Goal: Information Seeking & Learning: Check status

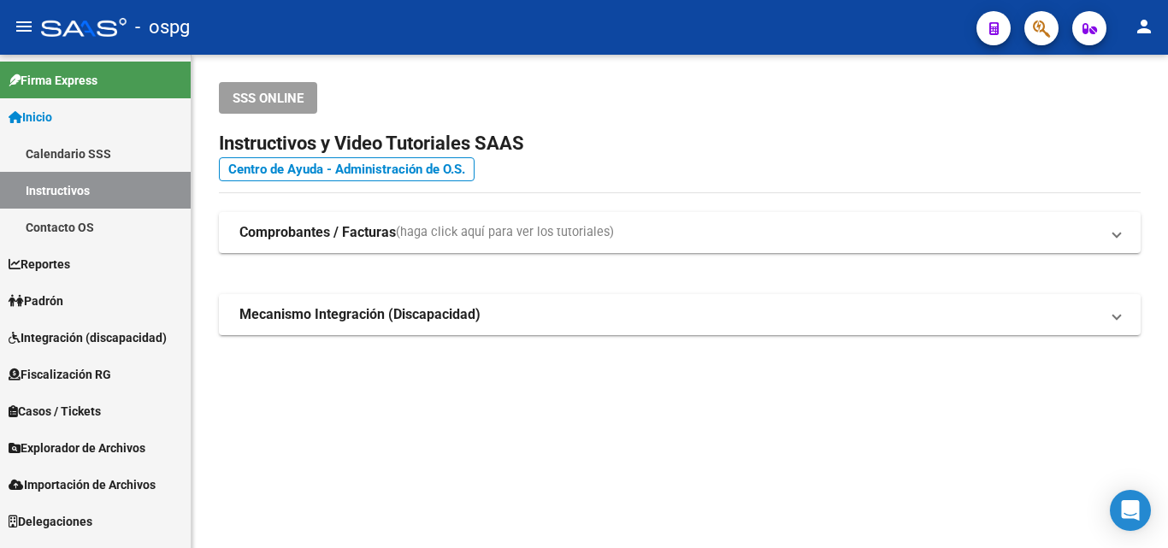
click at [63, 302] on span "Padrón" at bounding box center [36, 300] width 55 height 19
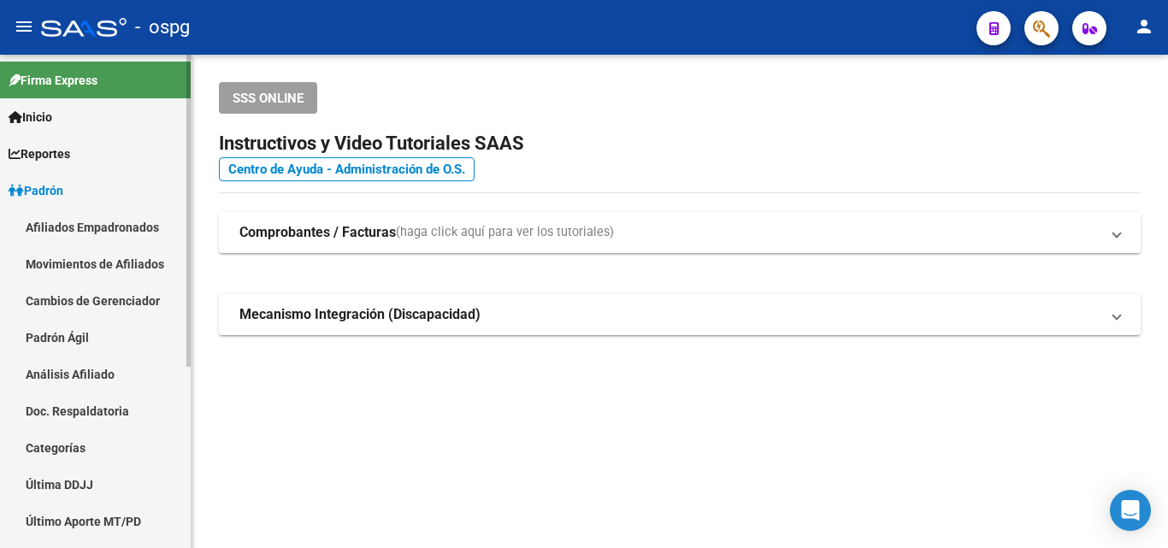
click at [69, 374] on link "Análisis Afiliado" at bounding box center [95, 374] width 191 height 37
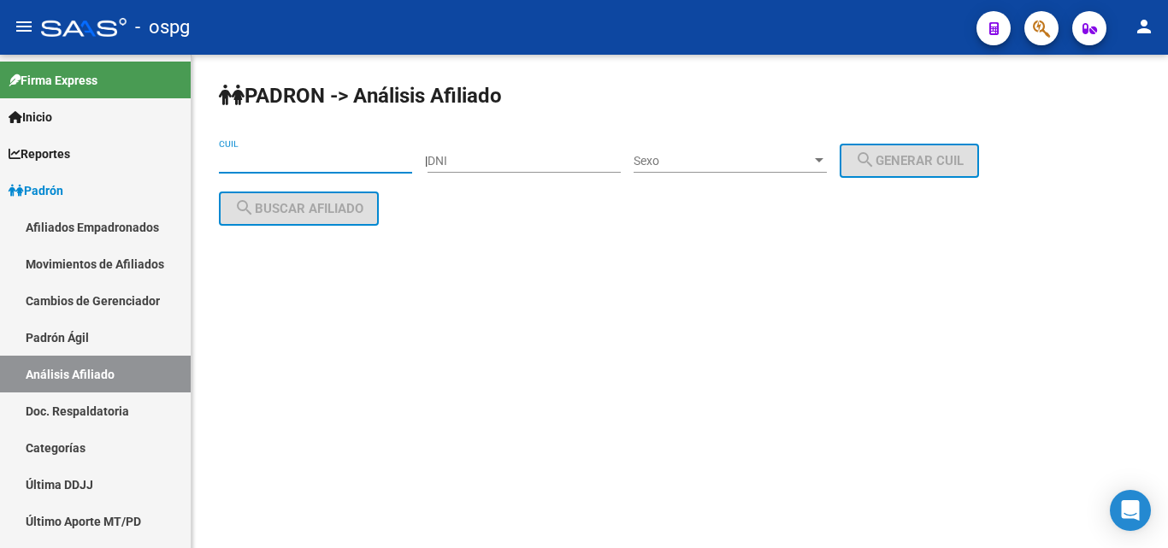
click at [232, 160] on input "CUIL" at bounding box center [315, 161] width 193 height 15
paste input "20-17898955-4"
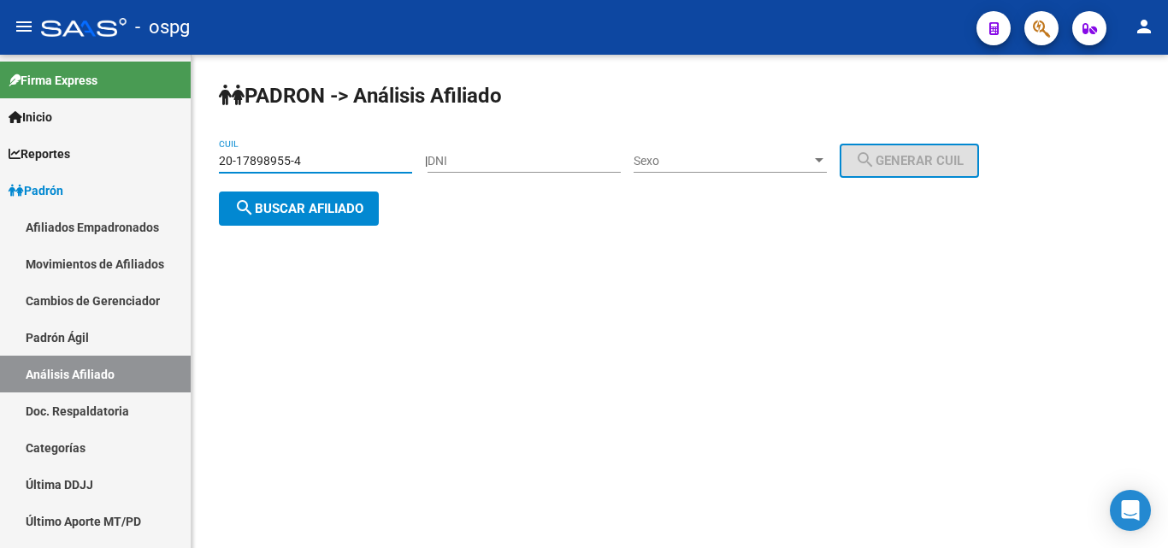
type input "20-17898955-4"
click at [277, 213] on span "search Buscar afiliado" at bounding box center [298, 208] width 129 height 15
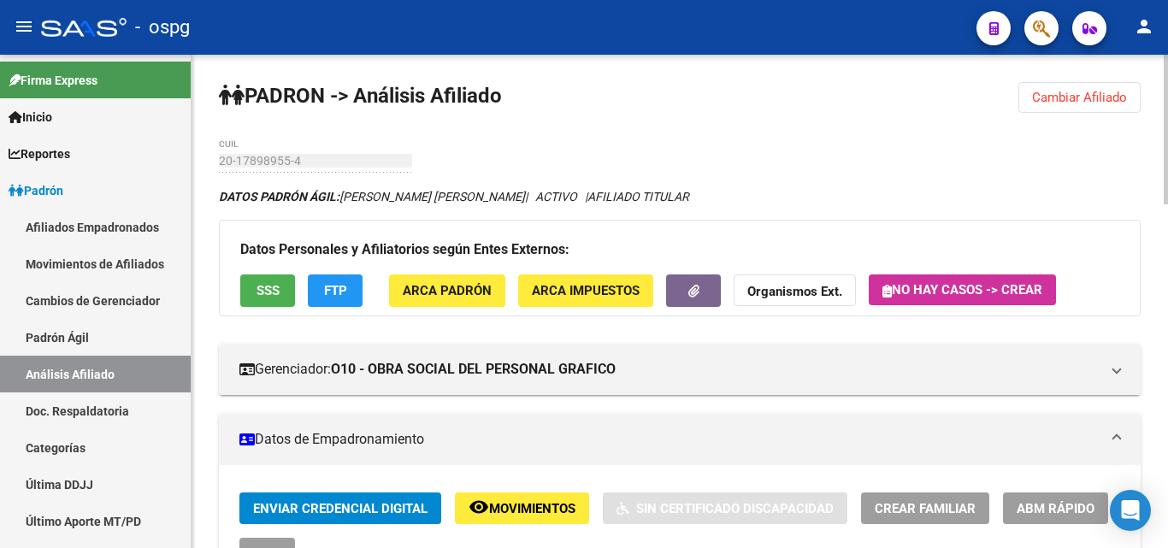
click at [250, 289] on button "SSS" at bounding box center [267, 290] width 55 height 32
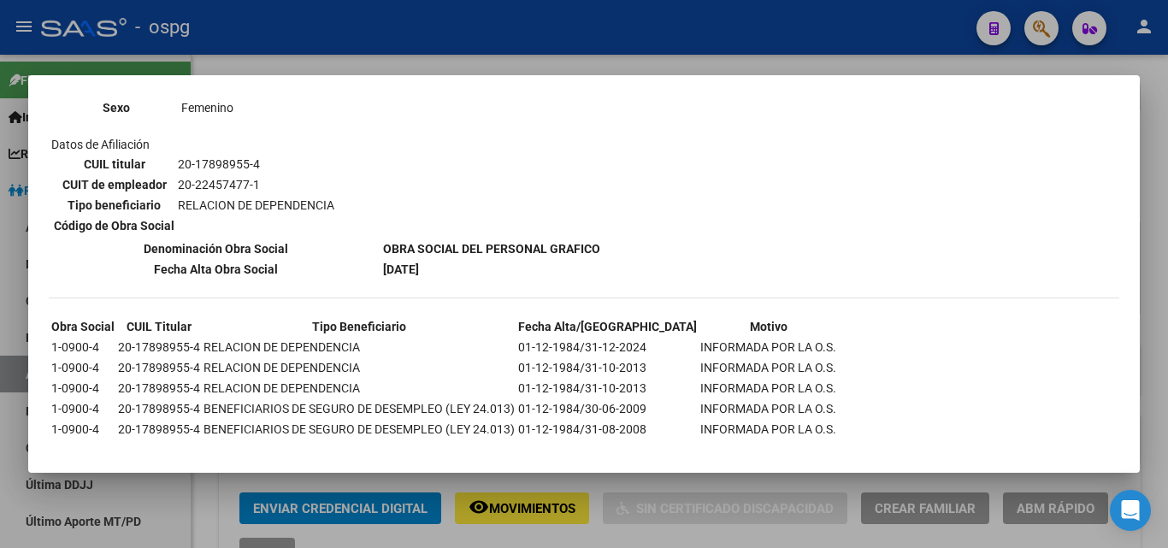
scroll to position [792, 0]
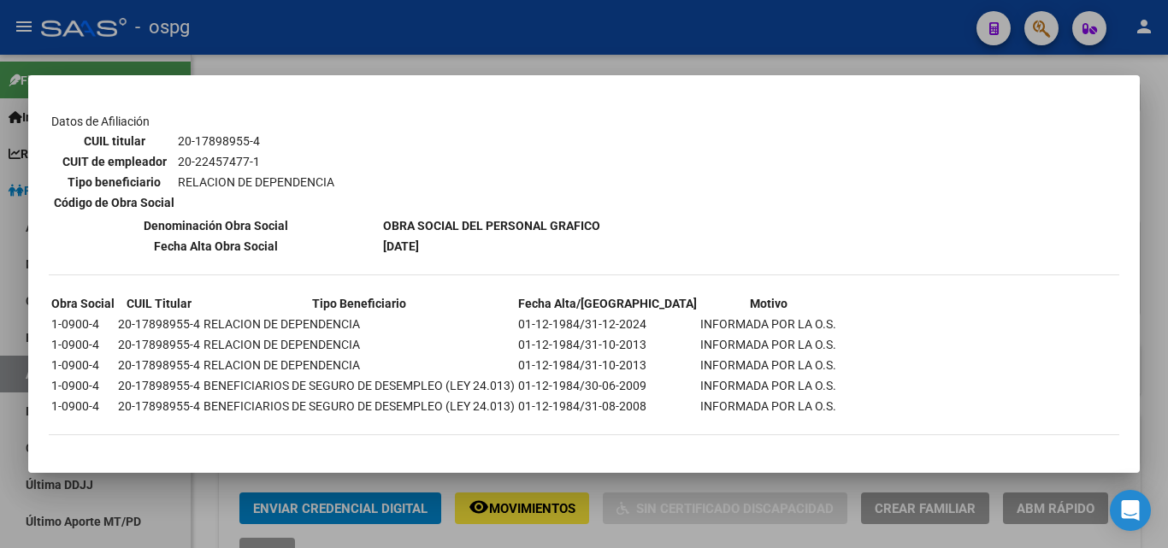
click at [309, 55] on div at bounding box center [584, 274] width 1168 height 548
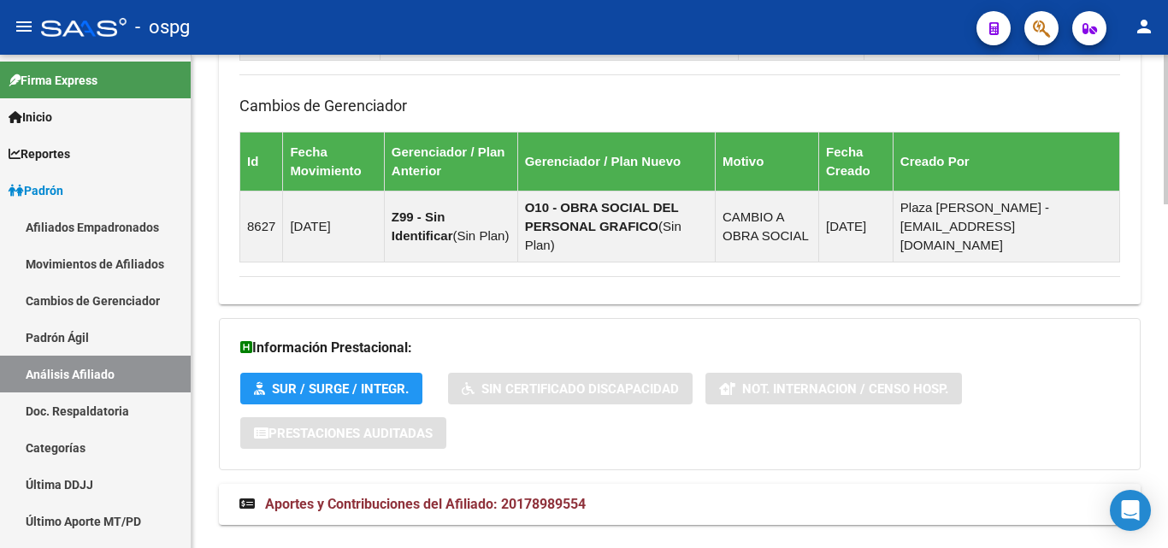
scroll to position [1136, 0]
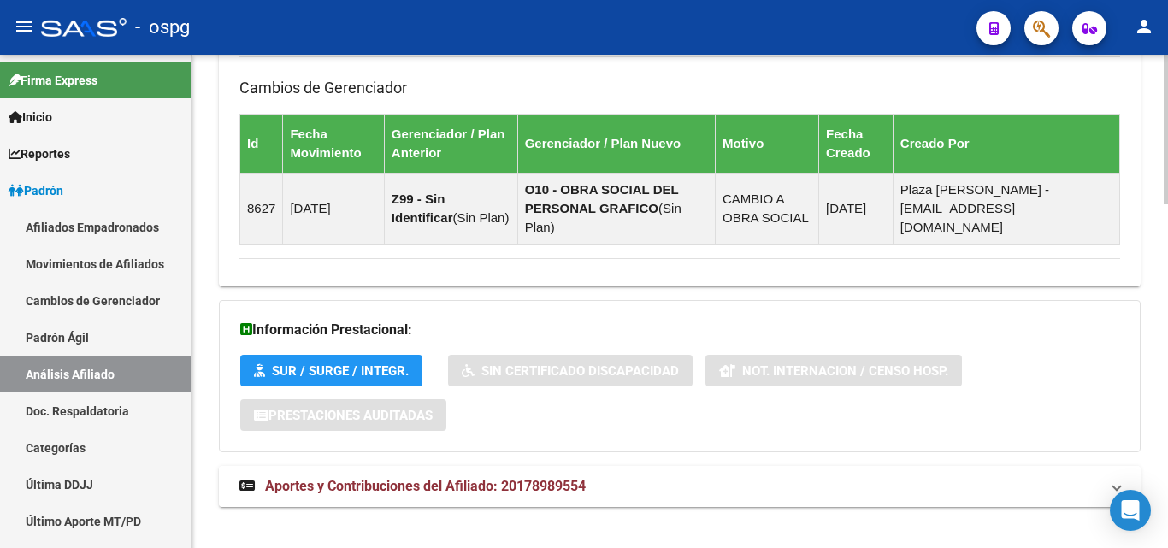
click at [428, 478] on span "Aportes y Contribuciones del Afiliado: 20178989554" at bounding box center [425, 486] width 321 height 16
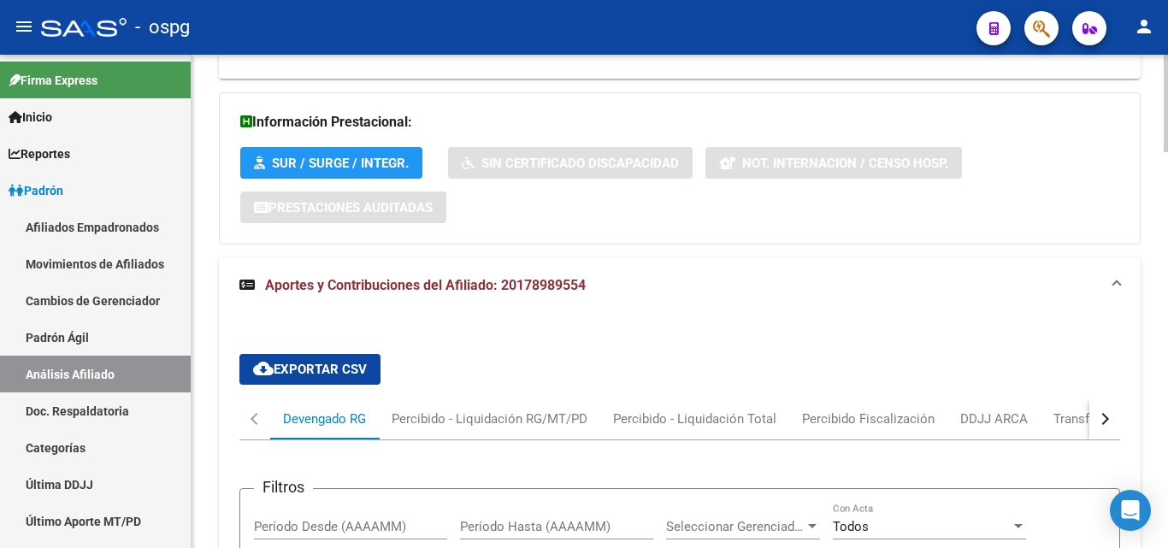
scroll to position [1575, 0]
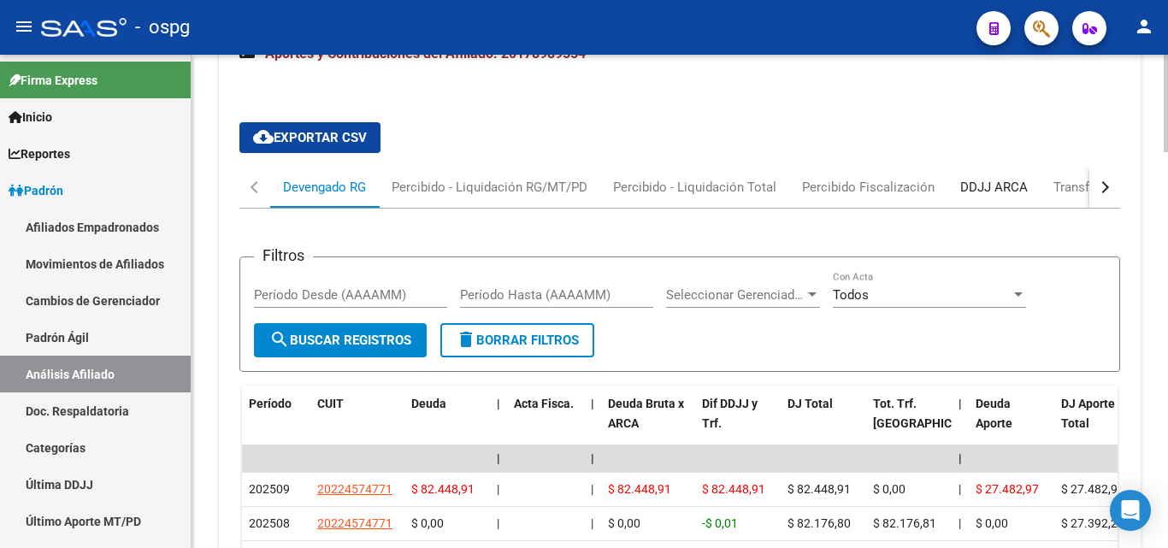
click at [979, 178] on div "DDJJ ARCA" at bounding box center [994, 187] width 68 height 19
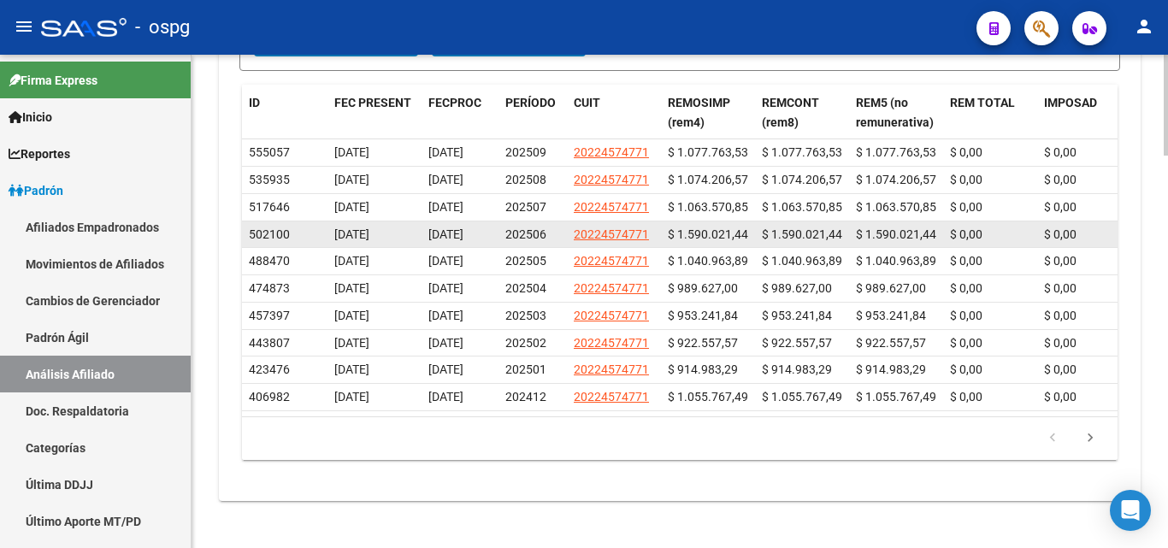
scroll to position [1927, 0]
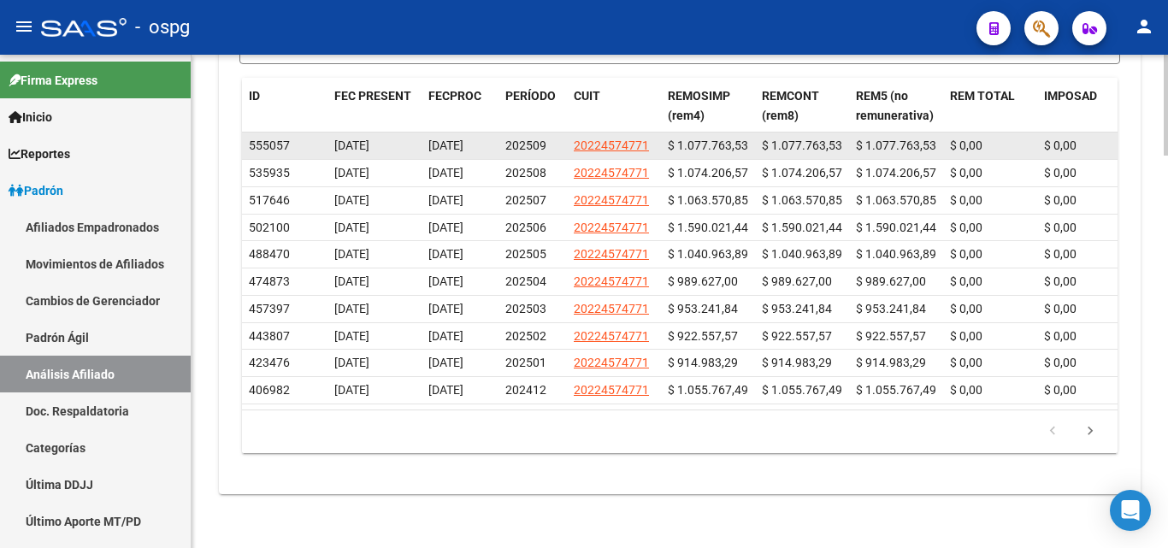
click at [609, 136] on app-link-go-to "20224574771" at bounding box center [611, 146] width 75 height 20
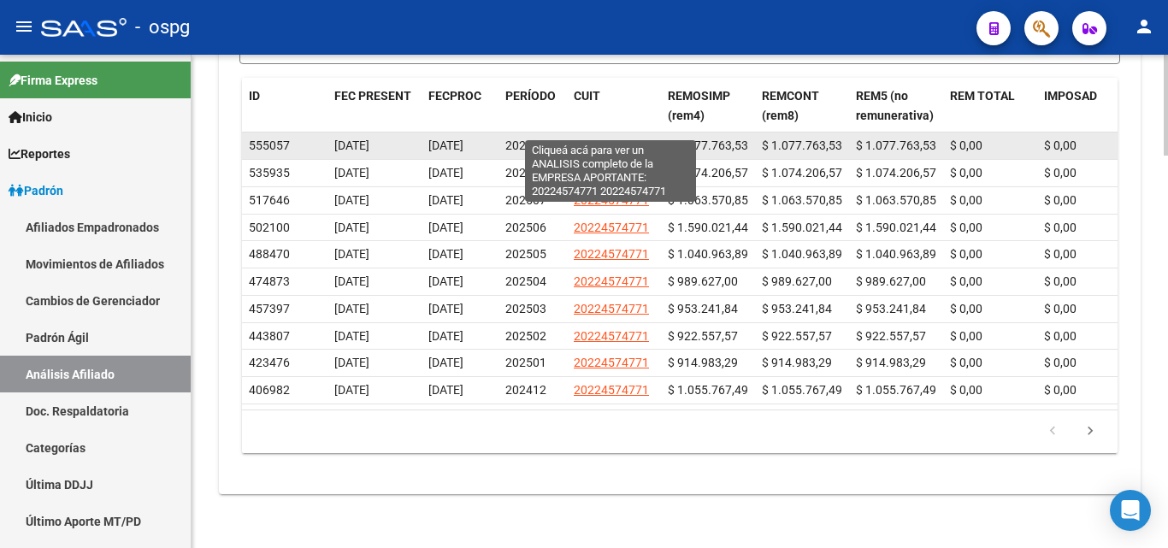
click at [609, 138] on span "20224574771" at bounding box center [611, 145] width 75 height 14
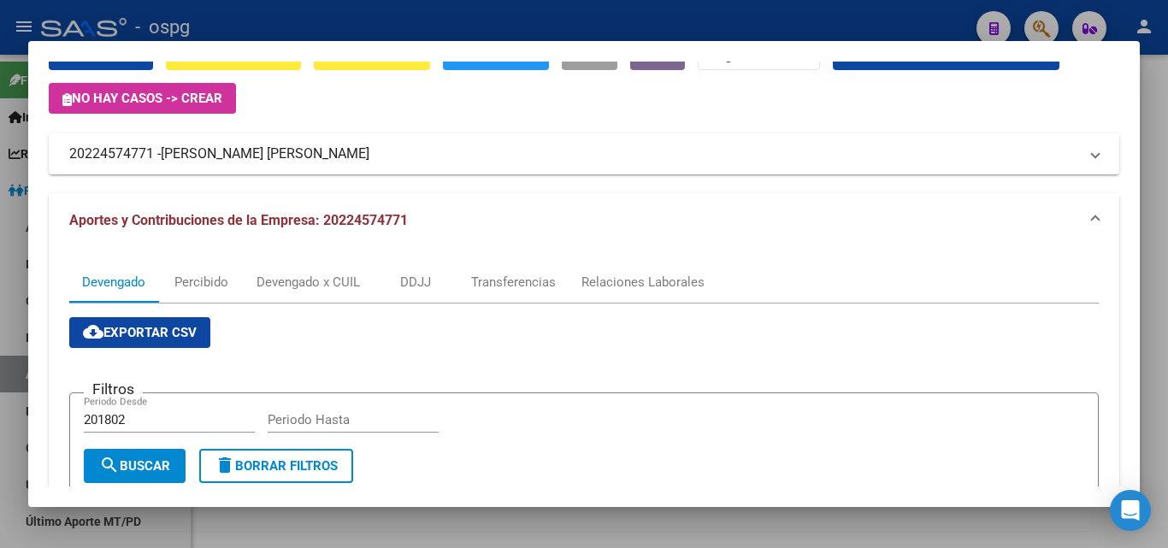
scroll to position [0, 0]
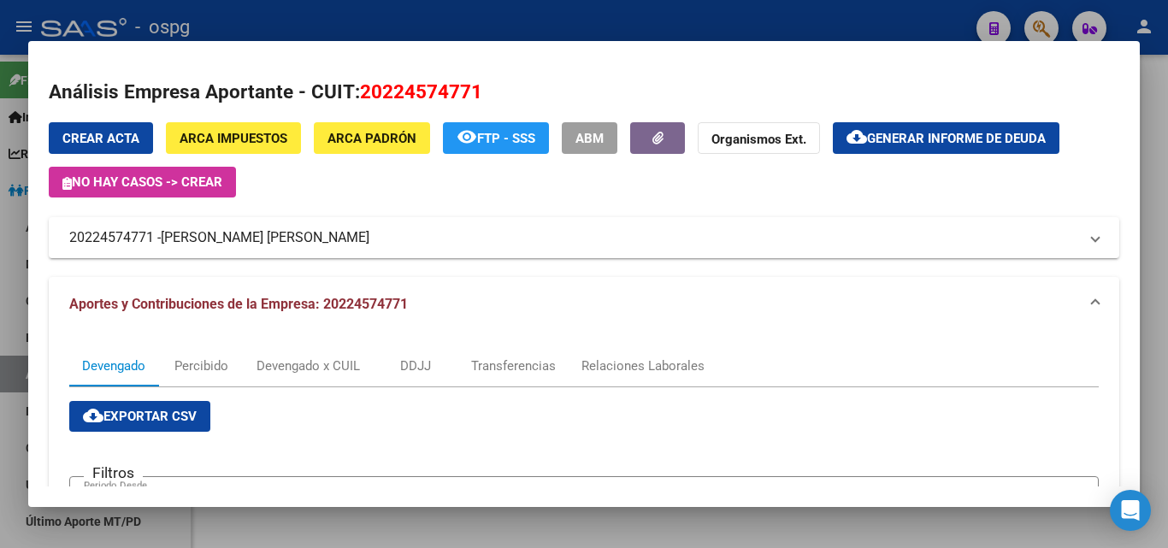
click at [215, 20] on div at bounding box center [584, 274] width 1168 height 548
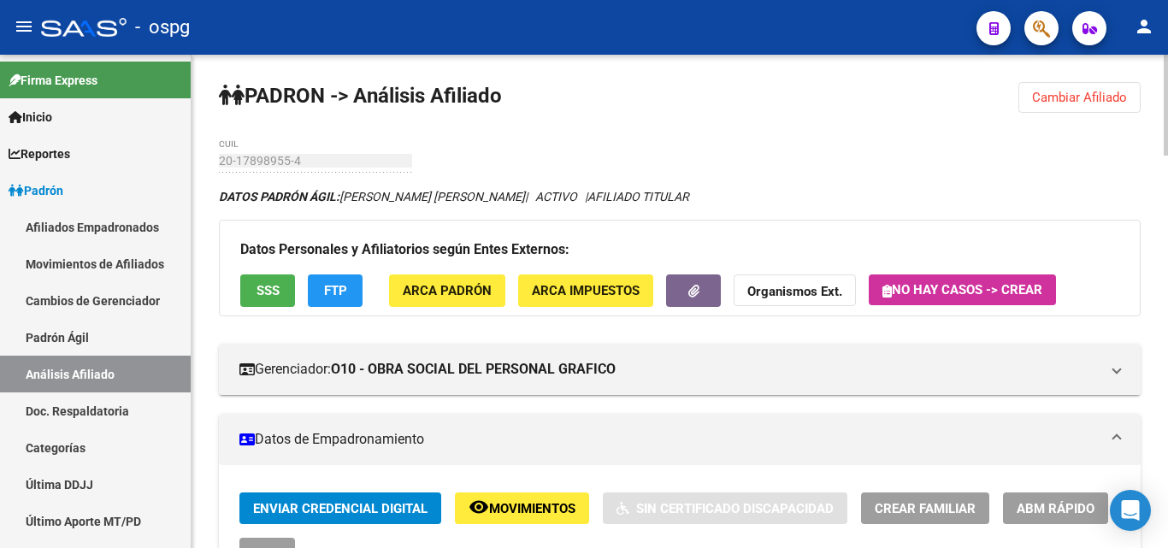
click at [314, 291] on button "FTP" at bounding box center [335, 290] width 55 height 32
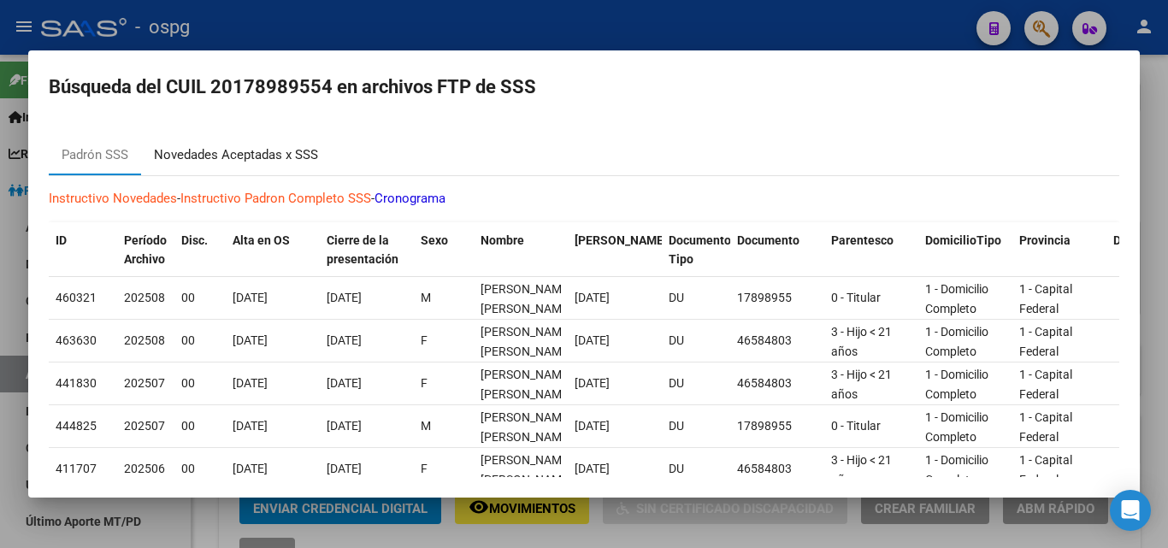
click at [249, 165] on div "Novedades Aceptadas x SSS" at bounding box center [236, 154] width 190 height 41
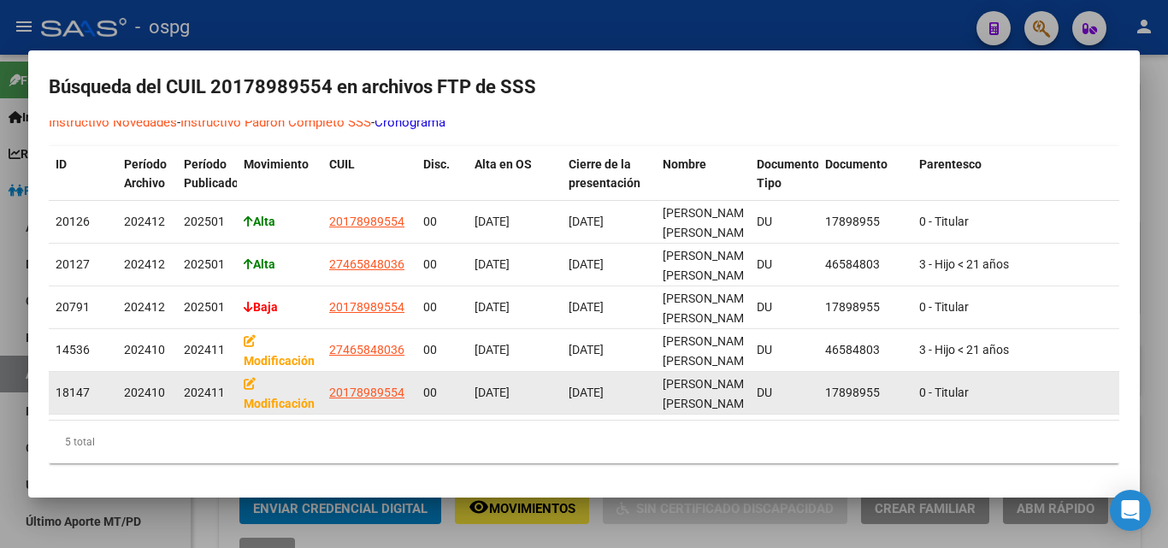
scroll to position [89, 0]
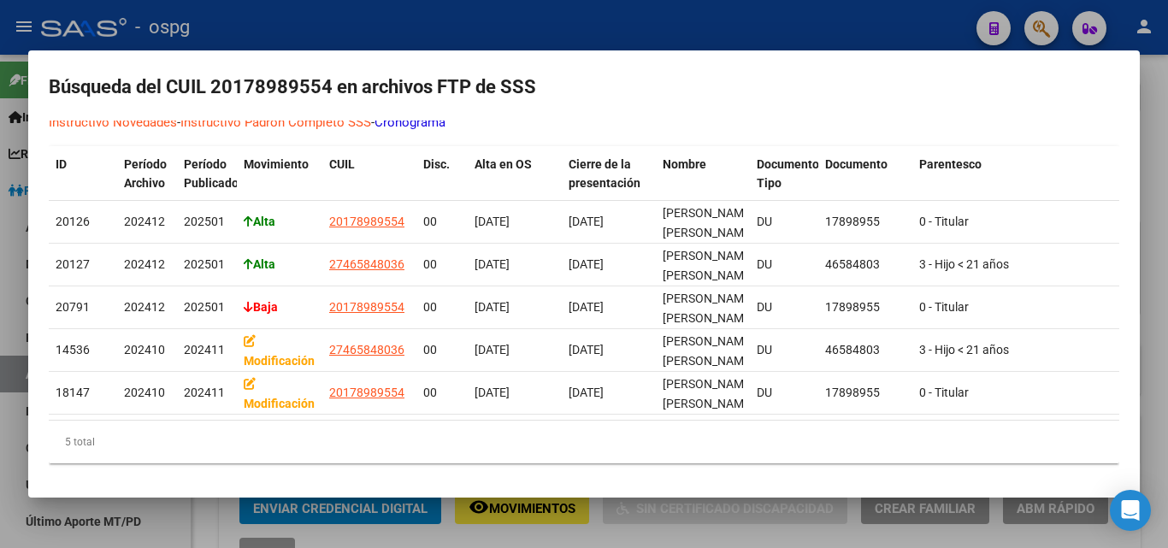
click at [294, 17] on div at bounding box center [584, 274] width 1168 height 548
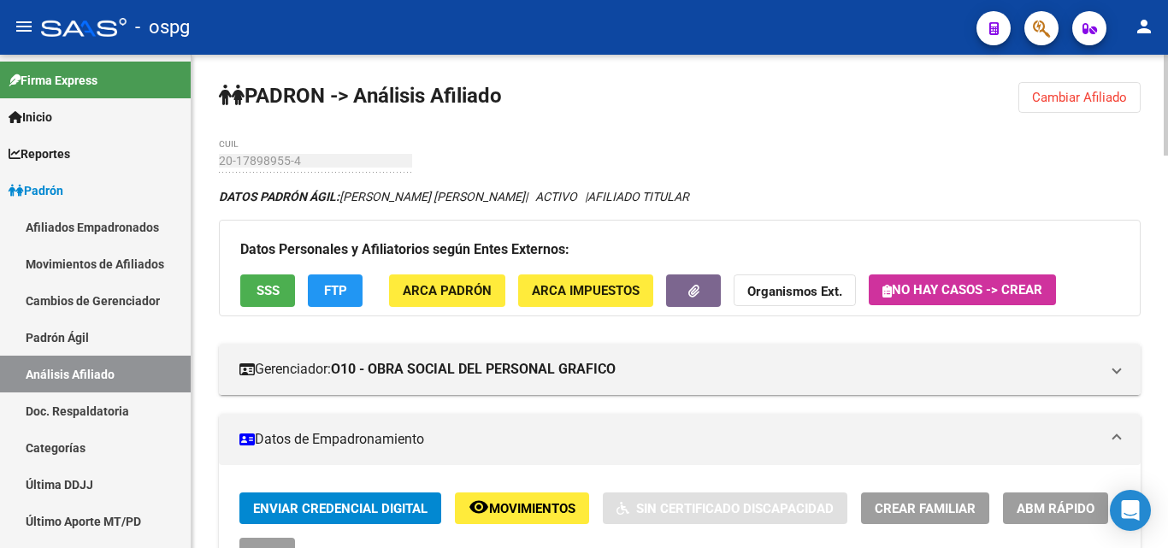
click at [251, 285] on button "SSS" at bounding box center [267, 290] width 55 height 32
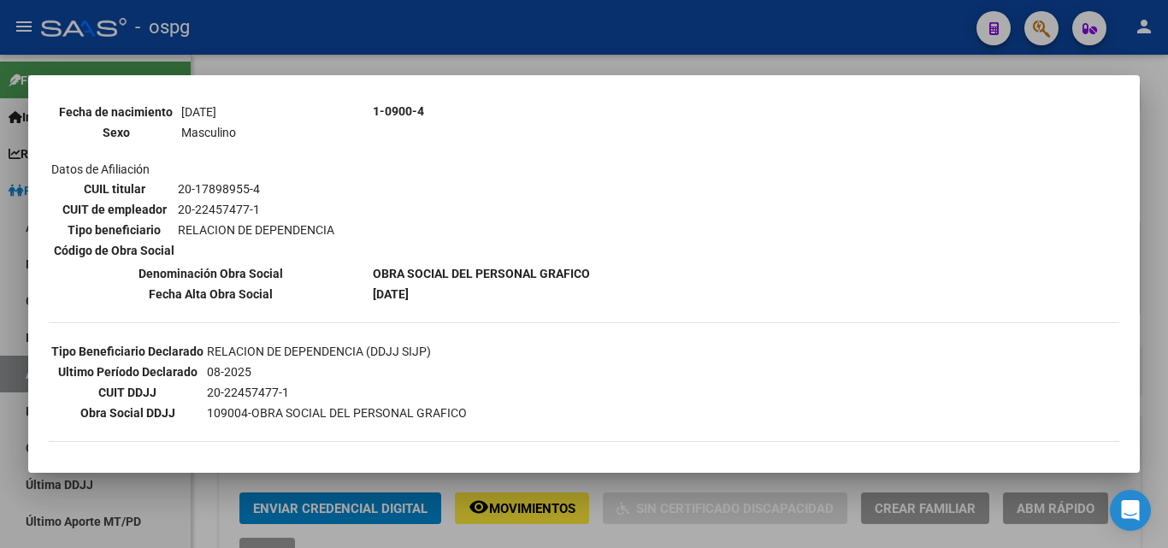
scroll to position [342, 0]
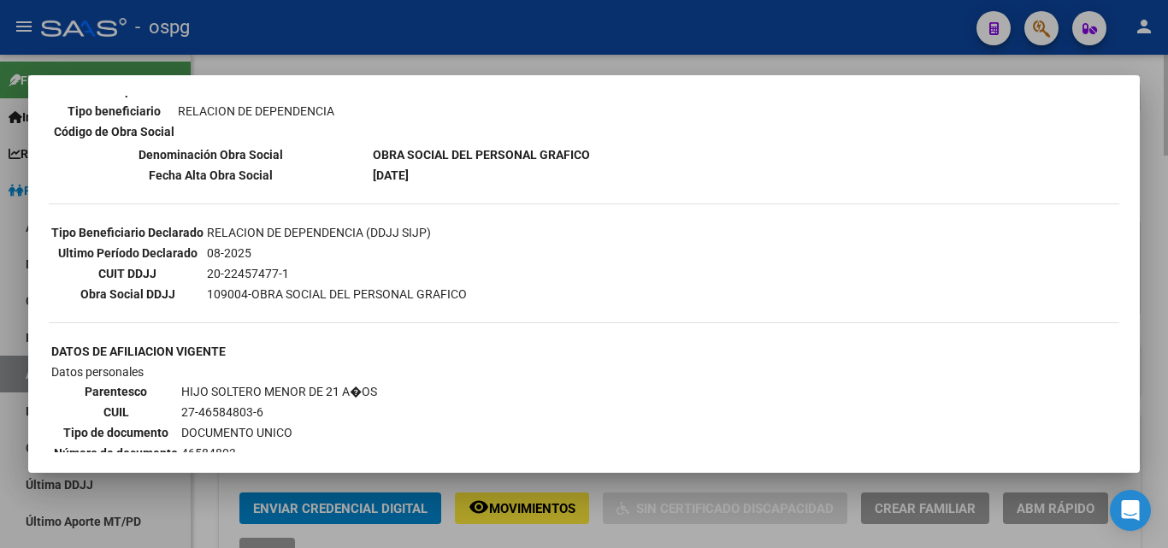
drag, startPoint x: 289, startPoint y: 61, endPoint x: 309, endPoint y: 68, distance: 21.1
click at [289, 64] on div at bounding box center [584, 274] width 1168 height 548
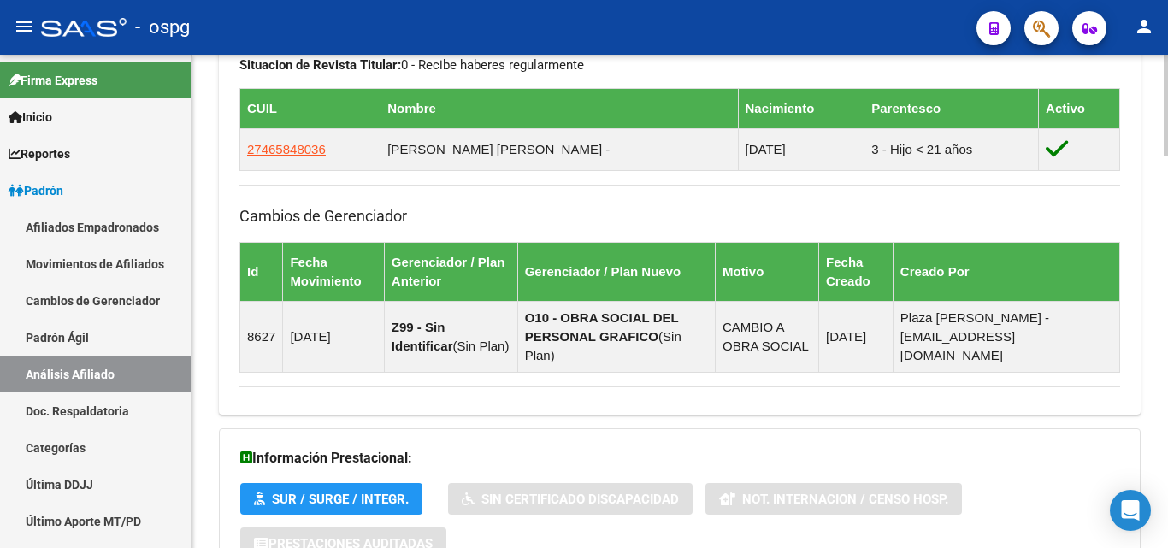
scroll to position [986, 0]
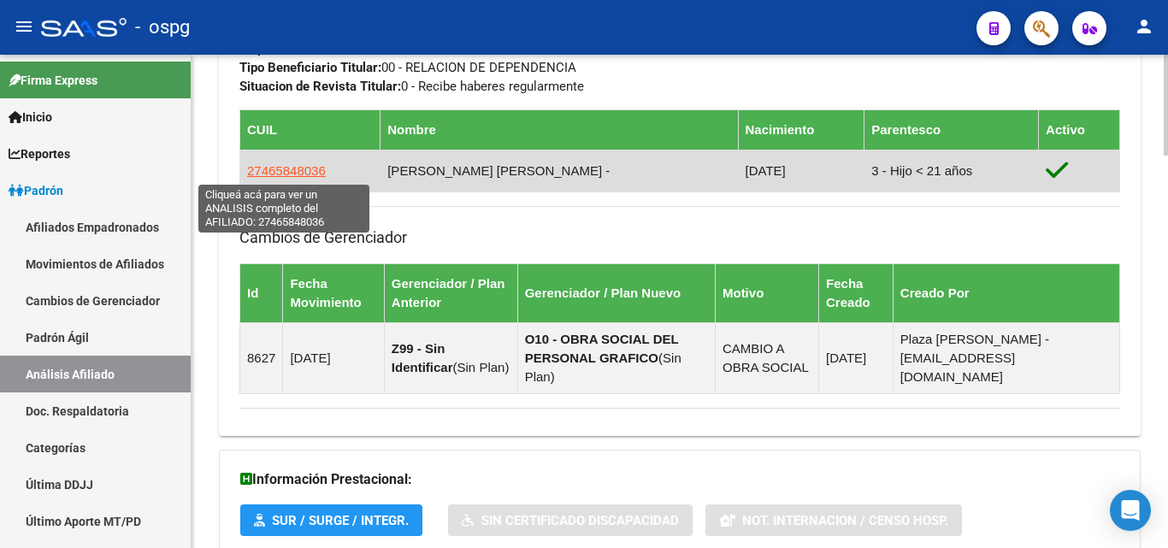
click at [290, 174] on span "27465848036" at bounding box center [286, 170] width 79 height 15
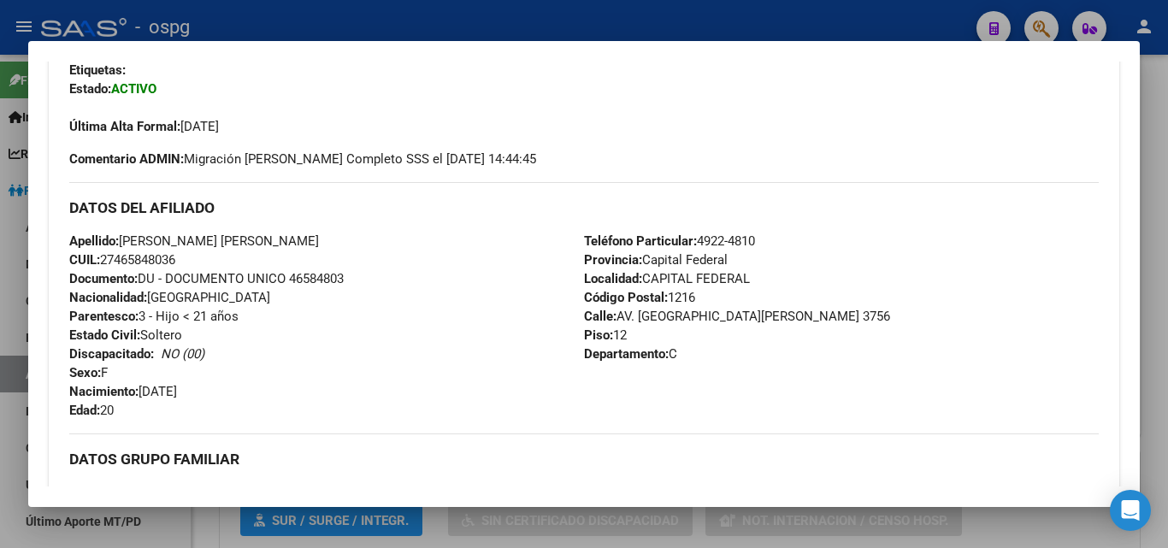
scroll to position [513, 0]
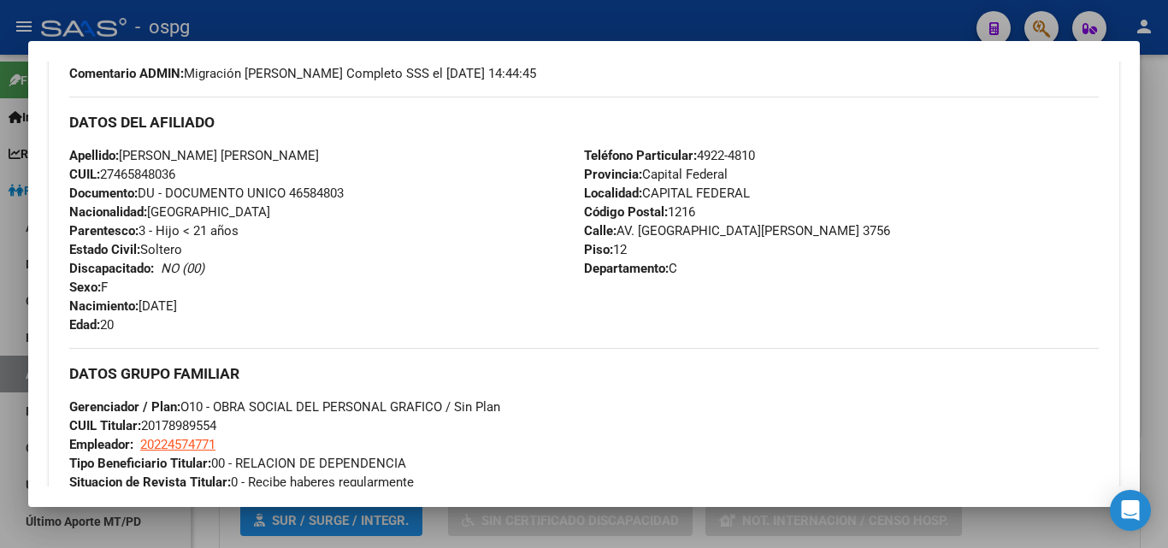
click at [296, 13] on div at bounding box center [584, 274] width 1168 height 548
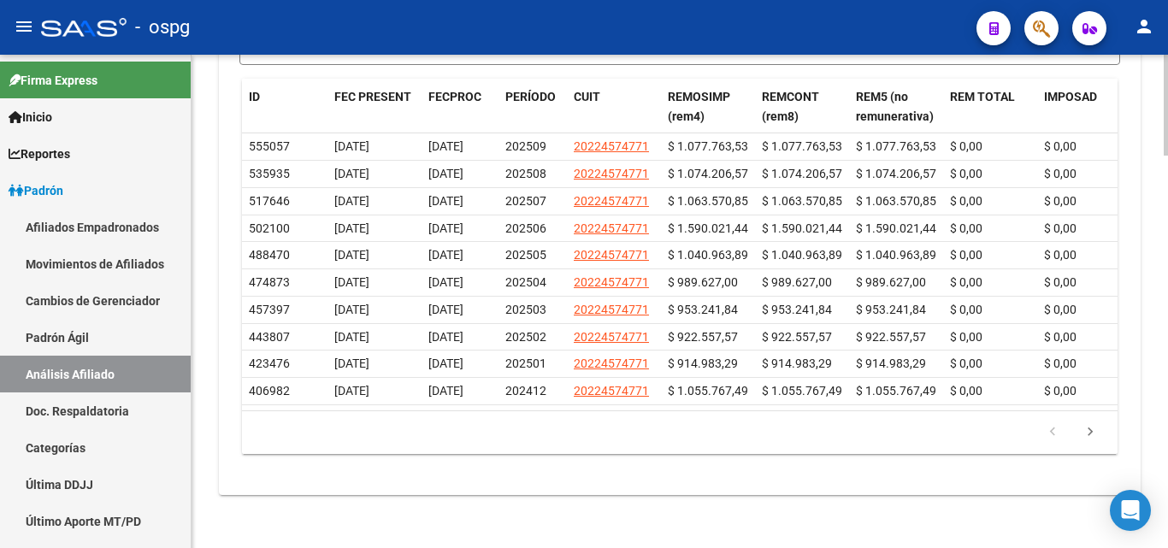
scroll to position [1927, 0]
click at [1095, 432] on icon "go to next page" at bounding box center [1090, 433] width 22 height 21
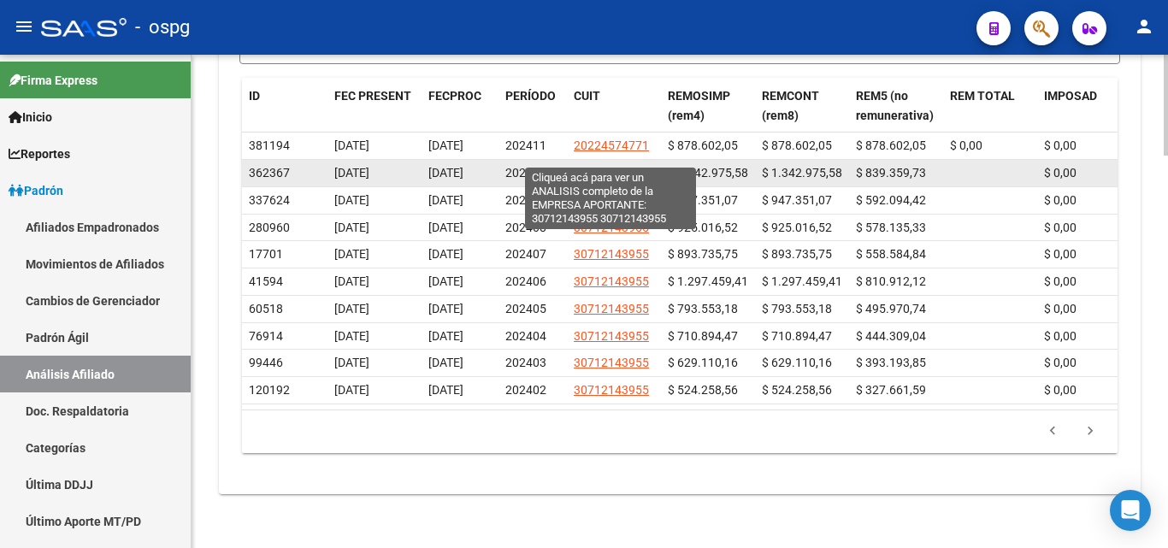
click at [597, 166] on span "30712143955" at bounding box center [611, 173] width 75 height 14
type textarea "30712143955"
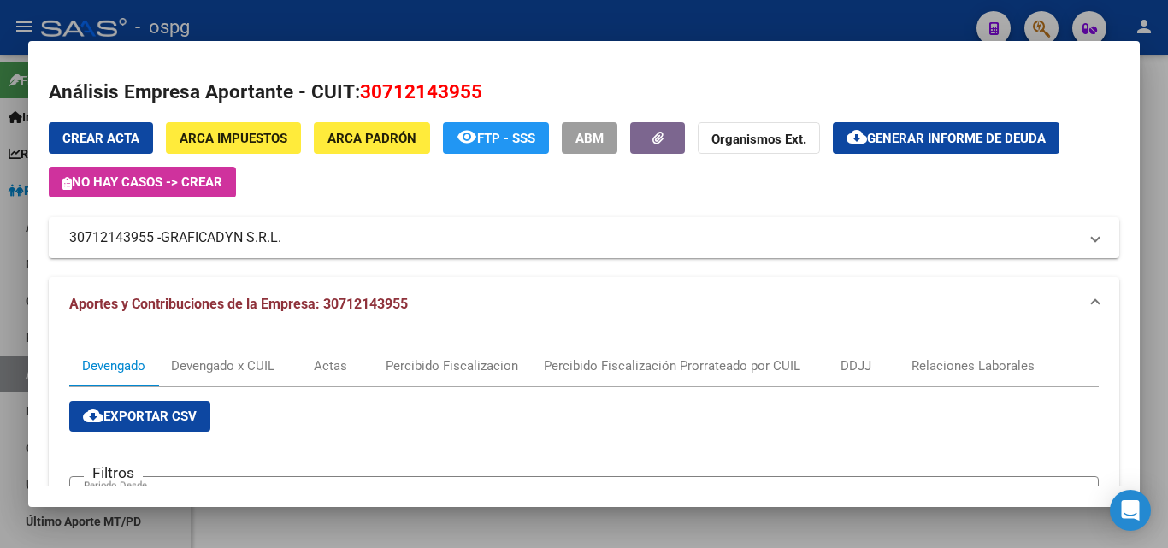
click at [291, 19] on div at bounding box center [584, 274] width 1168 height 548
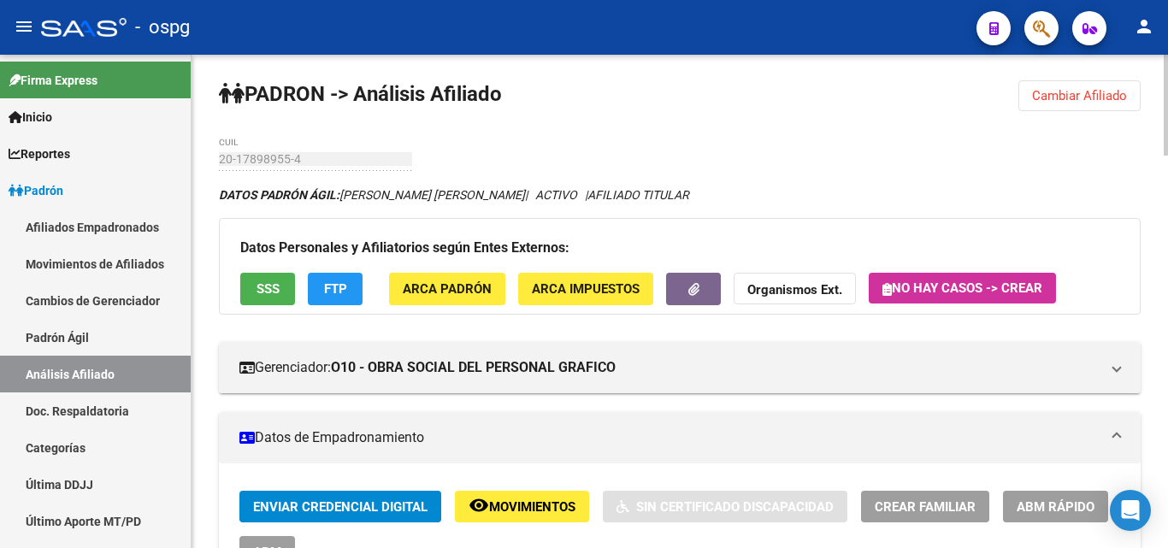
scroll to position [0, 0]
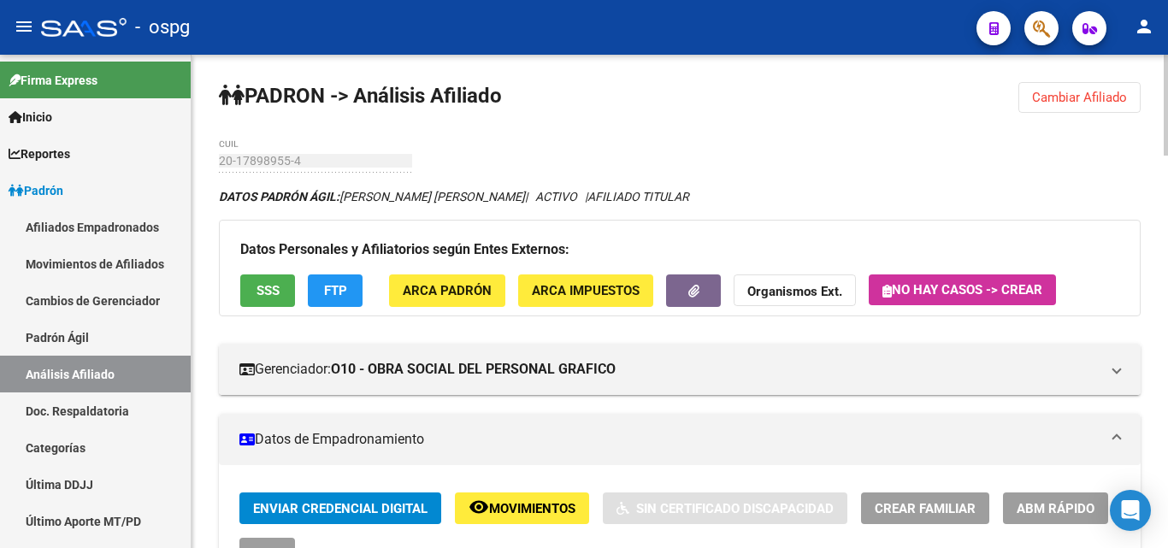
click at [1051, 90] on span "Cambiar Afiliado" at bounding box center [1079, 97] width 95 height 15
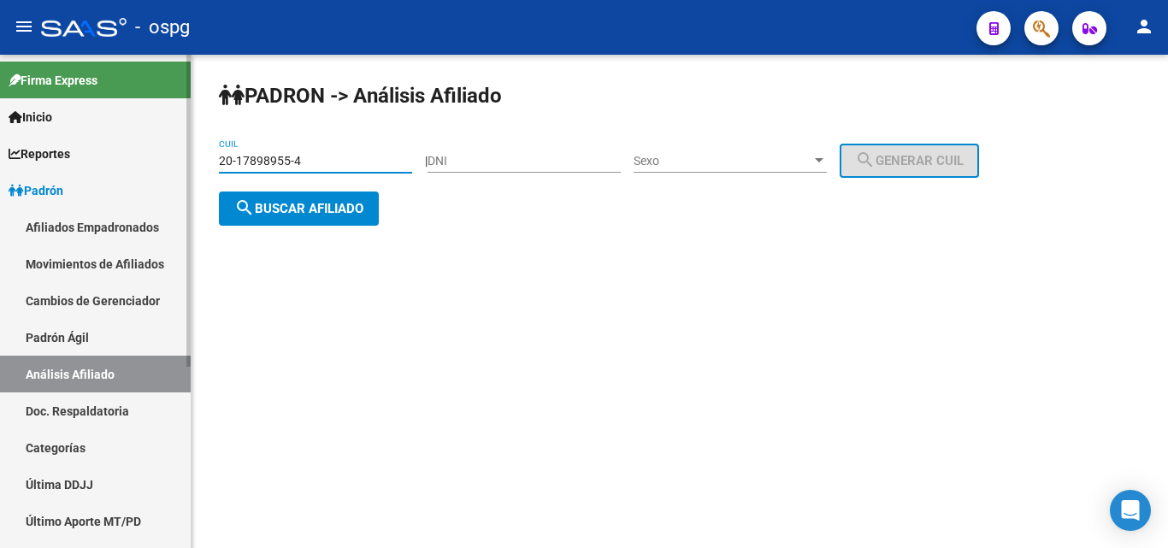
drag, startPoint x: 328, startPoint y: 153, endPoint x: 177, endPoint y: 152, distance: 151.3
click at [180, 152] on mat-sidenav-container "Firma Express Inicio Calendario SSS Instructivos Contacto OS Reportes Ingresos …" at bounding box center [584, 301] width 1168 height 493
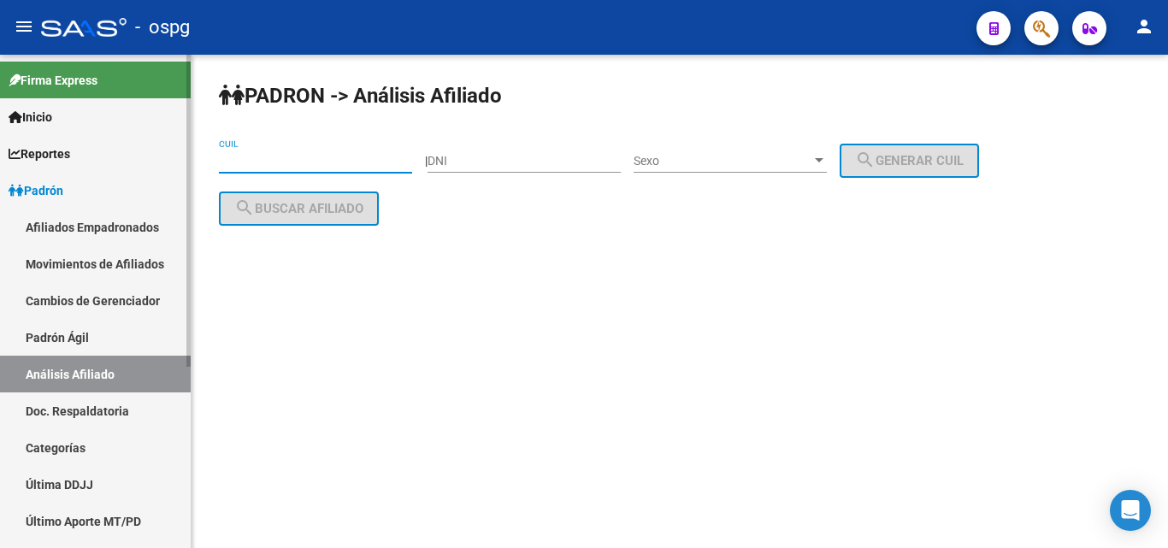
paste input "20-45303569-8"
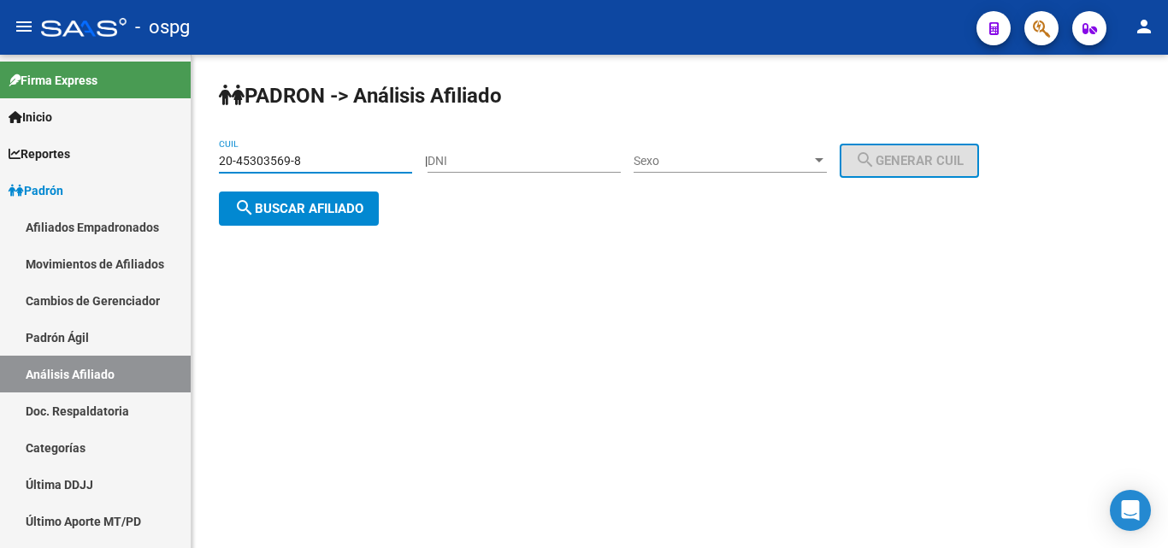
type input "20-45303569-8"
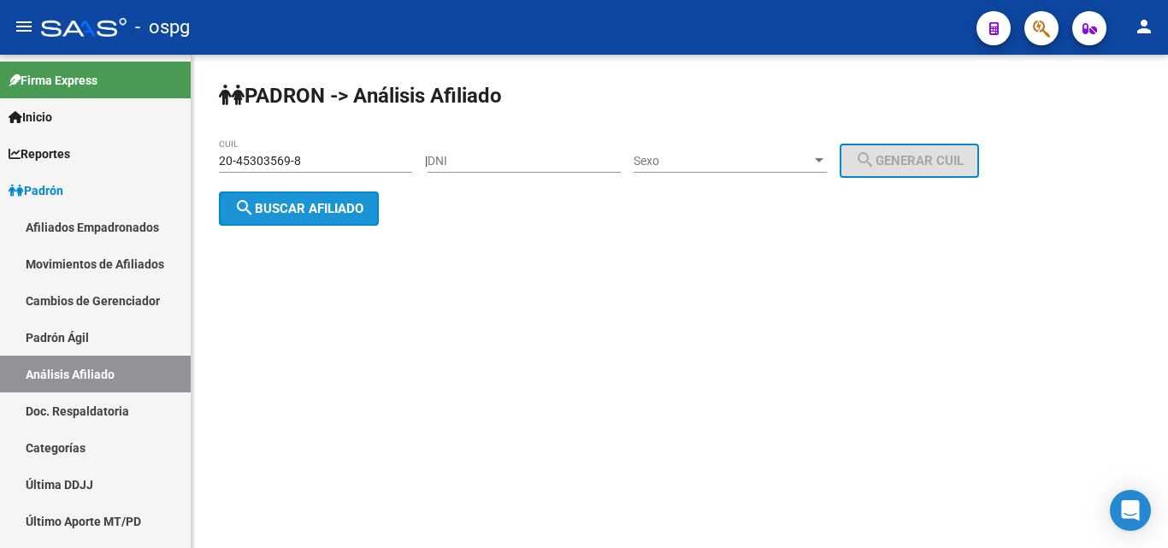
click at [303, 220] on button "search Buscar afiliado" at bounding box center [299, 208] width 160 height 34
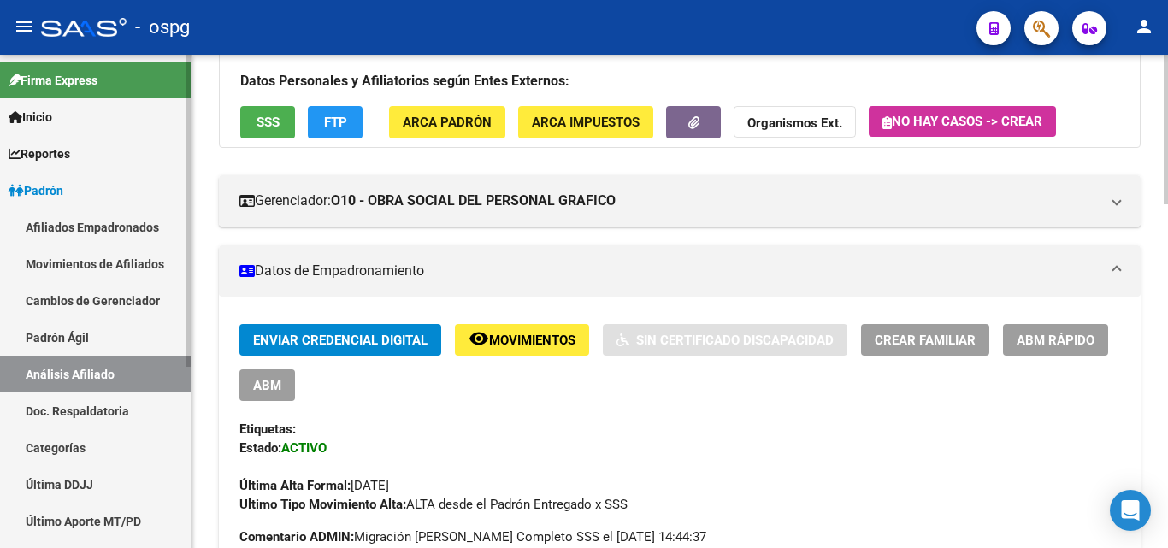
scroll to position [171, 0]
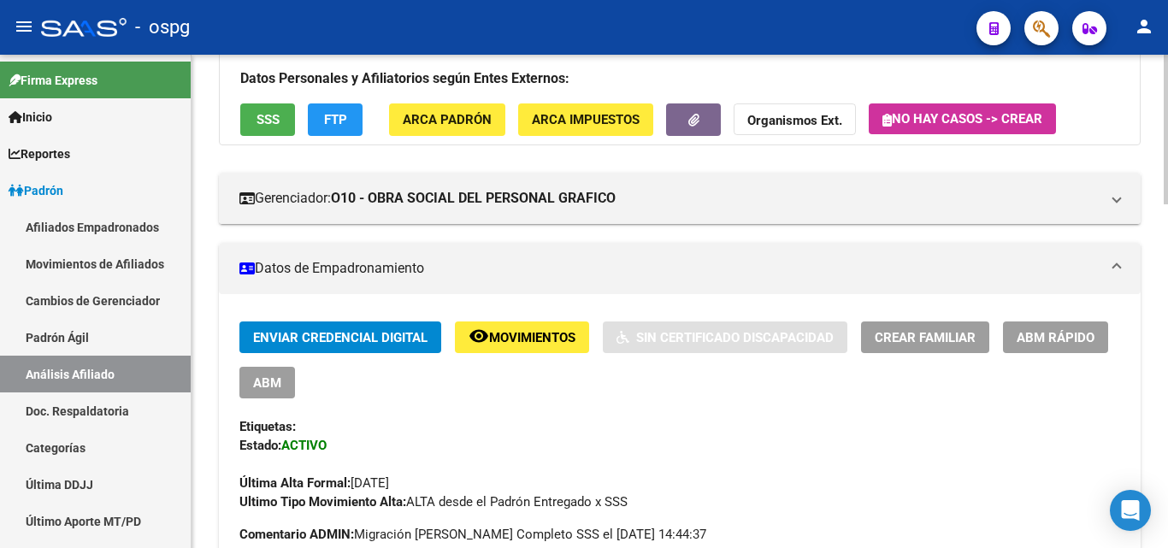
click at [283, 125] on button "SSS" at bounding box center [267, 119] width 55 height 32
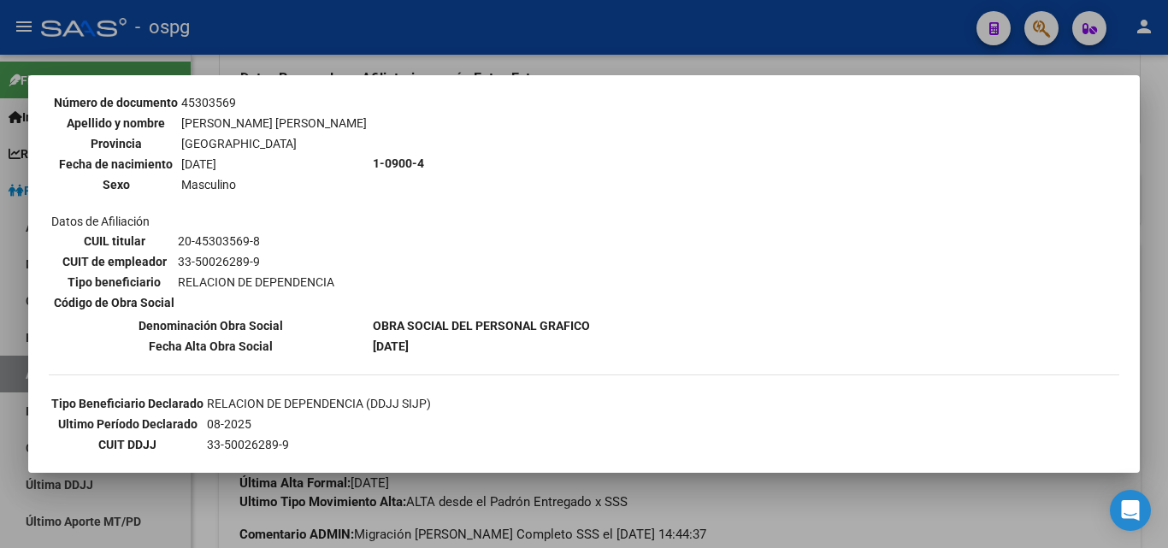
click at [264, 41] on div at bounding box center [584, 274] width 1168 height 548
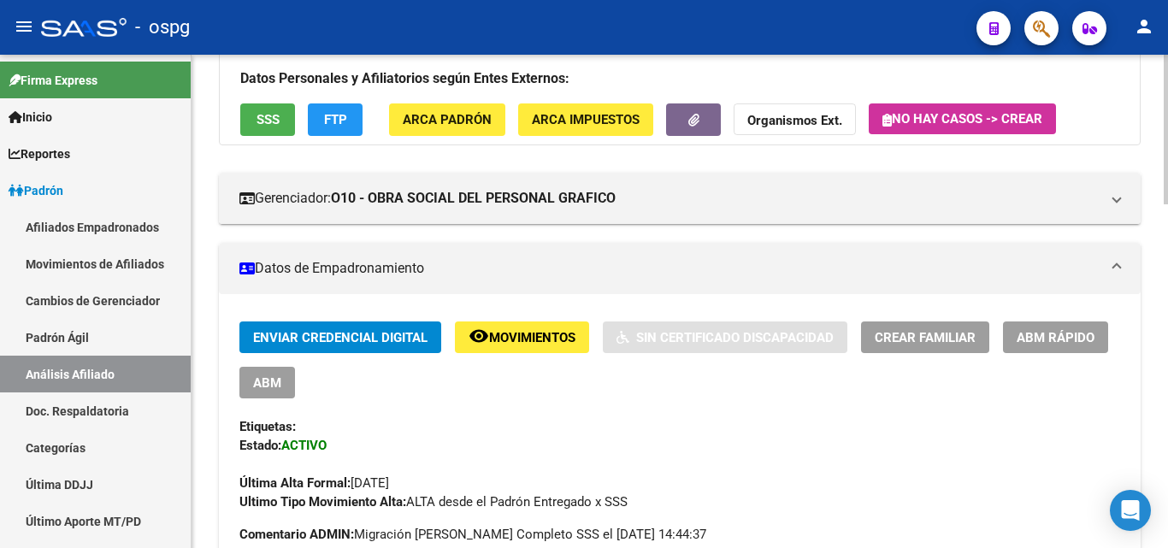
click at [318, 103] on button "FTP" at bounding box center [335, 119] width 55 height 32
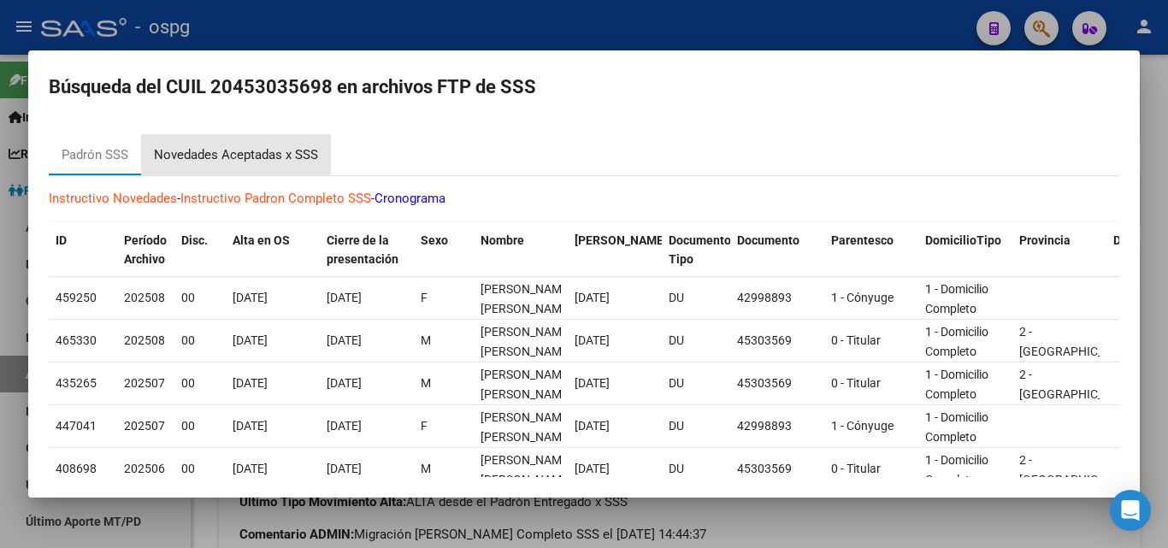
click at [277, 161] on div "Novedades Aceptadas x SSS" at bounding box center [236, 155] width 164 height 20
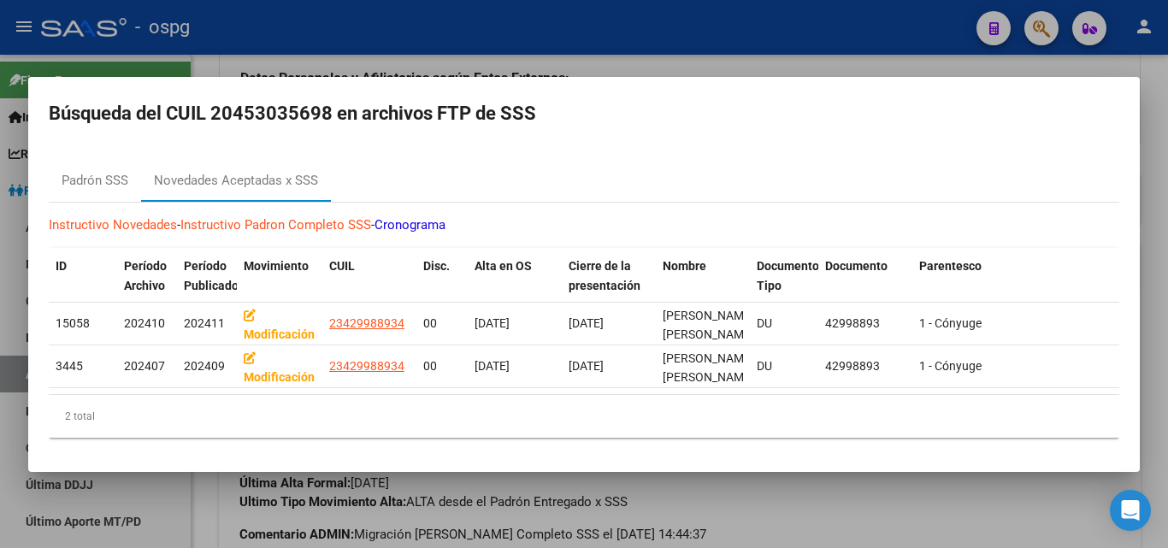
click at [407, 50] on div at bounding box center [584, 274] width 1168 height 548
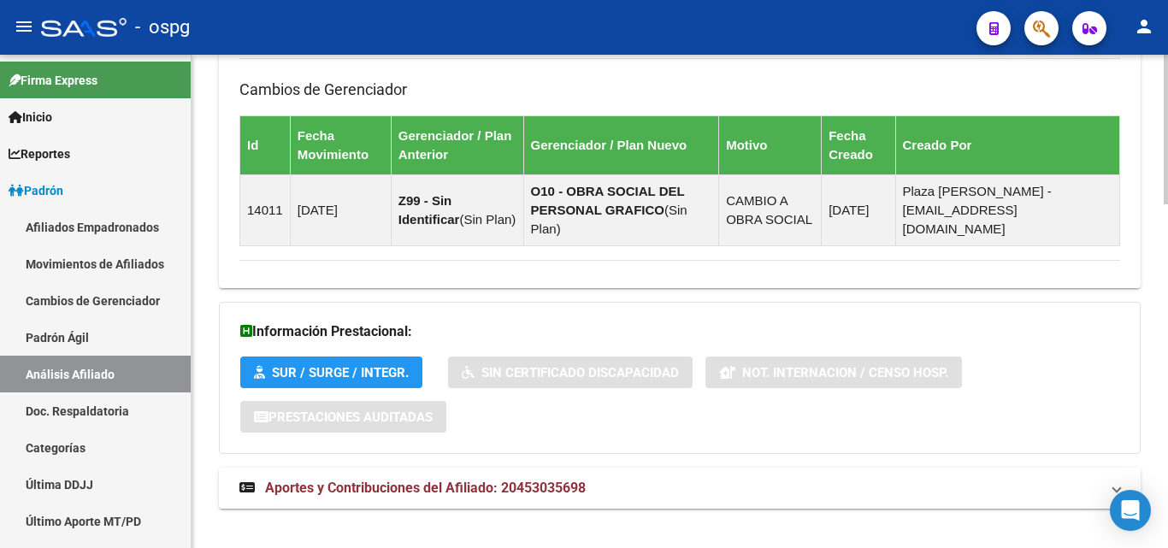
scroll to position [1136, 0]
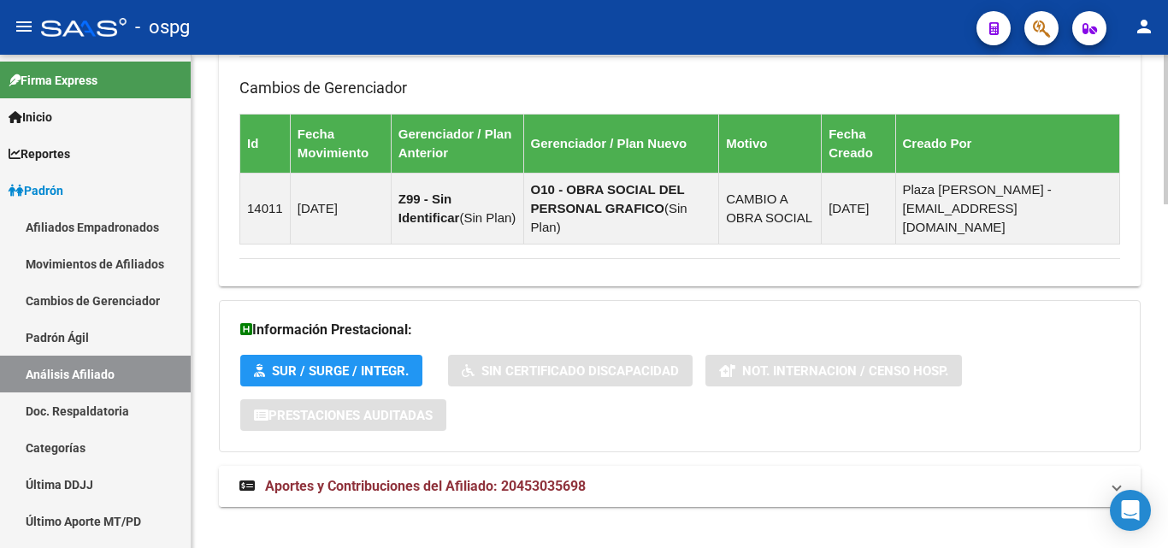
click at [432, 478] on span "Aportes y Contribuciones del Afiliado: 20453035698" at bounding box center [425, 486] width 321 height 16
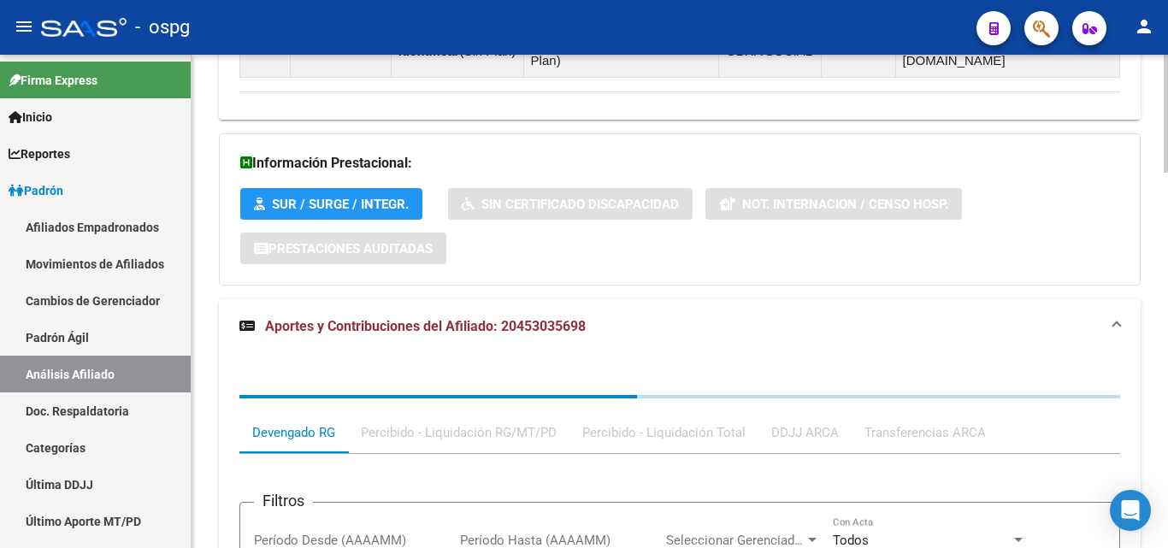
scroll to position [1407, 0]
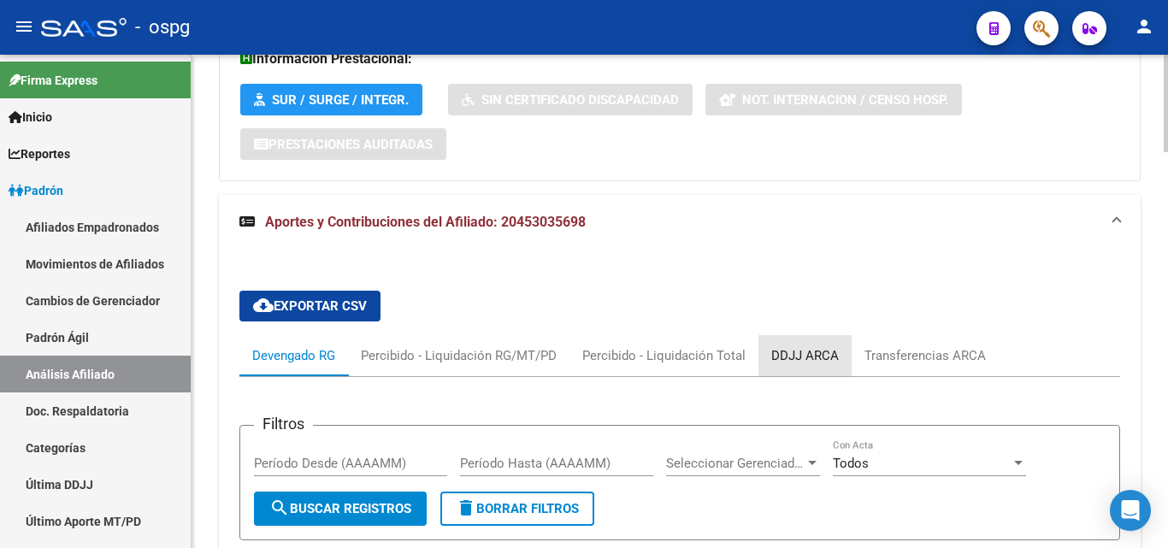
click at [806, 349] on div "DDJJ ARCA" at bounding box center [804, 355] width 93 height 41
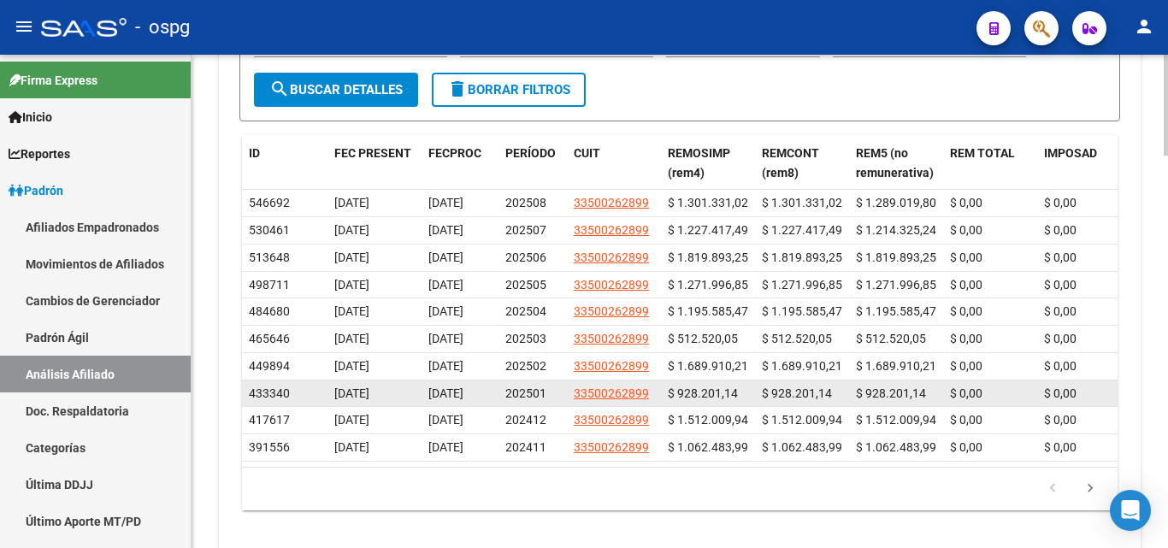
scroll to position [1870, 0]
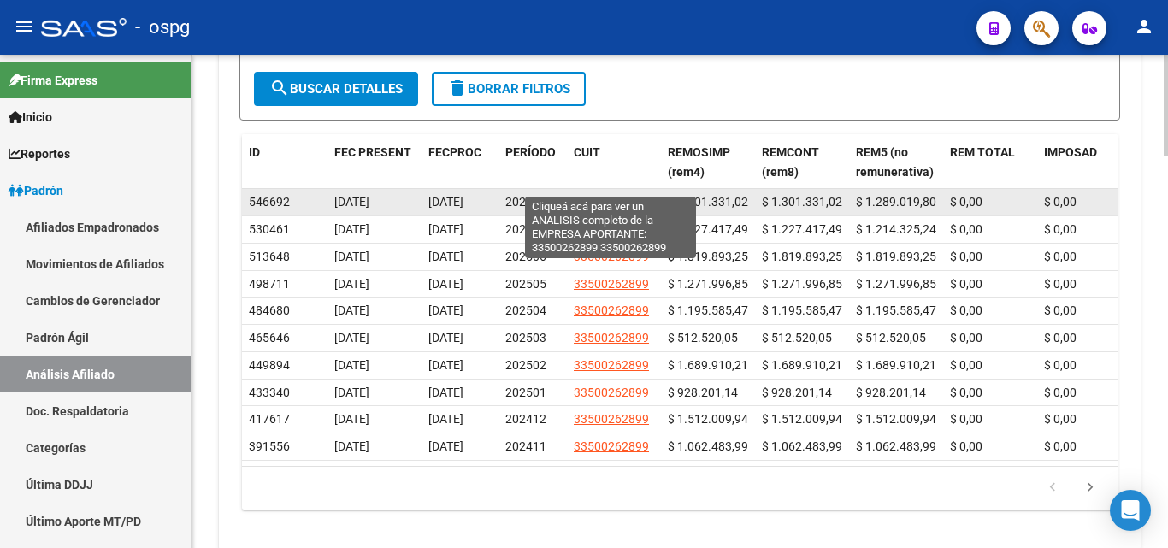
click at [603, 195] on span "33500262899" at bounding box center [611, 202] width 75 height 14
type textarea "33500262899"
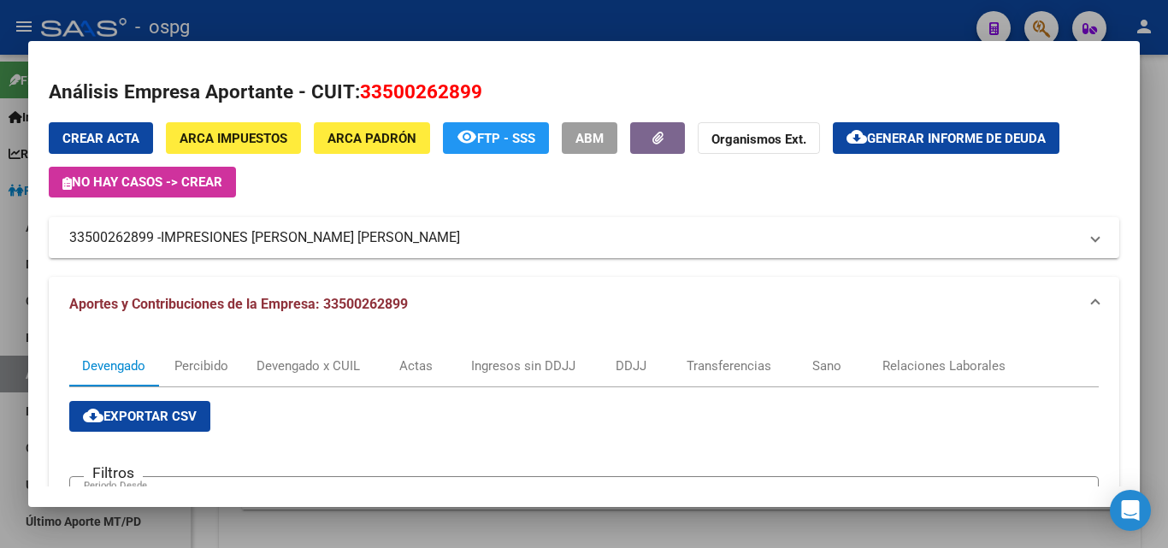
click at [359, 24] on div at bounding box center [584, 274] width 1168 height 548
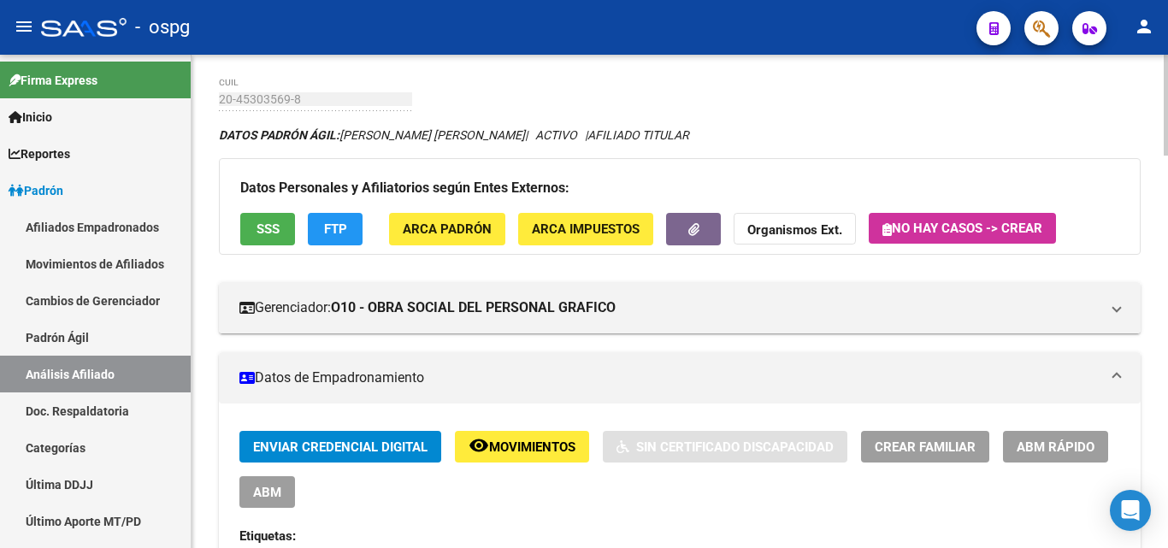
scroll to position [0, 0]
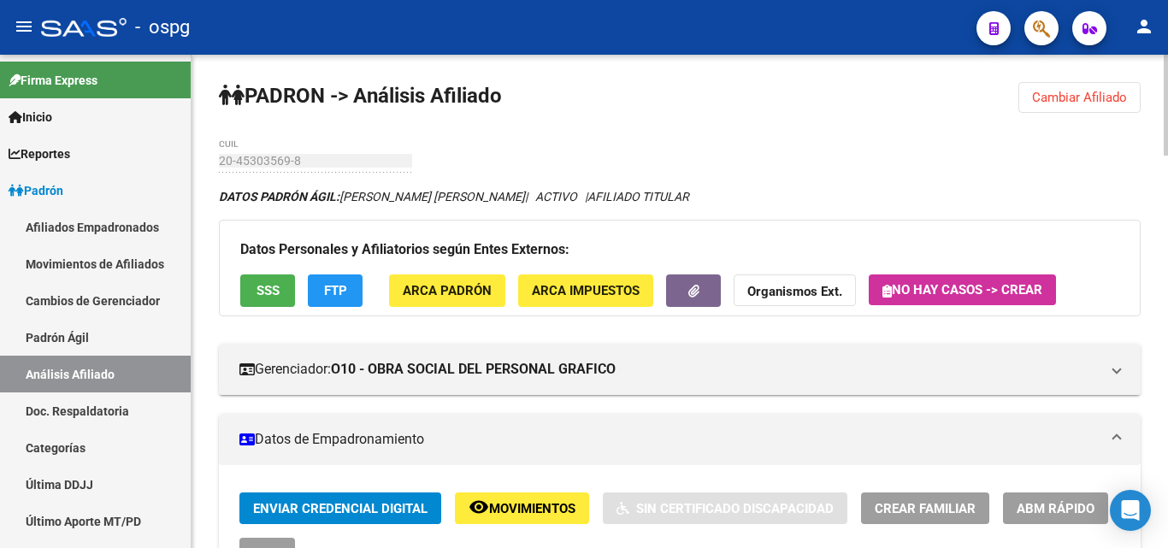
drag, startPoint x: 1066, startPoint y: 97, endPoint x: 913, endPoint y: 97, distance: 153.0
click at [1066, 97] on span "Cambiar Afiliado" at bounding box center [1079, 97] width 95 height 15
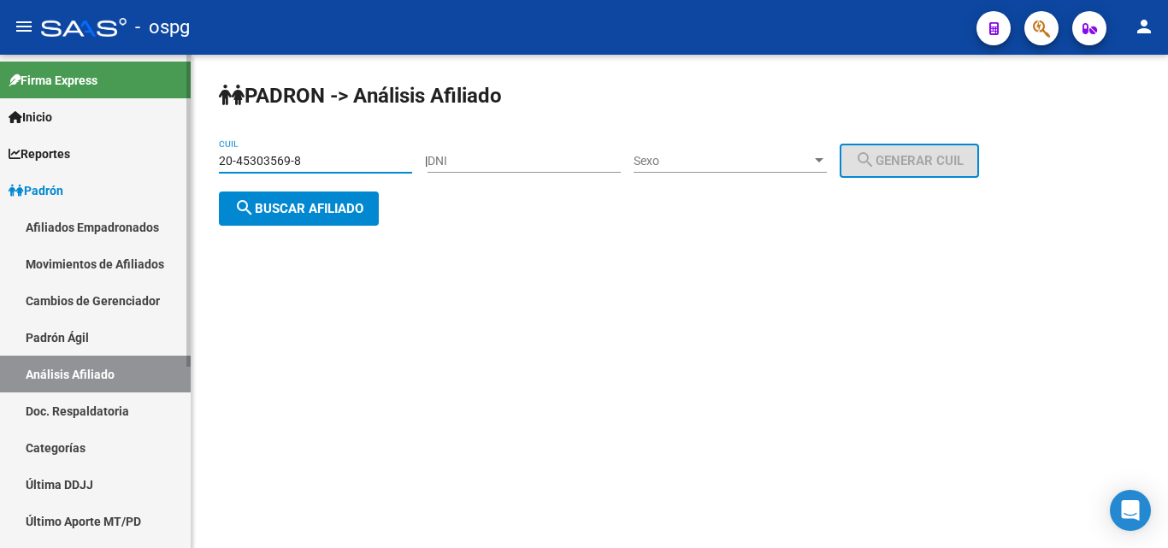
drag, startPoint x: 162, startPoint y: 160, endPoint x: 64, endPoint y: 157, distance: 97.5
click at [68, 160] on mat-sidenav-container "Firma Express Inicio Calendario SSS Instructivos Contacto OS Reportes Ingresos …" at bounding box center [584, 301] width 1168 height 493
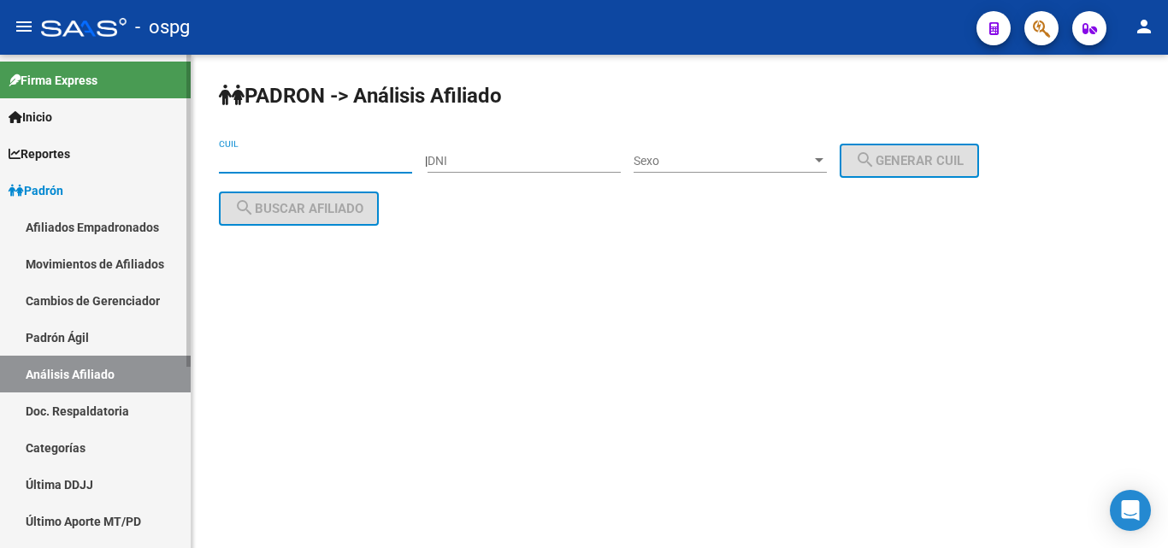
paste input "20-18550484-1"
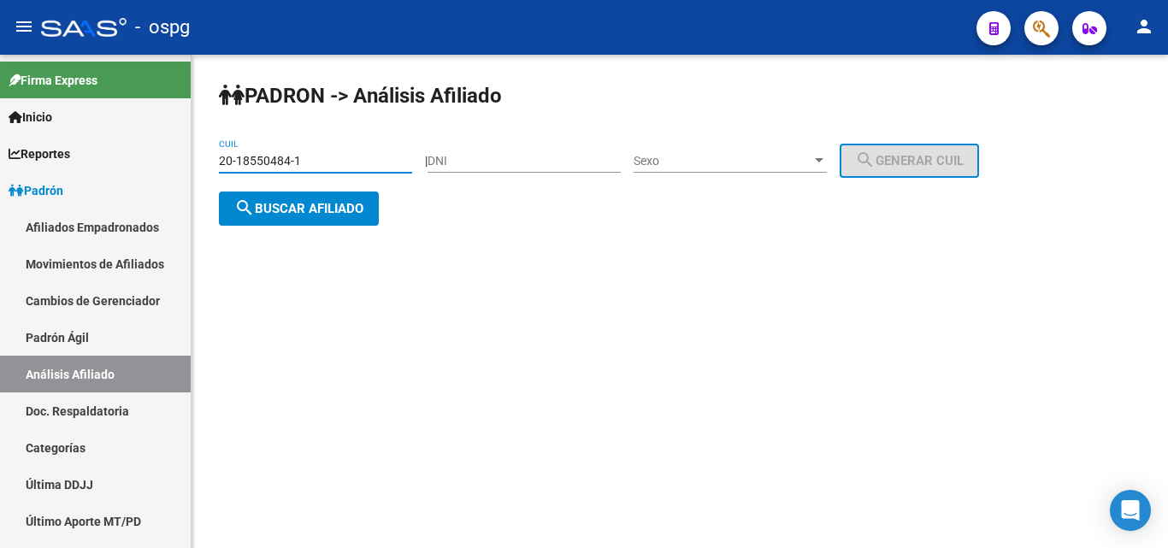
type input "20-18550484-1"
click at [294, 209] on span "search Buscar afiliado" at bounding box center [298, 208] width 129 height 15
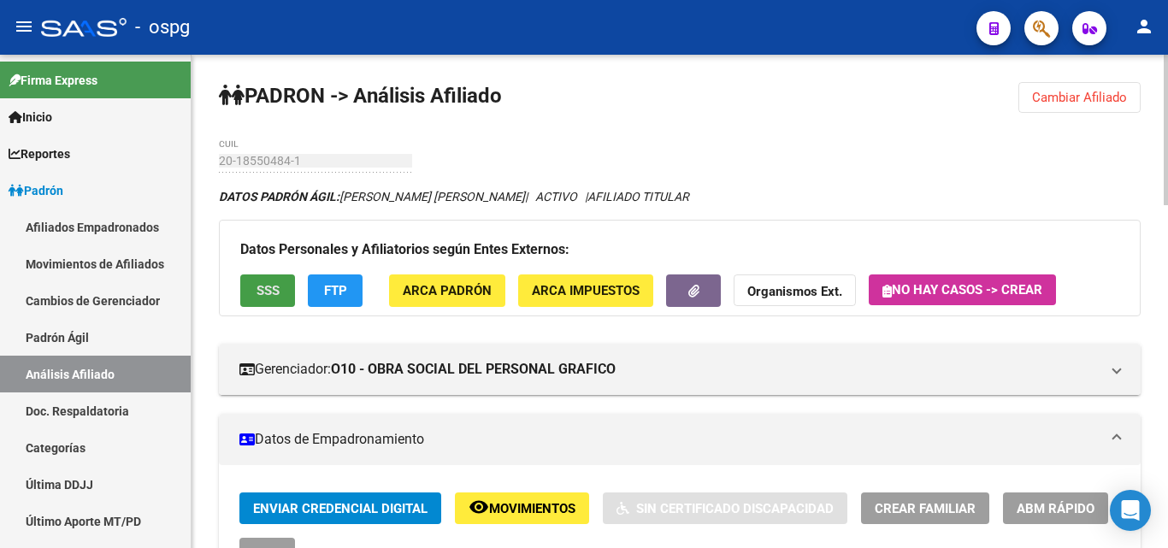
click at [257, 291] on span "SSS" at bounding box center [267, 291] width 23 height 15
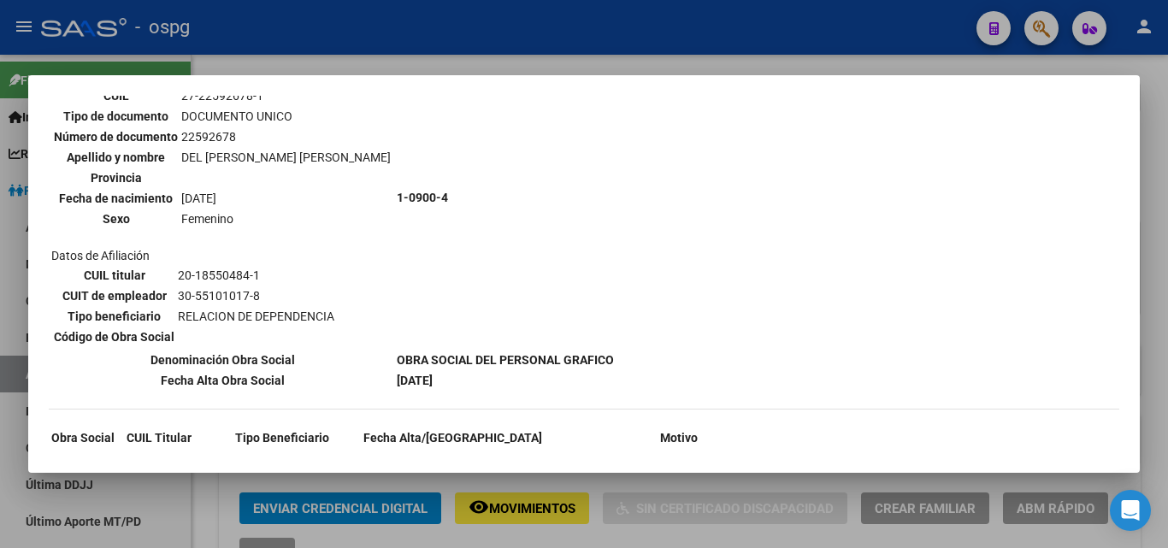
scroll to position [684, 0]
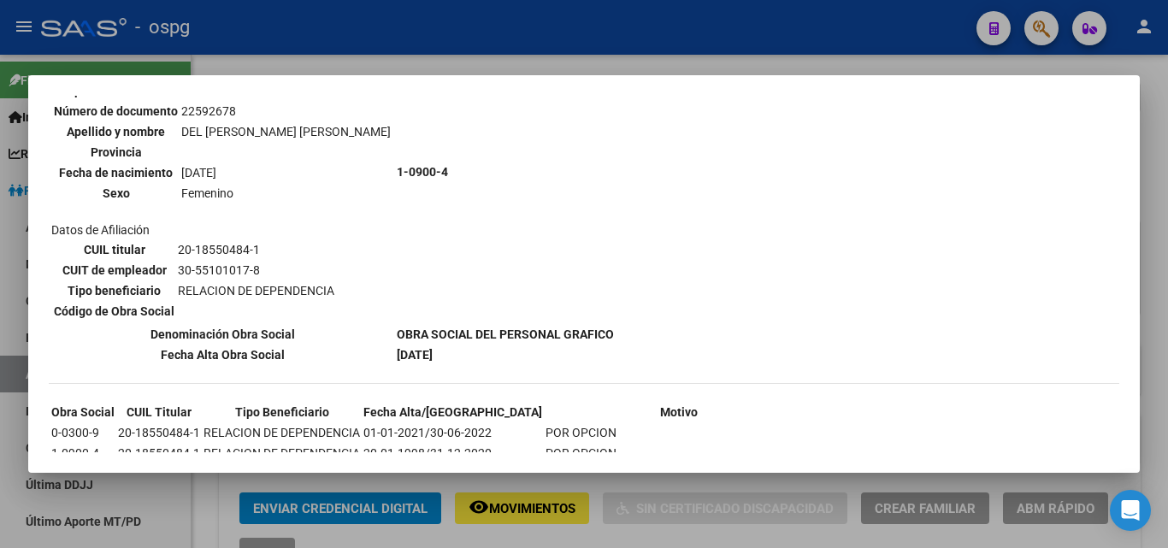
click at [307, 32] on div at bounding box center [584, 274] width 1168 height 548
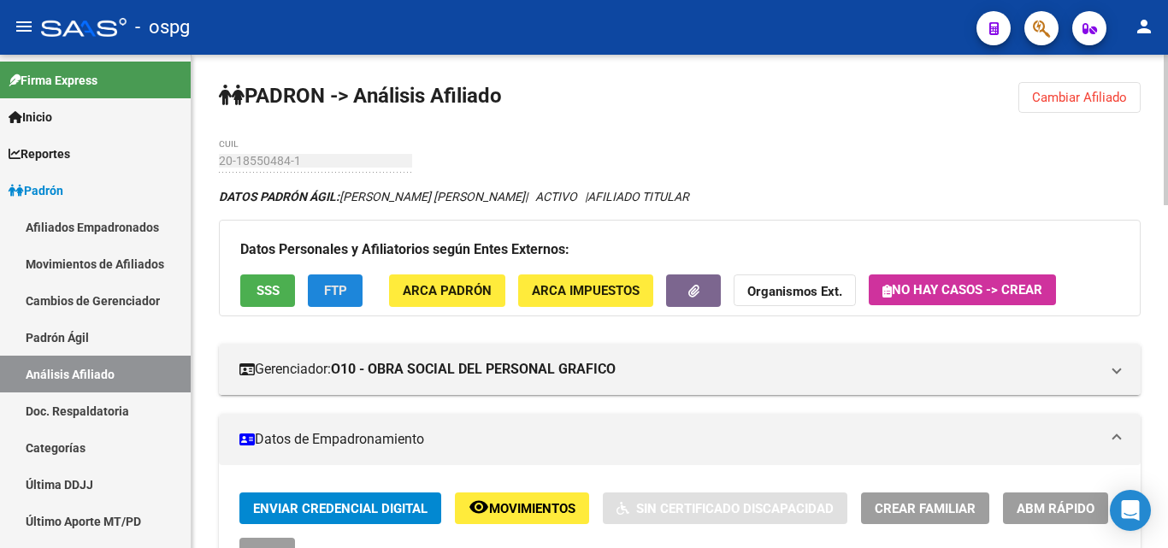
click at [342, 291] on span "FTP" at bounding box center [335, 291] width 23 height 15
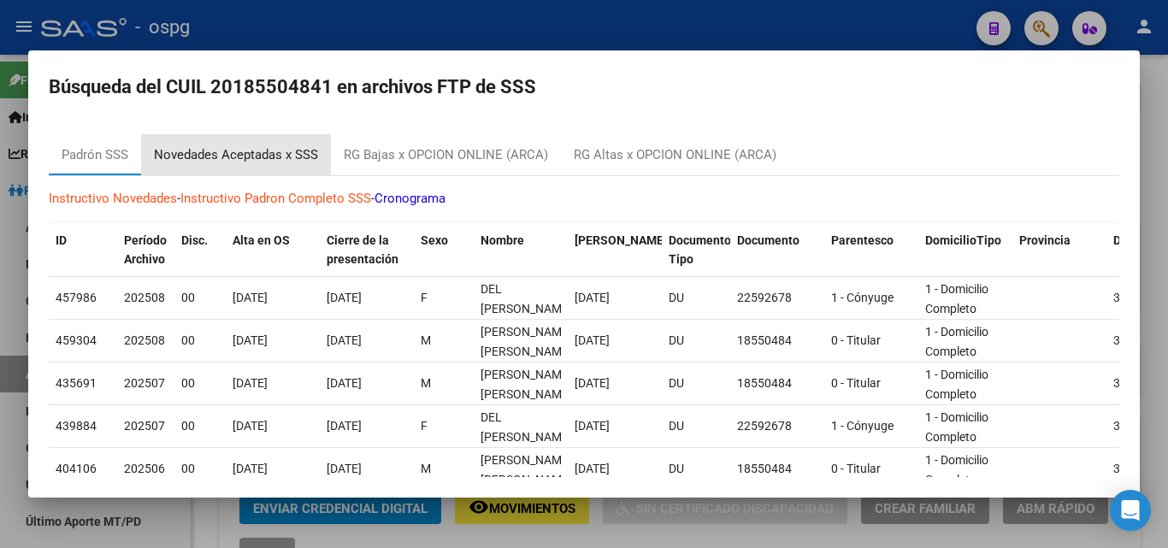
click at [260, 150] on div "Novedades Aceptadas x SSS" at bounding box center [236, 155] width 164 height 20
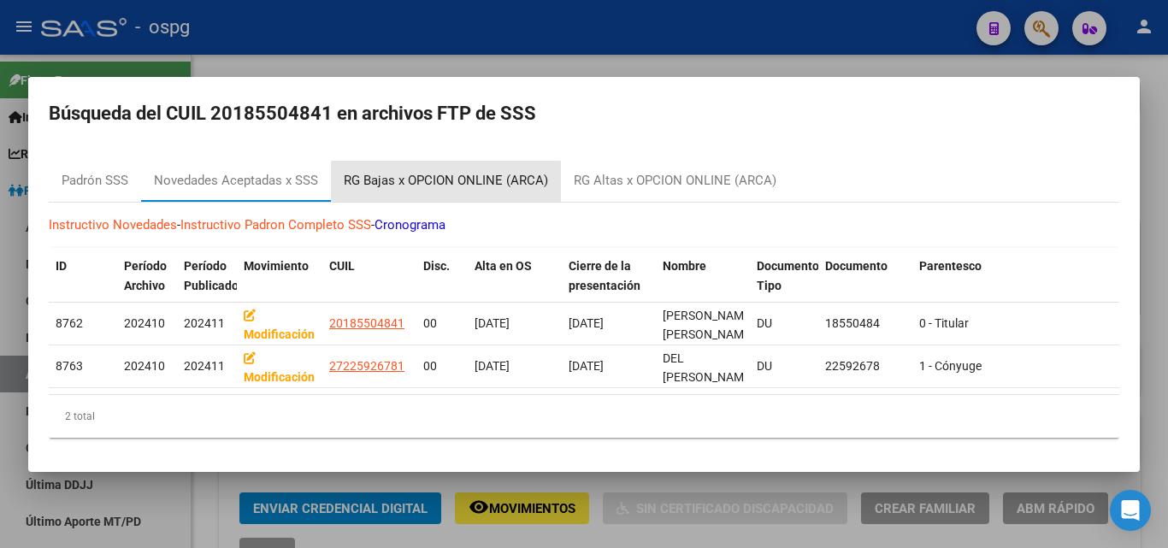
click at [443, 180] on div "RG Bajas x OPCION ONLINE (ARCA)" at bounding box center [446, 181] width 204 height 20
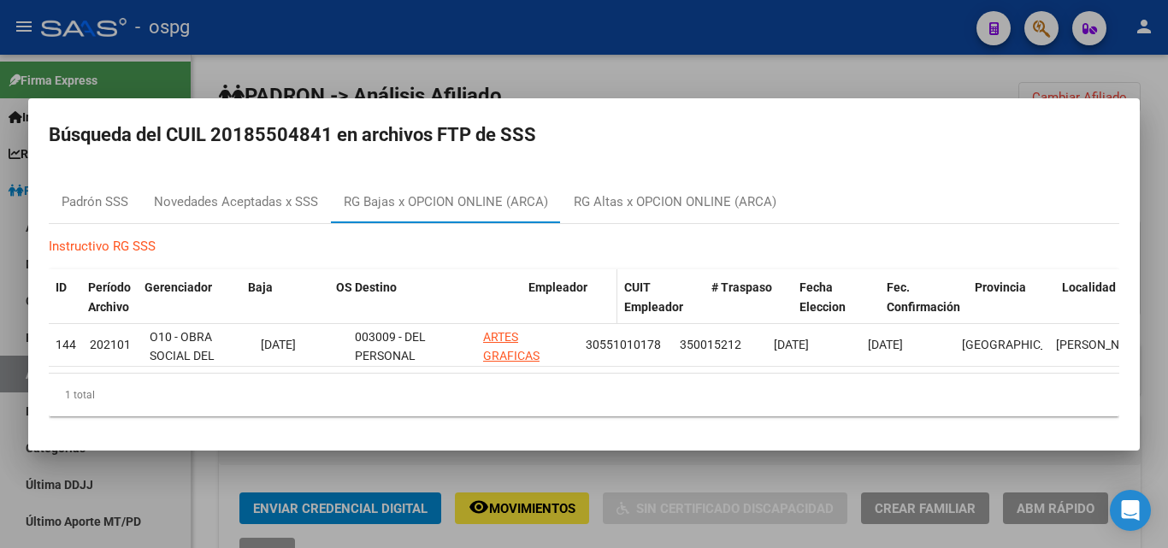
drag, startPoint x: 471, startPoint y: 284, endPoint x: 552, endPoint y: 290, distance: 81.4
click at [552, 289] on div "ID Período Archivo Gerenciador Baja OS Destino Empleador CUIT Empleador # Trasp…" at bounding box center [596, 297] width 1094 height 56
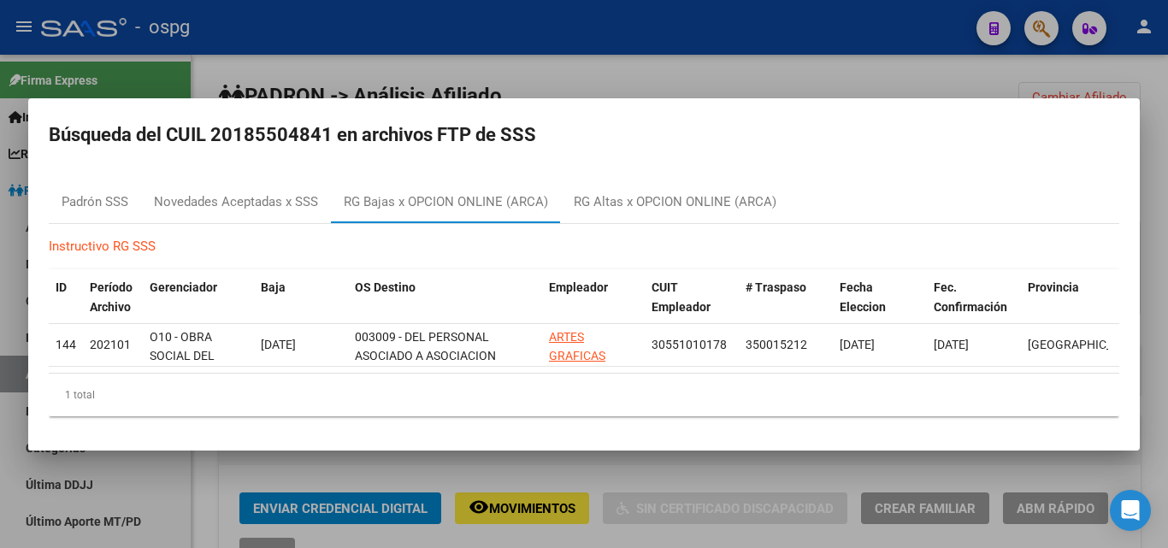
click at [579, 38] on div at bounding box center [584, 274] width 1168 height 548
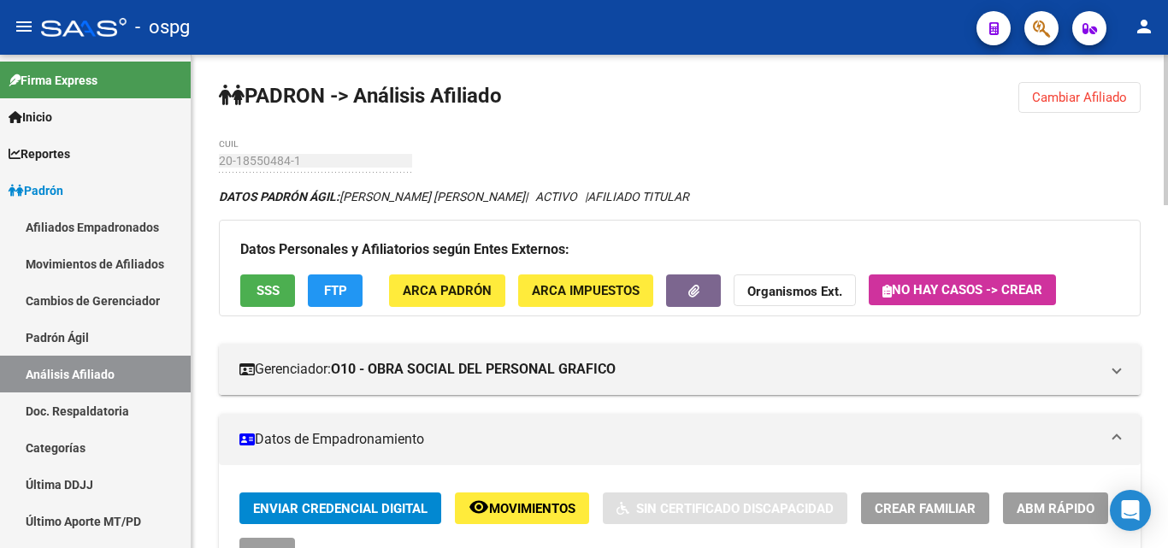
click at [320, 288] on button "FTP" at bounding box center [335, 290] width 55 height 32
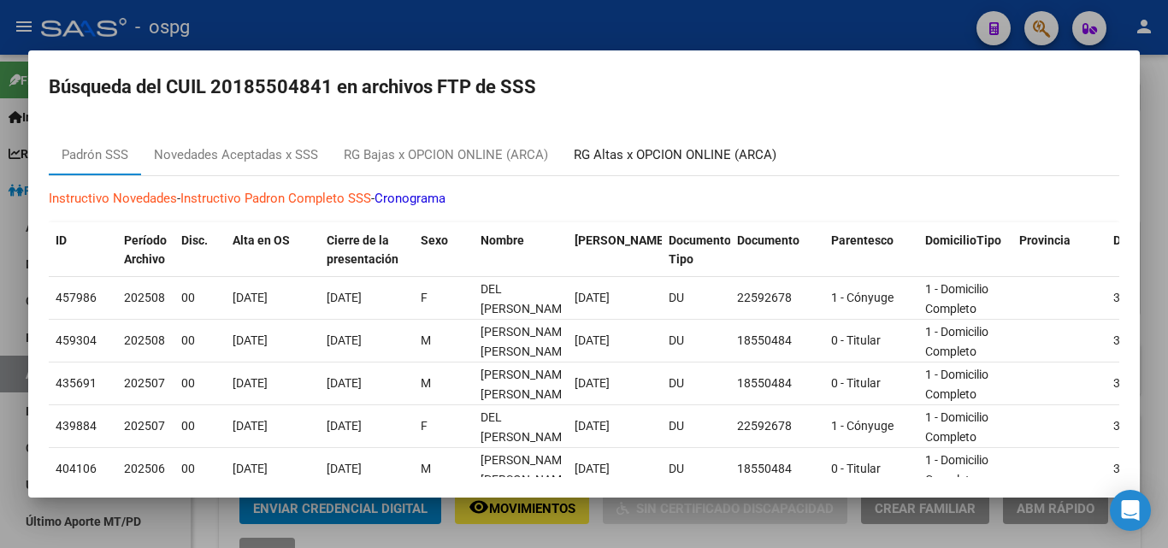
click at [684, 147] on div "RG Altas x OPCION ONLINE (ARCA)" at bounding box center [675, 155] width 203 height 20
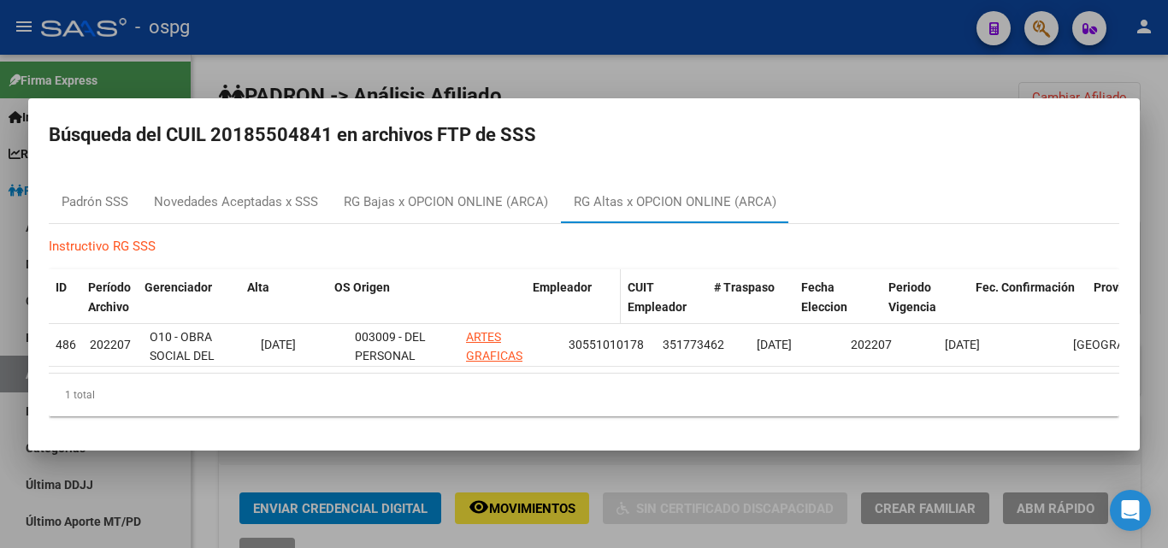
drag, startPoint x: 458, startPoint y: 279, endPoint x: 562, endPoint y: 269, distance: 104.8
click at [562, 269] on div "ID Período Archivo Gerenciador Alta OS Origen Empleador CUIT Empleador # Traspa…" at bounding box center [698, 297] width 1299 height 56
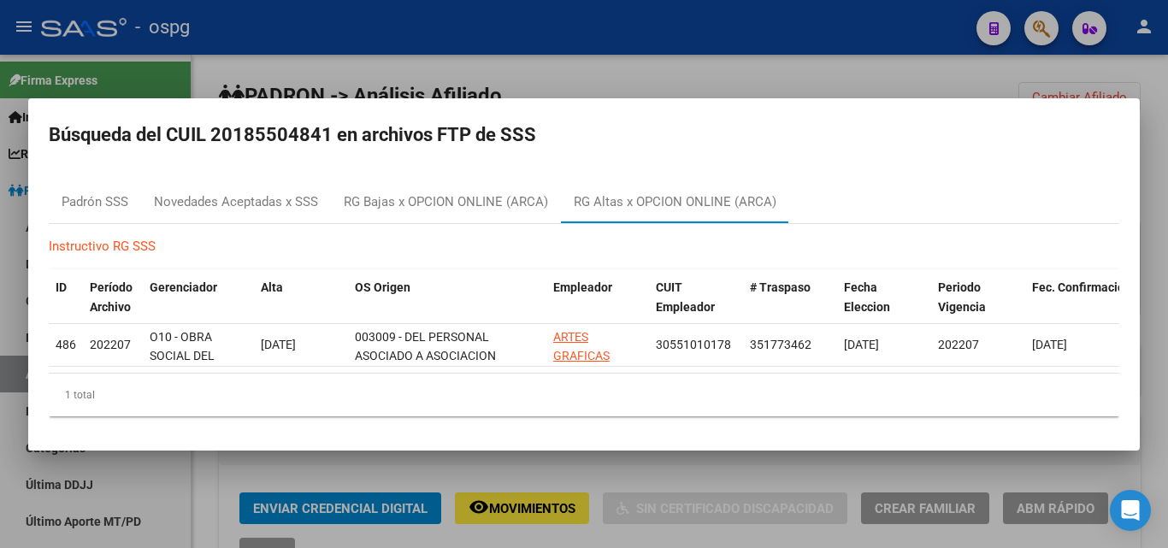
click at [400, 34] on div at bounding box center [584, 274] width 1168 height 548
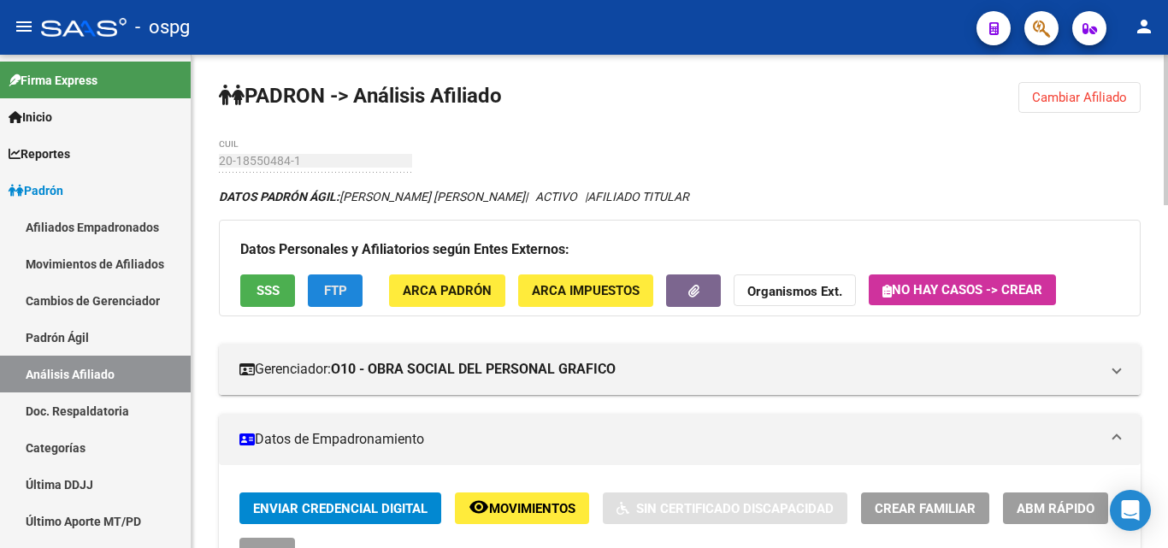
click at [336, 286] on span "FTP" at bounding box center [335, 291] width 23 height 15
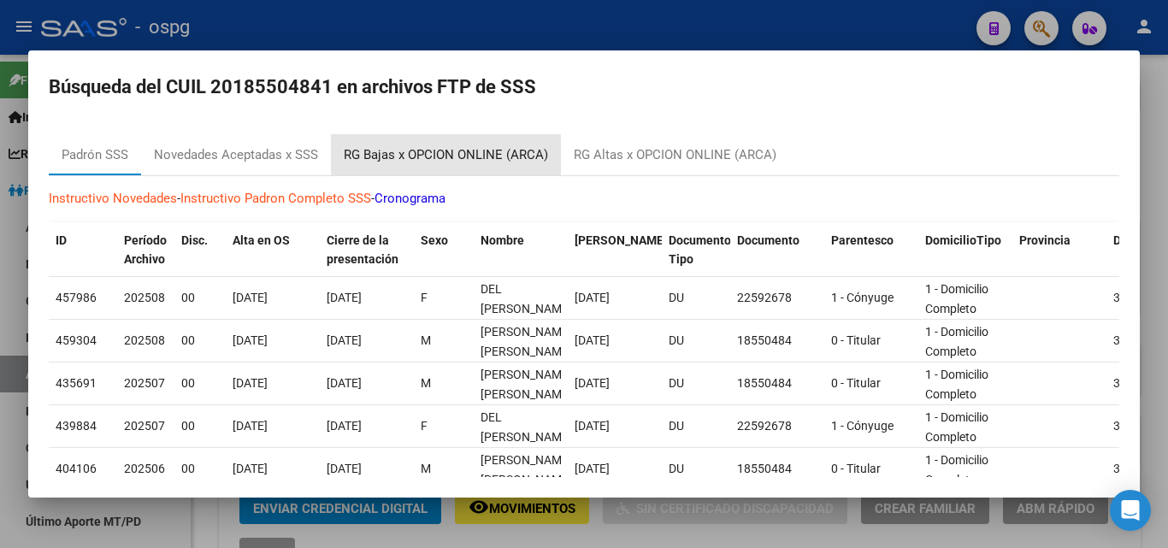
click at [419, 163] on div "RG Bajas x OPCION ONLINE (ARCA)" at bounding box center [446, 155] width 204 height 20
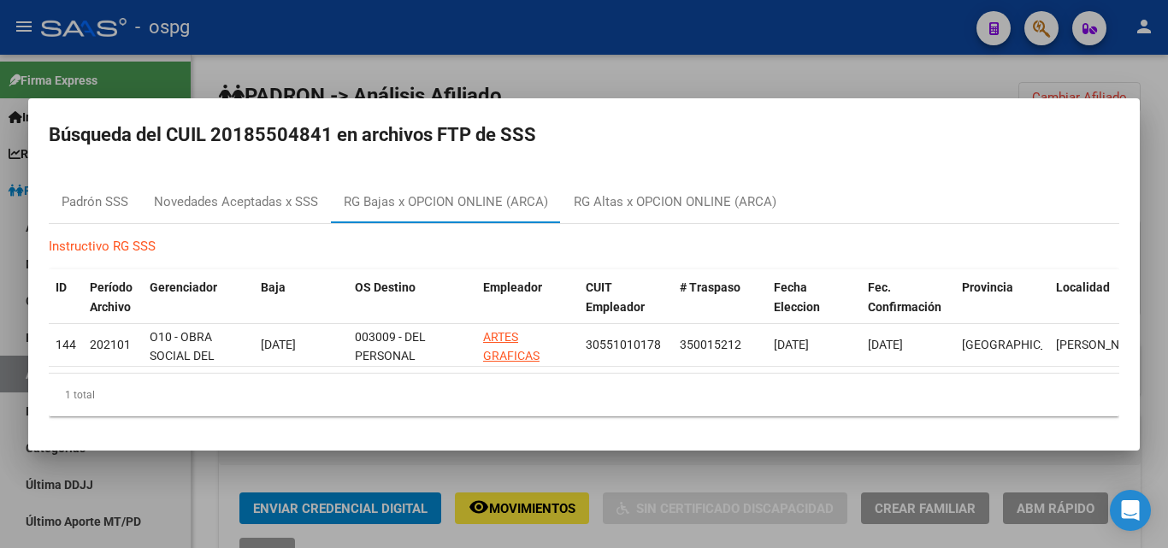
click at [490, 65] on div at bounding box center [584, 274] width 1168 height 548
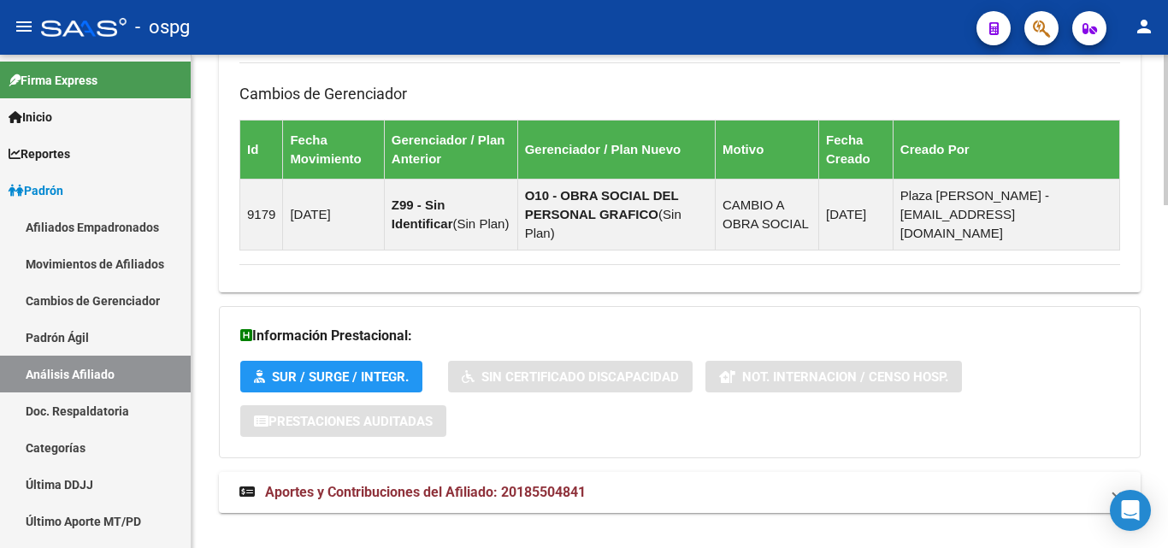
scroll to position [1128, 0]
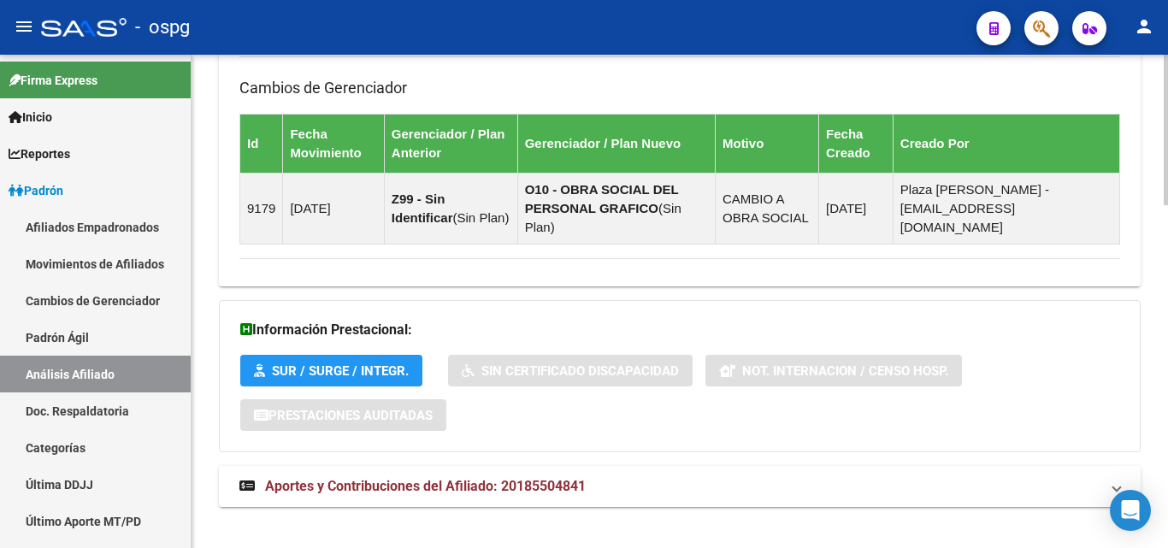
click at [494, 478] on span "Aportes y Contribuciones del Afiliado: 20185504841" at bounding box center [425, 486] width 321 height 16
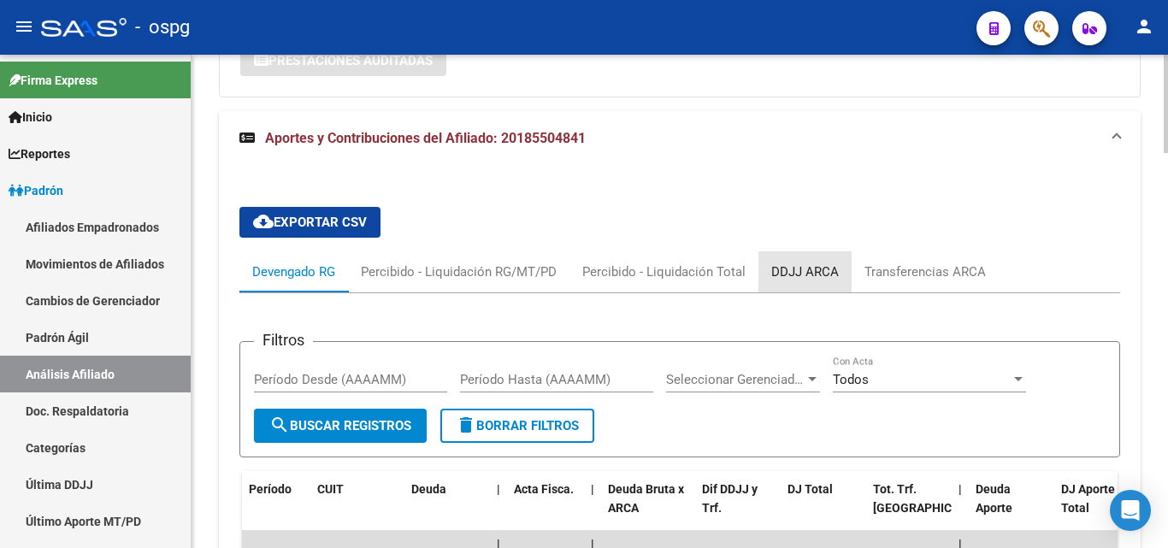
click at [798, 262] on div "DDJJ ARCA" at bounding box center [805, 271] width 68 height 19
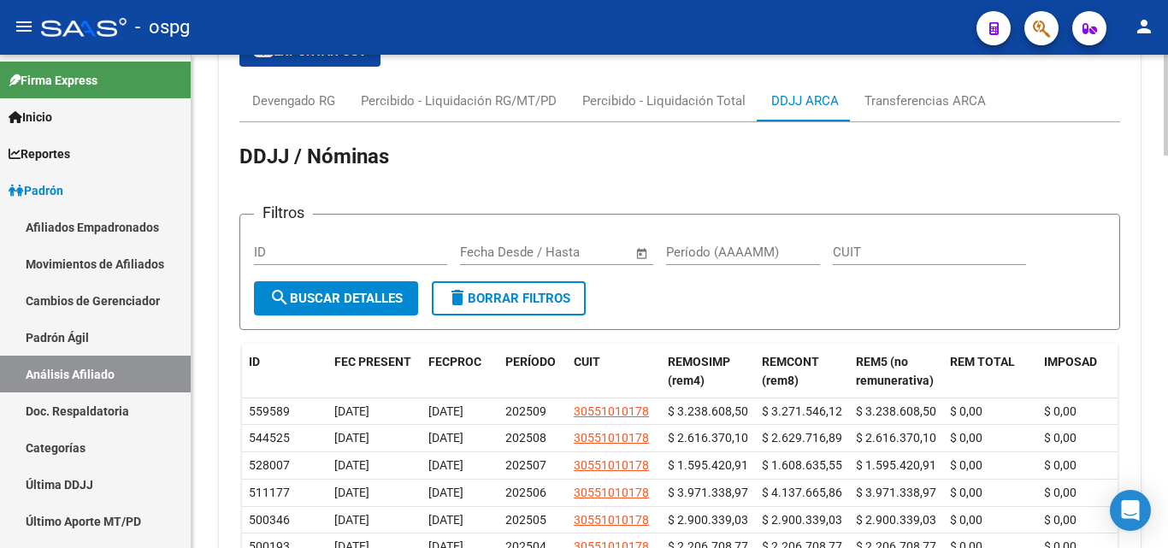
scroll to position [1764, 0]
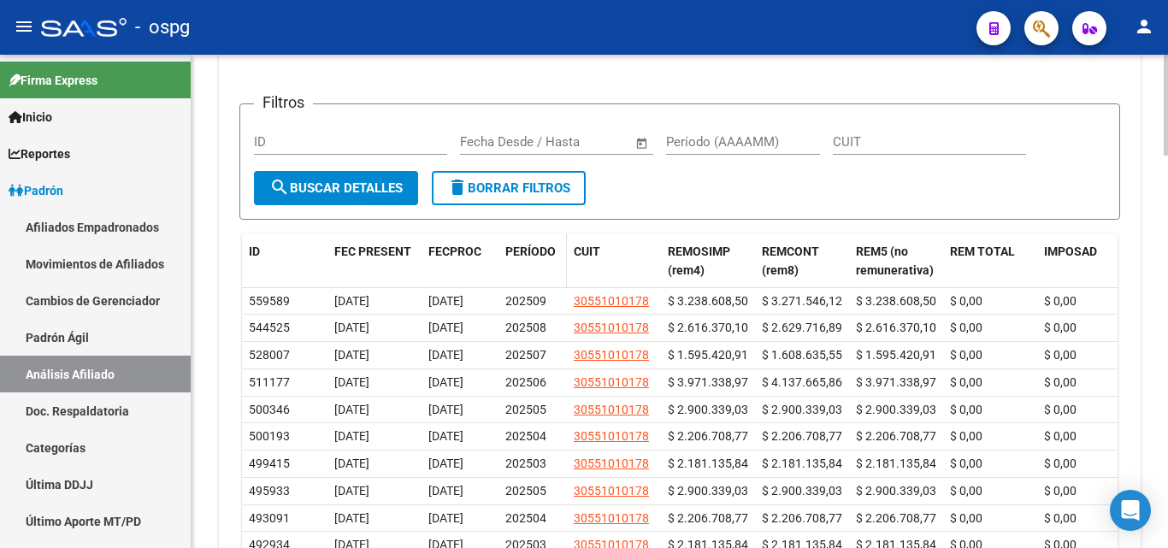
click at [520, 244] on span "PERÍODO" at bounding box center [530, 251] width 50 height 14
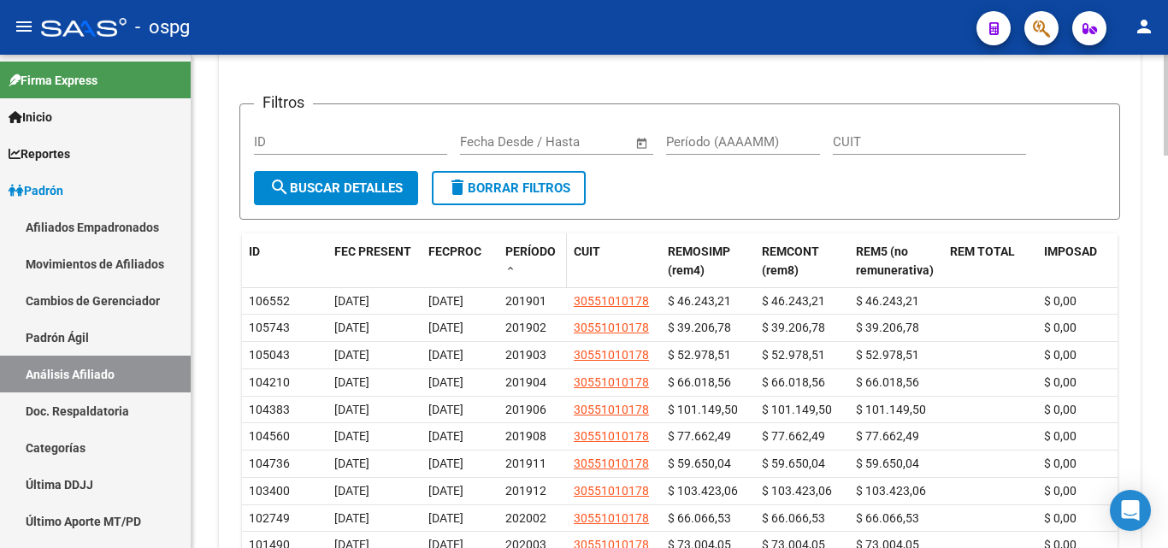
click at [529, 244] on span "PERÍODO" at bounding box center [530, 251] width 50 height 14
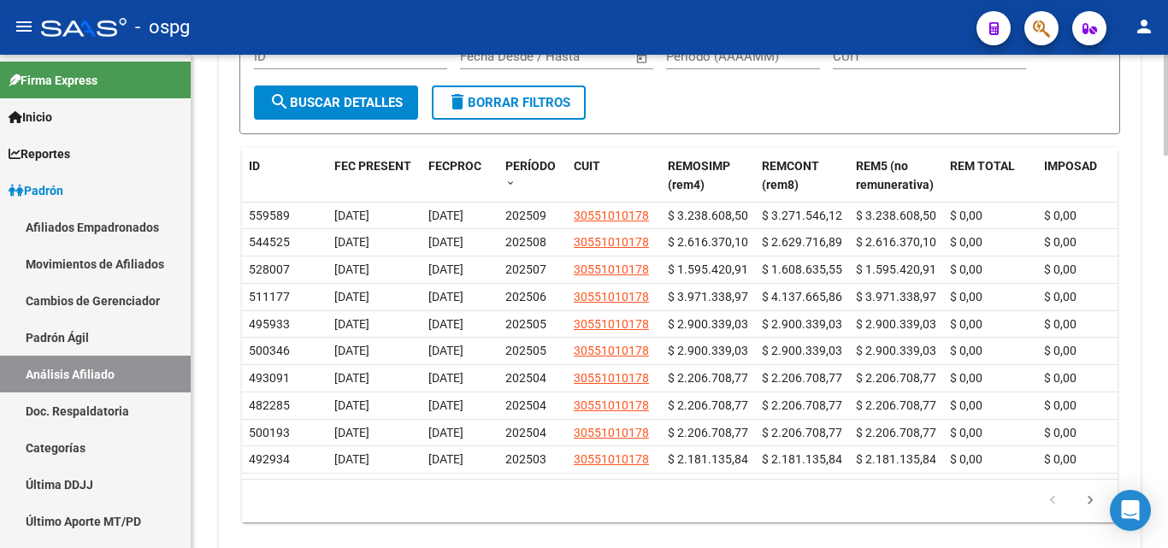
scroll to position [1919, 0]
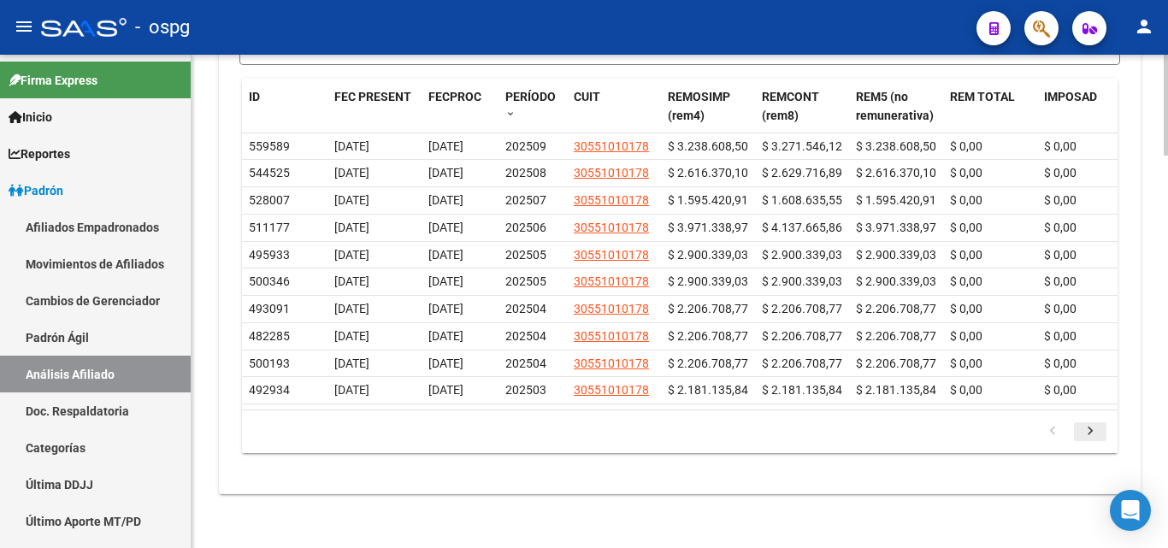
click at [1091, 423] on icon "go to next page" at bounding box center [1090, 433] width 22 height 21
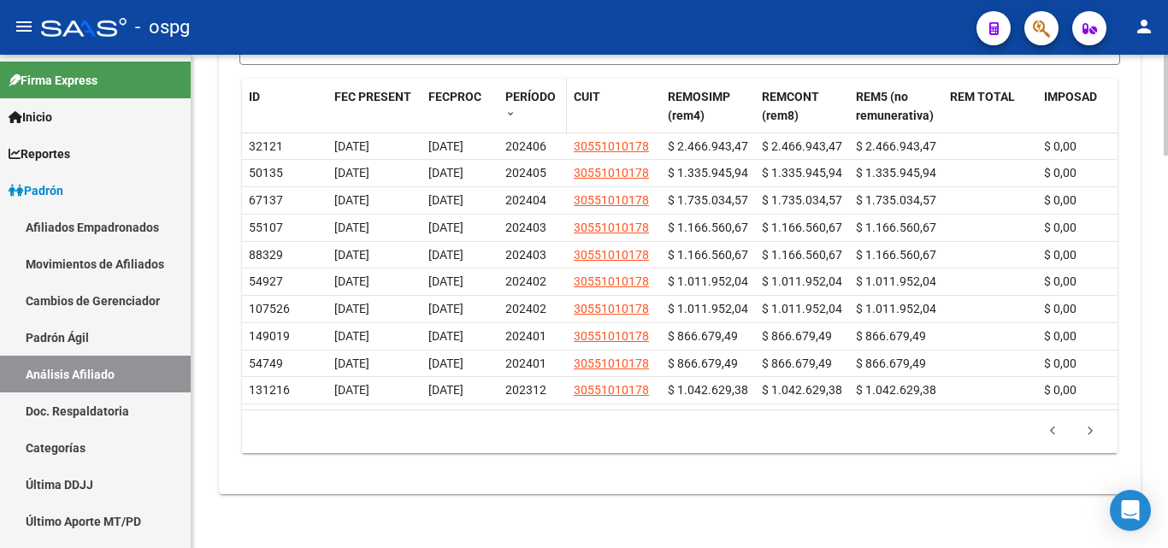
click at [515, 90] on span "PERÍODO" at bounding box center [530, 97] width 50 height 14
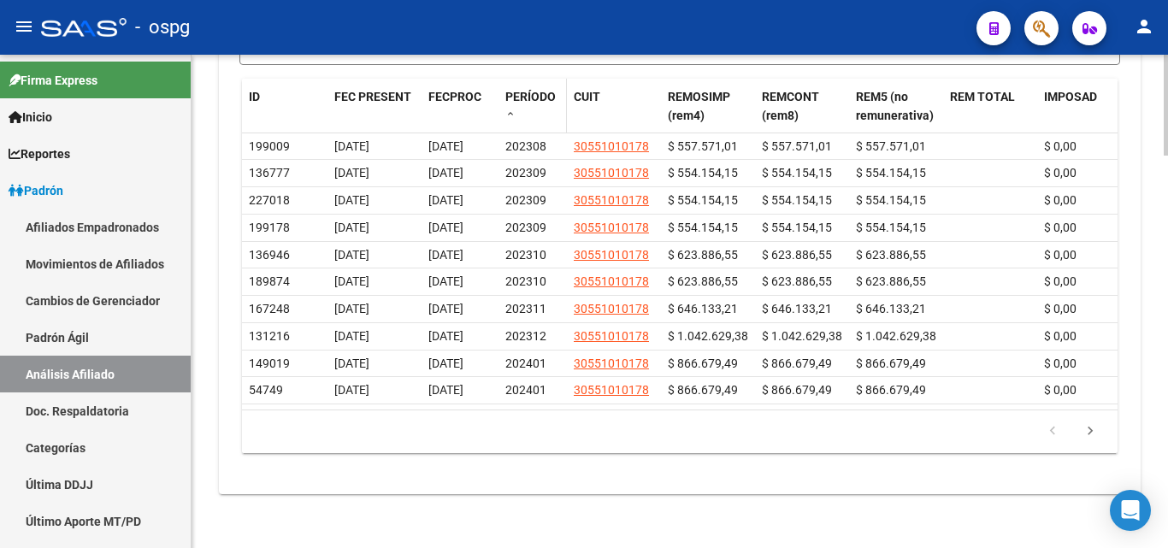
click at [516, 90] on span "PERÍODO" at bounding box center [530, 97] width 50 height 14
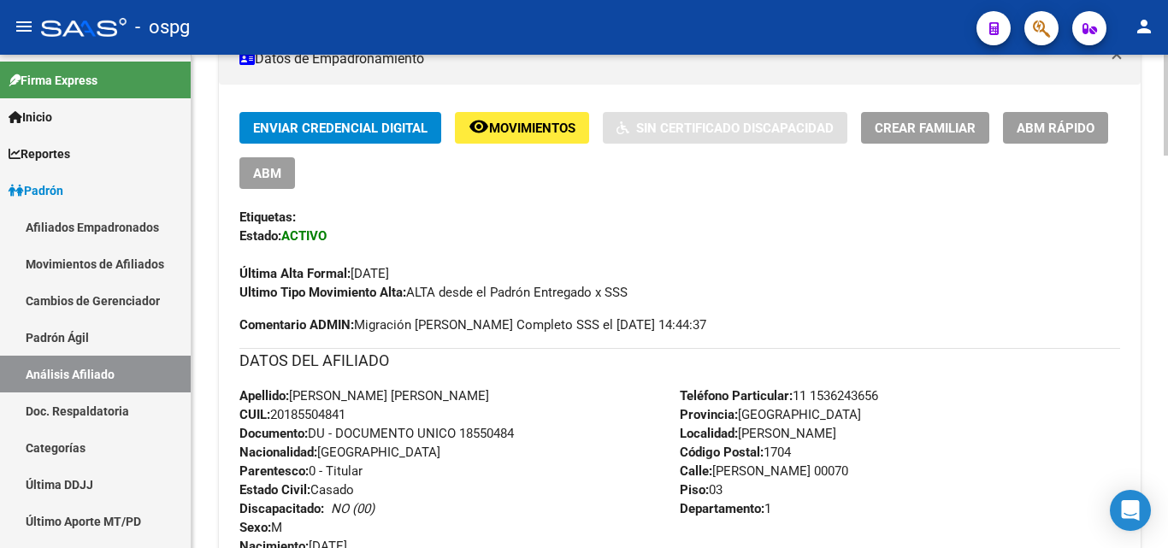
scroll to position [209, 0]
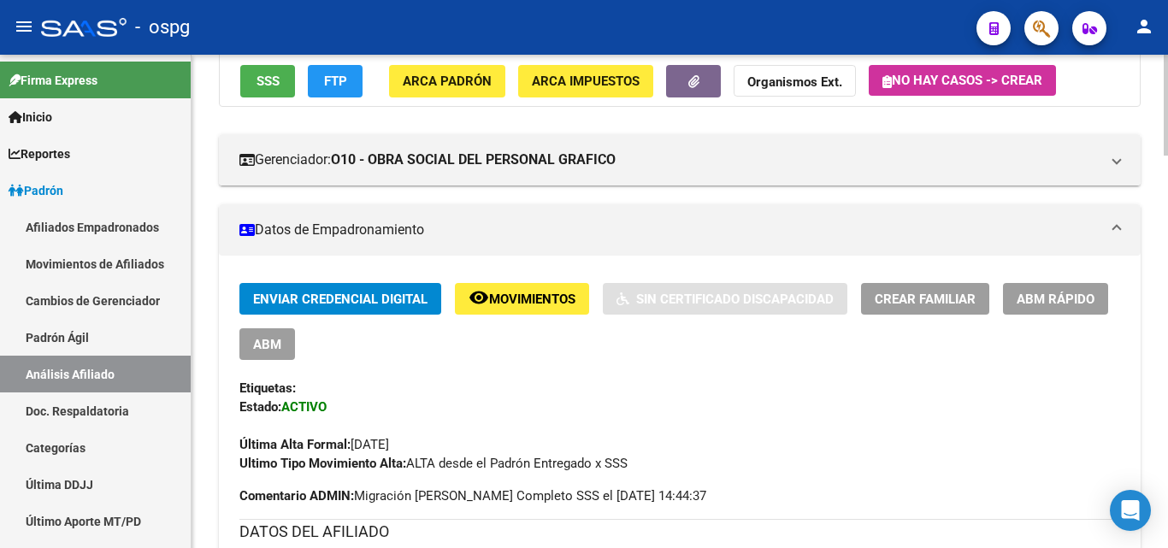
click at [250, 81] on button "SSS" at bounding box center [267, 81] width 55 height 32
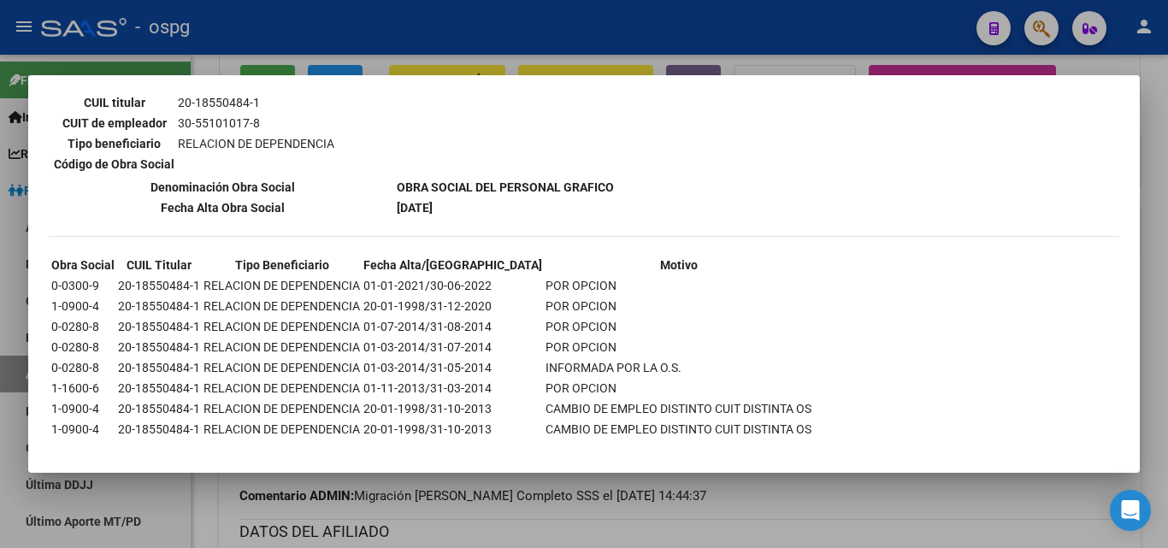
scroll to position [854, 0]
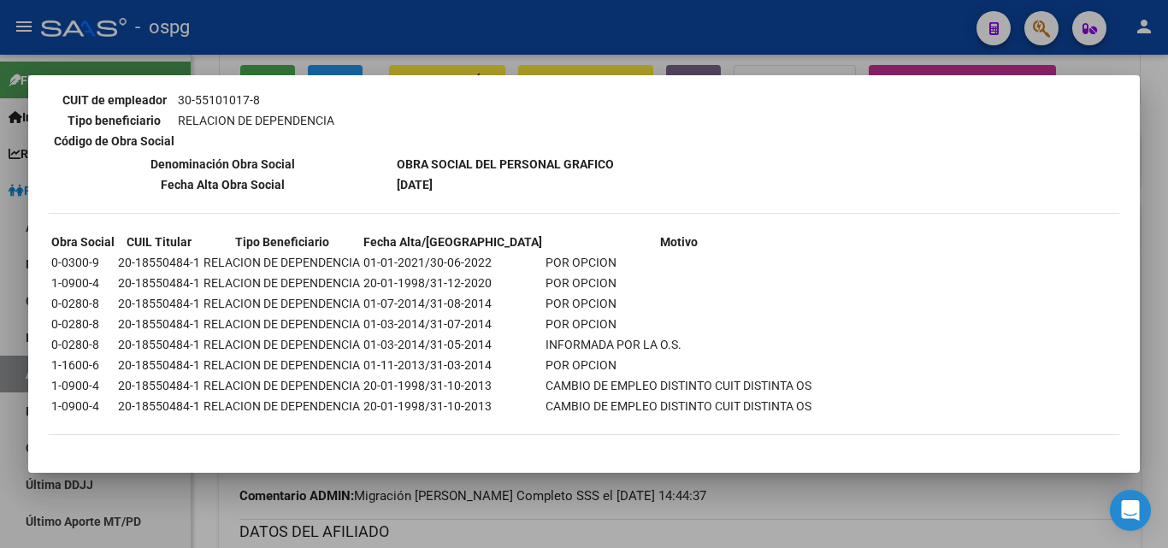
click at [310, 48] on div at bounding box center [584, 274] width 1168 height 548
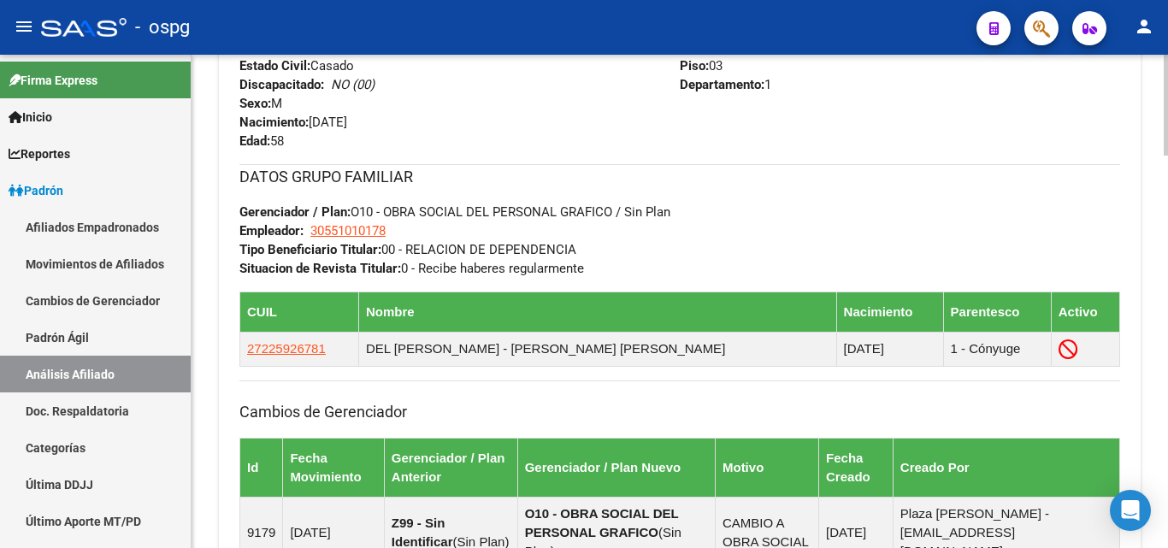
scroll to position [808, 0]
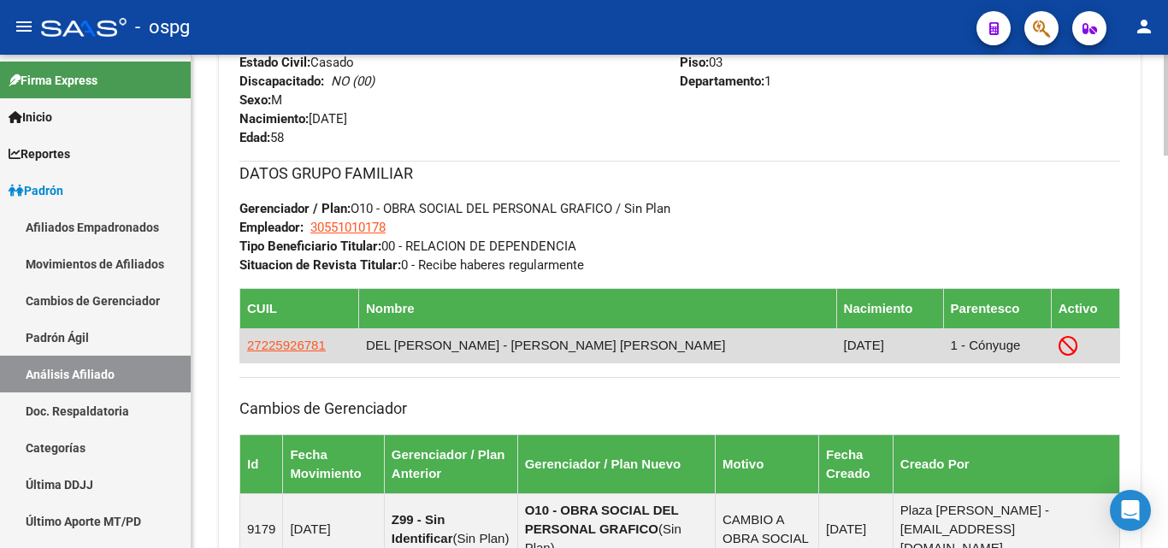
click at [1058, 342] on icon at bounding box center [1068, 346] width 20 height 20
click at [318, 349] on span "27225926781" at bounding box center [286, 345] width 79 height 15
type textarea "27225926781"
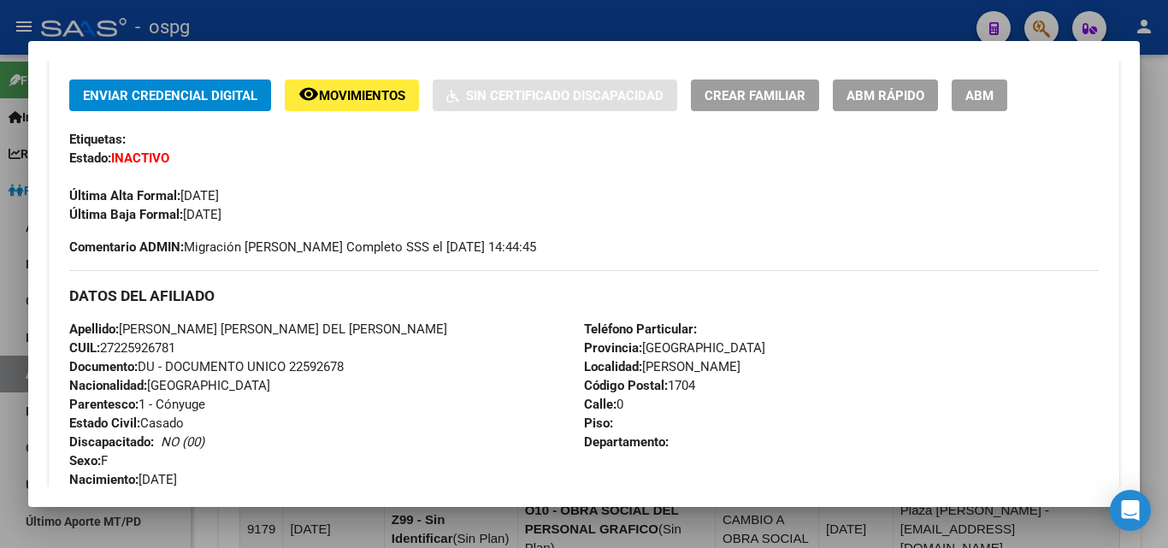
scroll to position [256, 0]
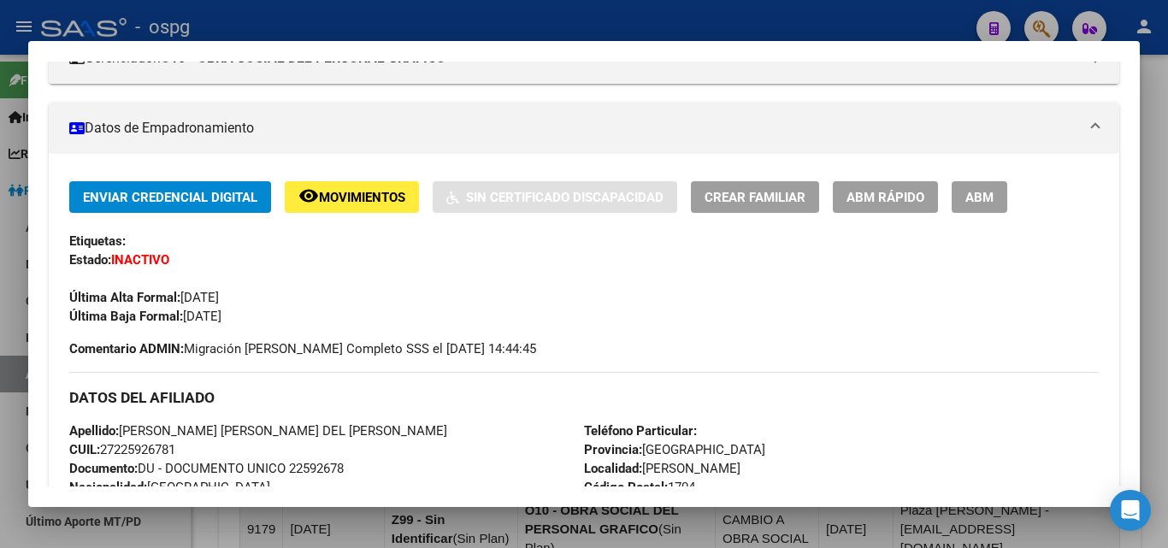
click at [977, 200] on span "ABM" at bounding box center [979, 197] width 28 height 15
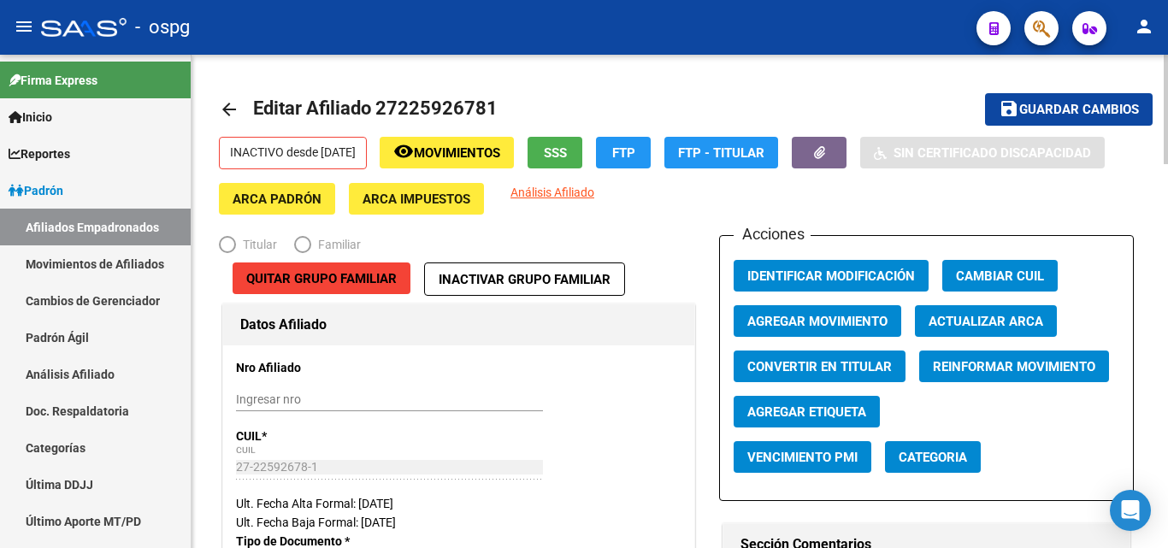
radio input "true"
type input "30-55101017-8"
click at [847, 317] on span "Agregar Movimiento" at bounding box center [817, 321] width 140 height 15
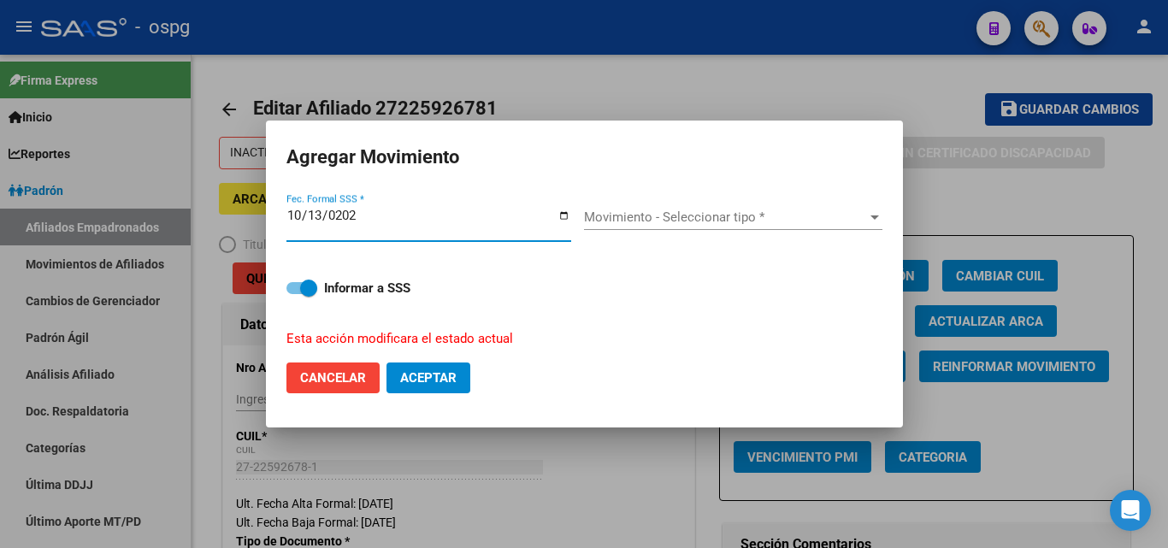
type input "[DATE]"
click at [774, 215] on span "Movimiento - Seleccionar tipo *" at bounding box center [725, 216] width 283 height 15
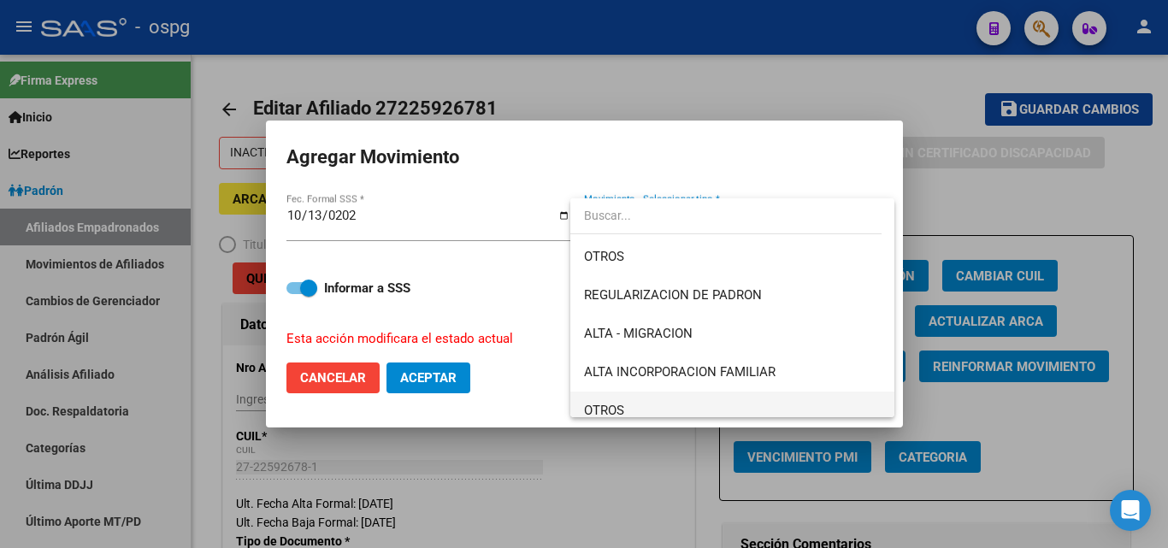
scroll to position [171, 0]
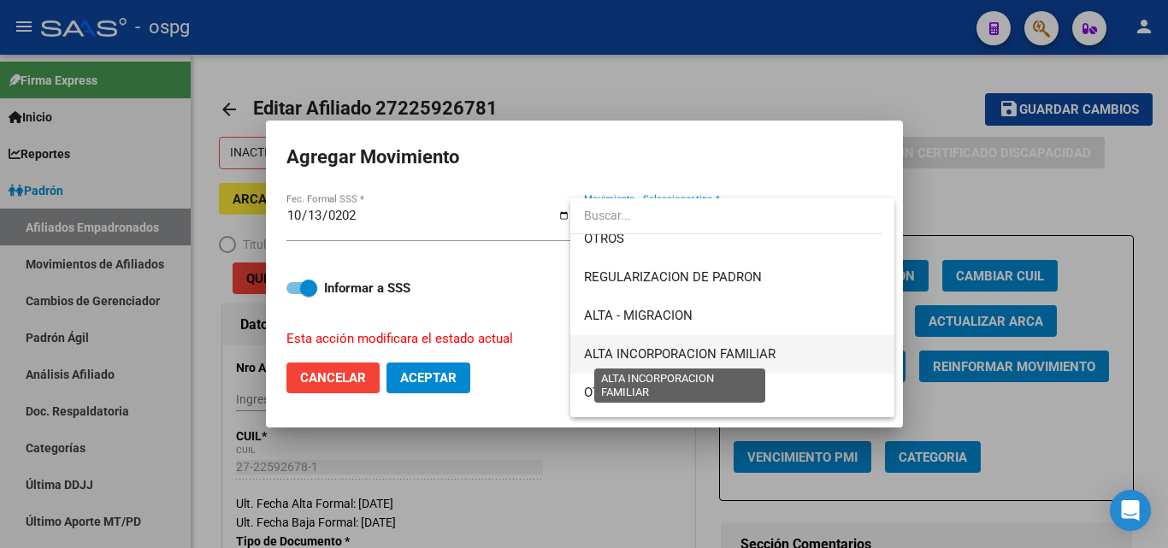
click at [703, 356] on span "ALTA INCORPORACION FAMILIAR" at bounding box center [679, 353] width 191 height 15
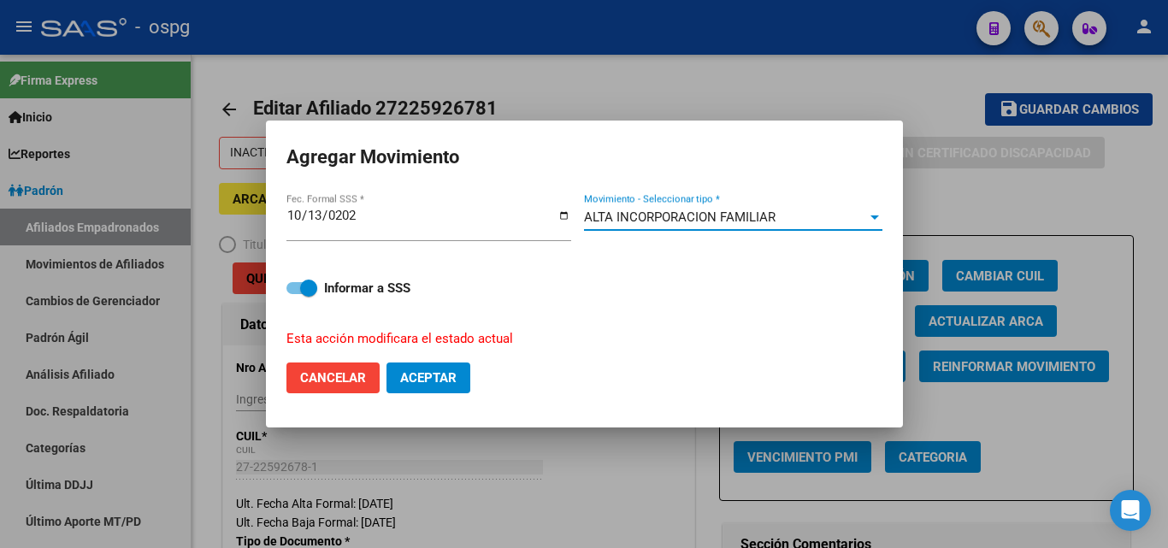
click at [427, 388] on button "Aceptar" at bounding box center [428, 377] width 84 height 31
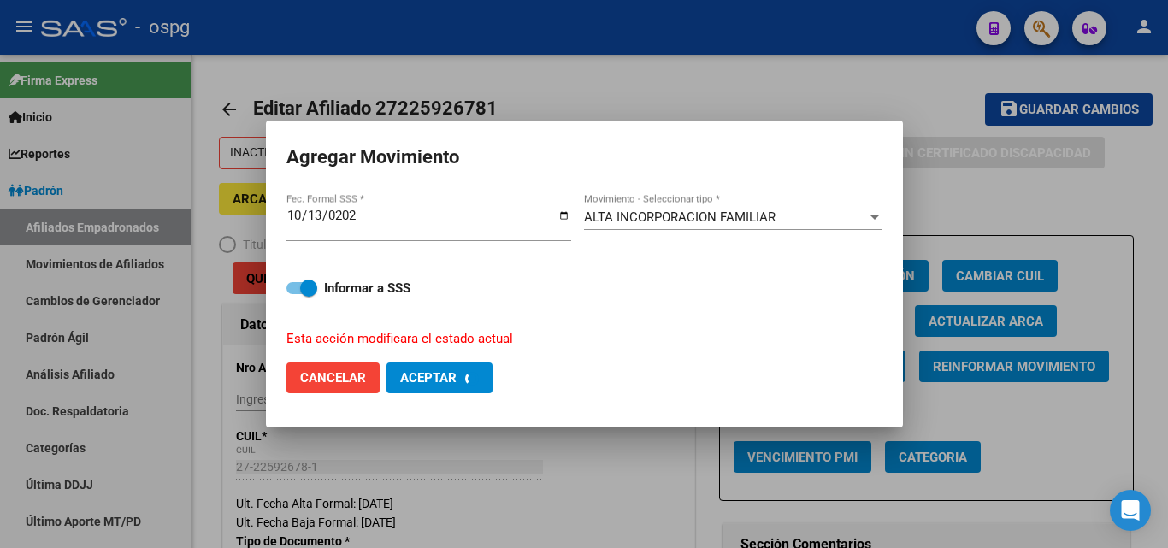
checkbox input "false"
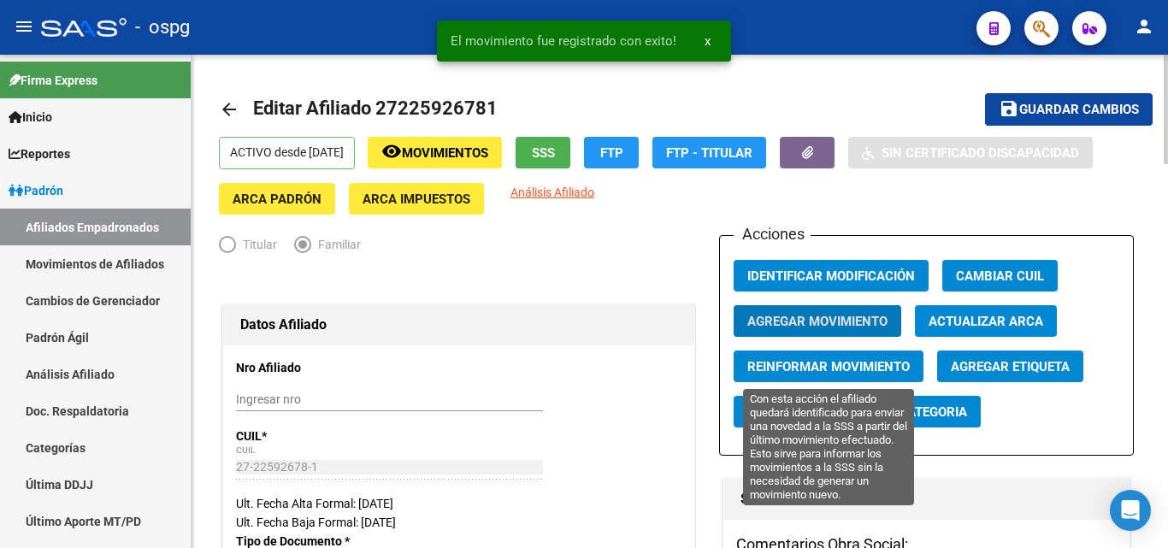
click at [839, 370] on span "Reinformar Movimiento" at bounding box center [828, 366] width 162 height 15
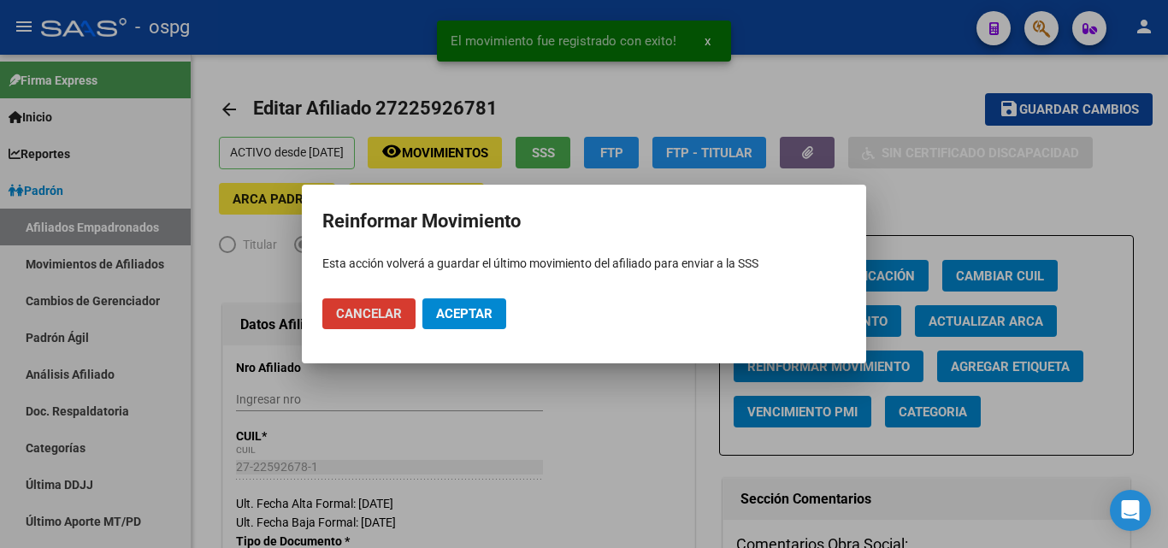
click at [465, 316] on span "Aceptar" at bounding box center [464, 313] width 56 height 15
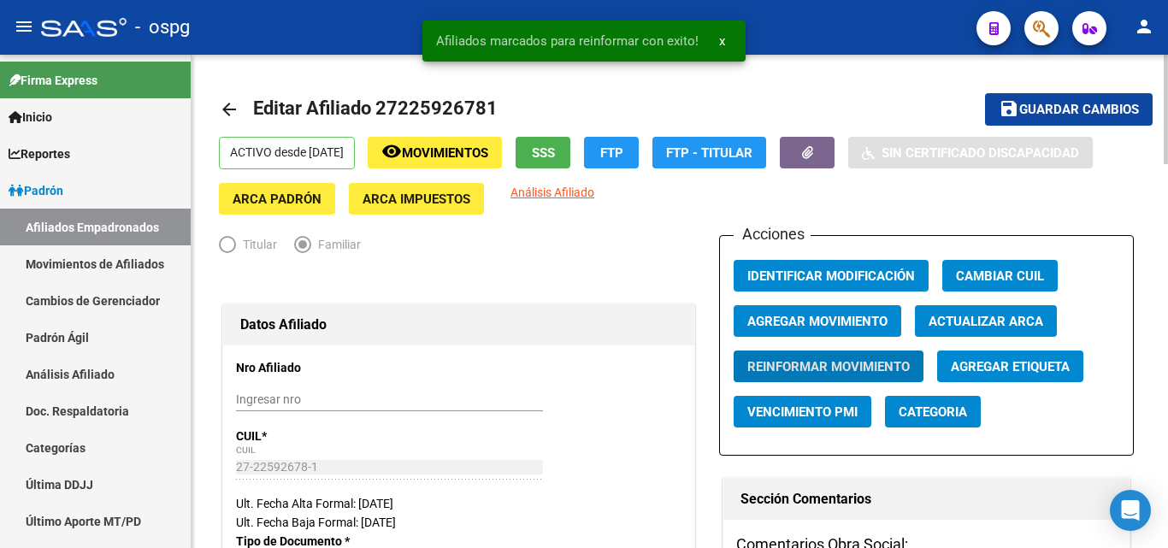
click at [1036, 104] on span "Guardar cambios" at bounding box center [1079, 110] width 120 height 15
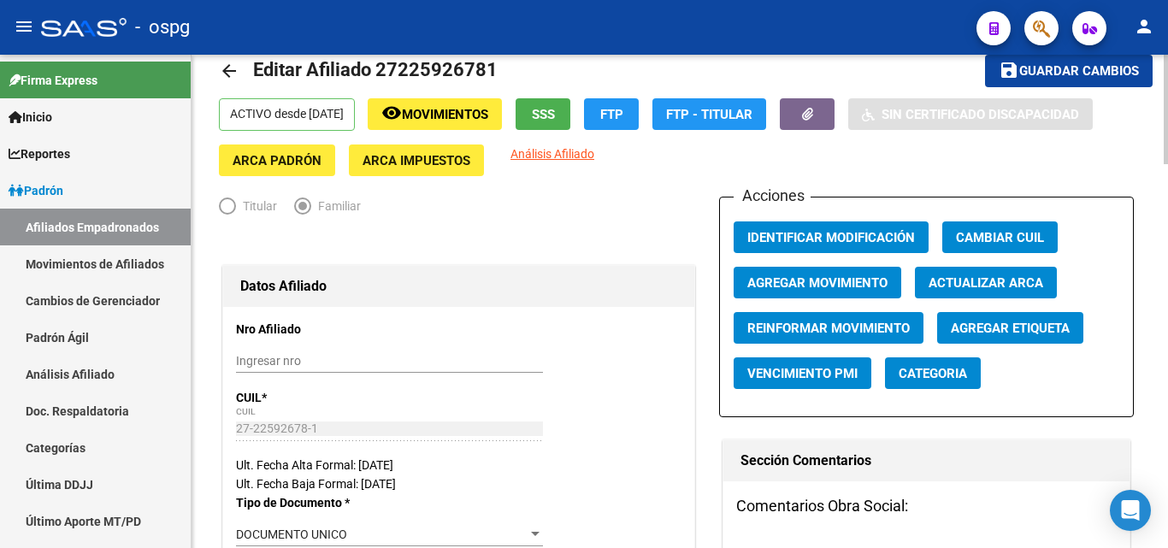
scroll to position [0, 0]
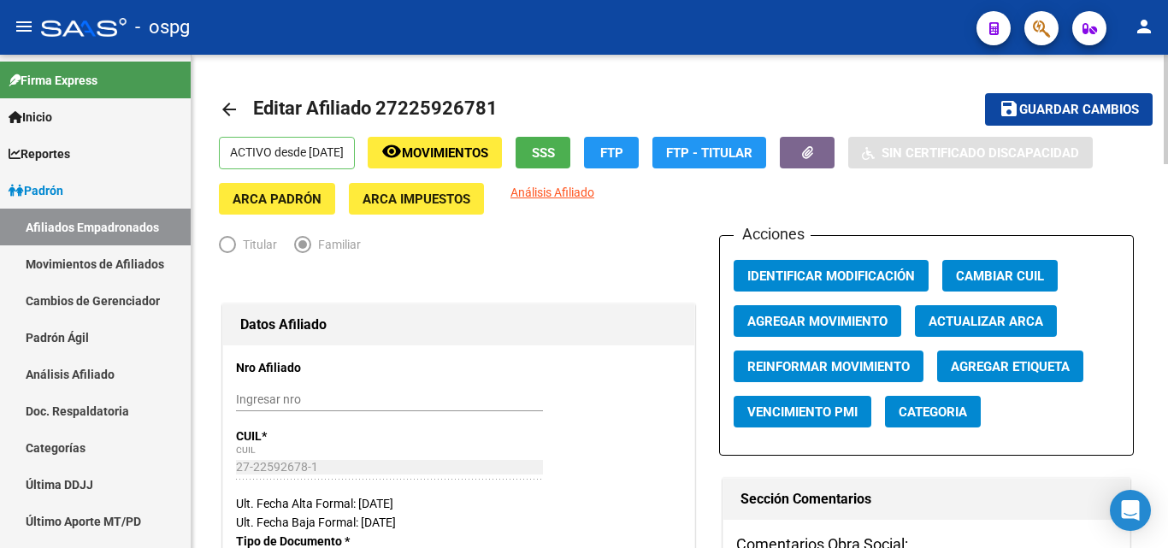
click at [1075, 120] on button "save Guardar cambios" at bounding box center [1069, 109] width 168 height 32
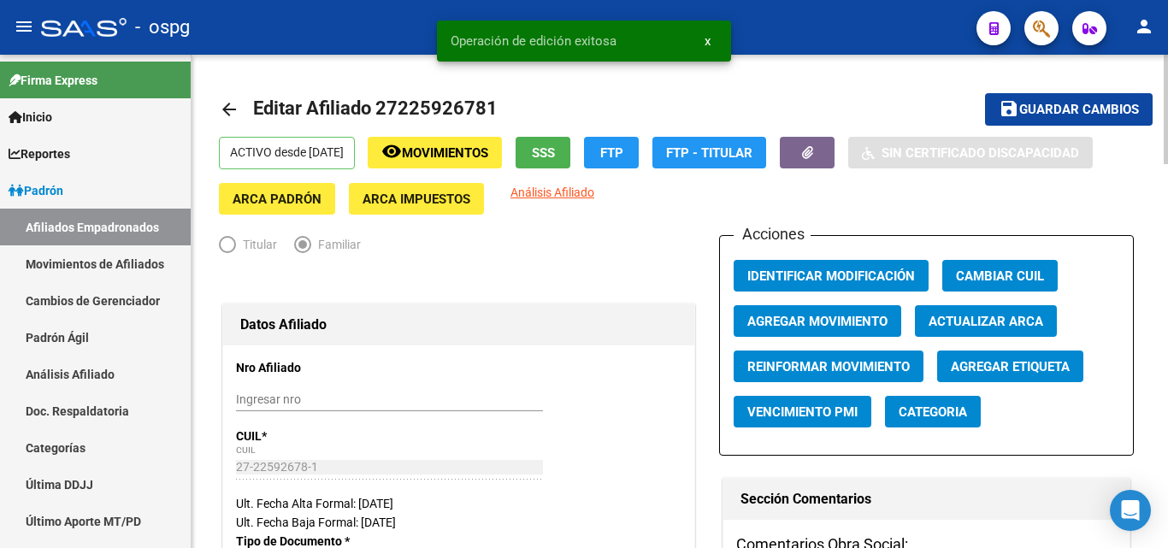
click at [227, 105] on mat-icon "arrow_back" at bounding box center [229, 109] width 21 height 21
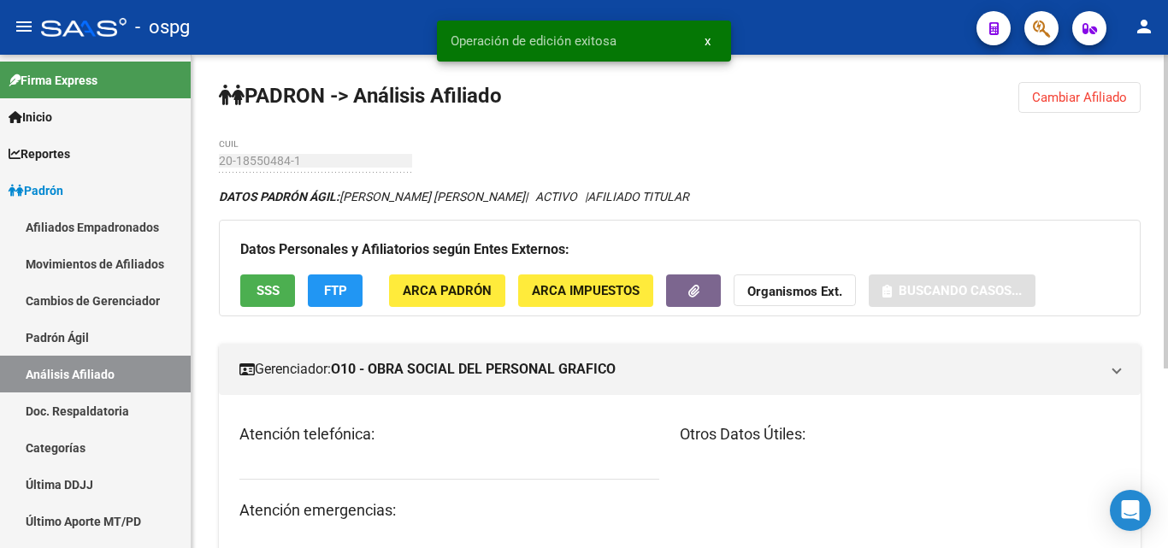
click at [1069, 107] on button "Cambiar Afiliado" at bounding box center [1079, 97] width 122 height 31
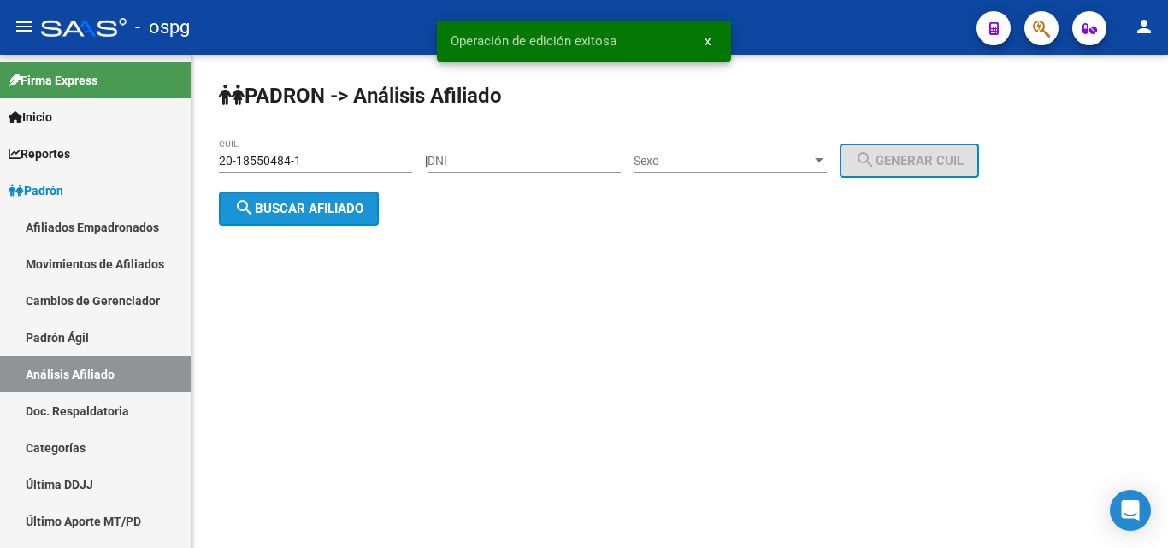
click at [307, 194] on button "search Buscar afiliado" at bounding box center [299, 208] width 160 height 34
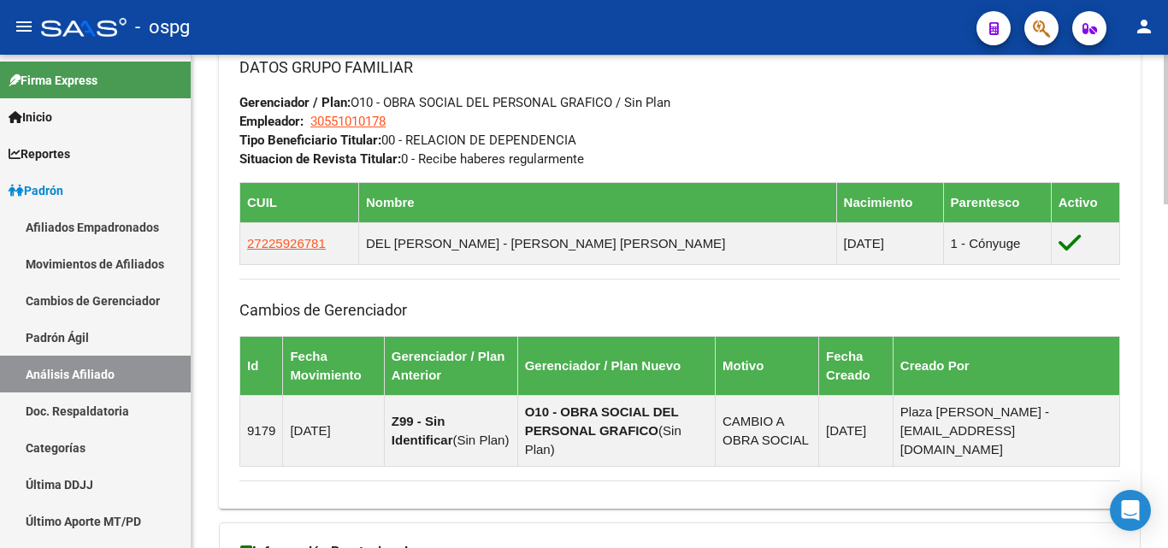
scroll to position [1026, 0]
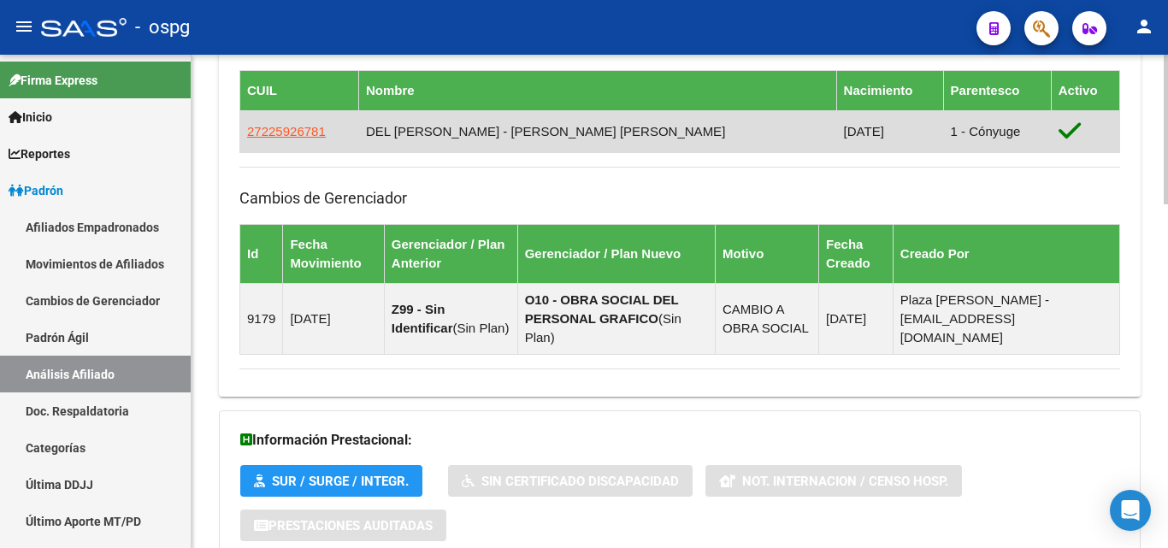
click at [283, 133] on span "27225926781" at bounding box center [286, 131] width 79 height 15
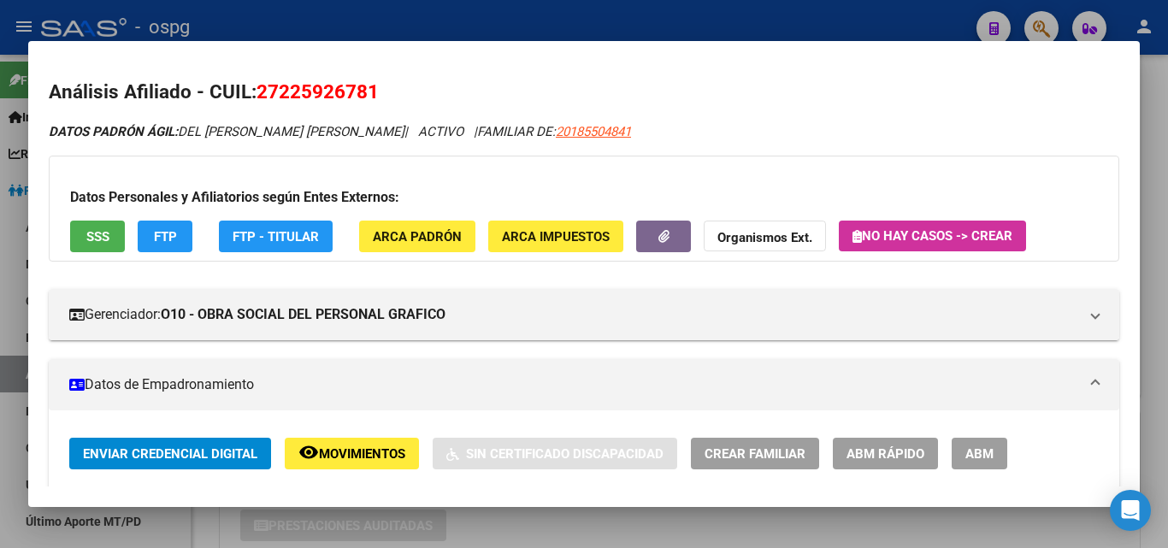
click at [97, 246] on button "SSS" at bounding box center [97, 237] width 55 height 32
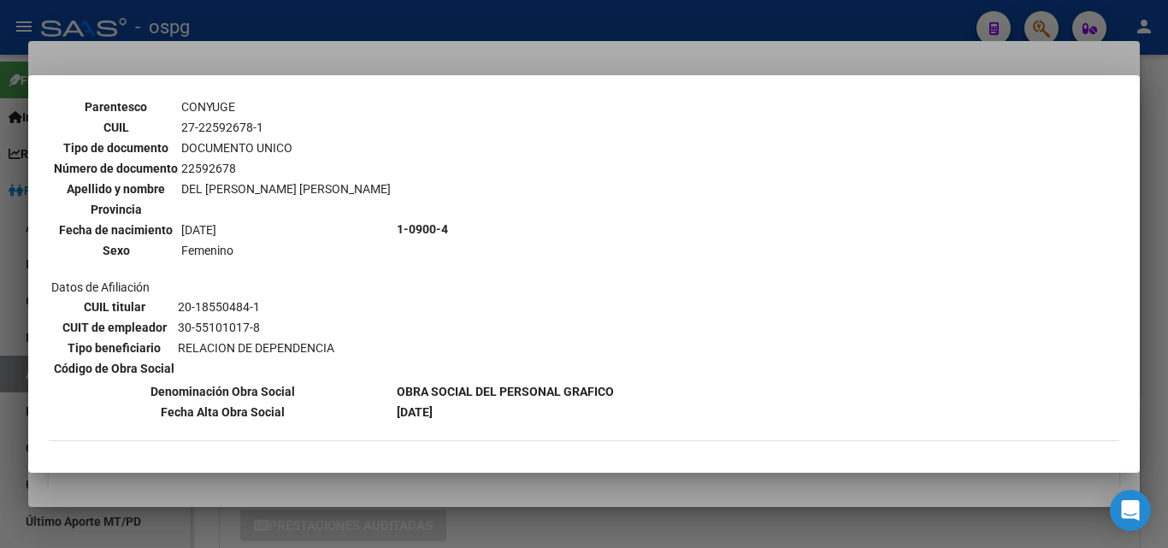
scroll to position [769, 0]
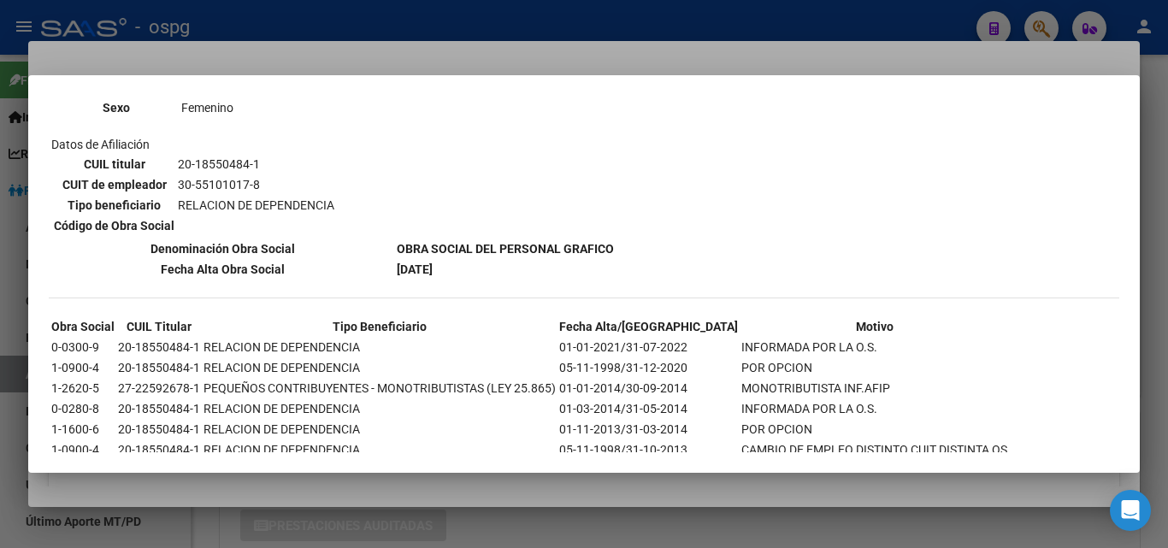
click at [256, 46] on div at bounding box center [584, 274] width 1168 height 548
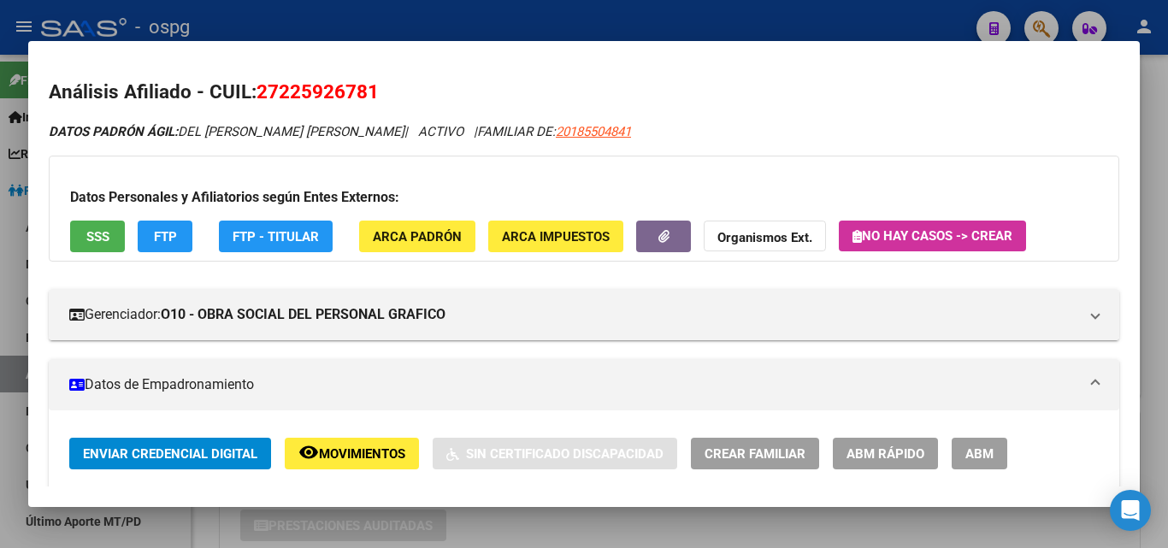
click at [168, 228] on span "FTP" at bounding box center [165, 235] width 23 height 15
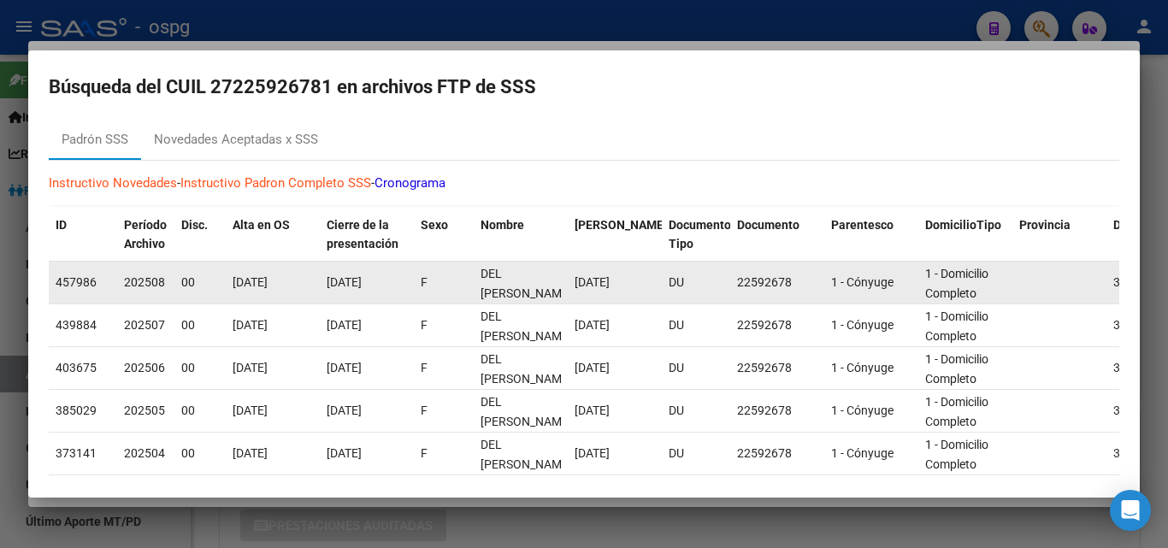
scroll to position [0, 0]
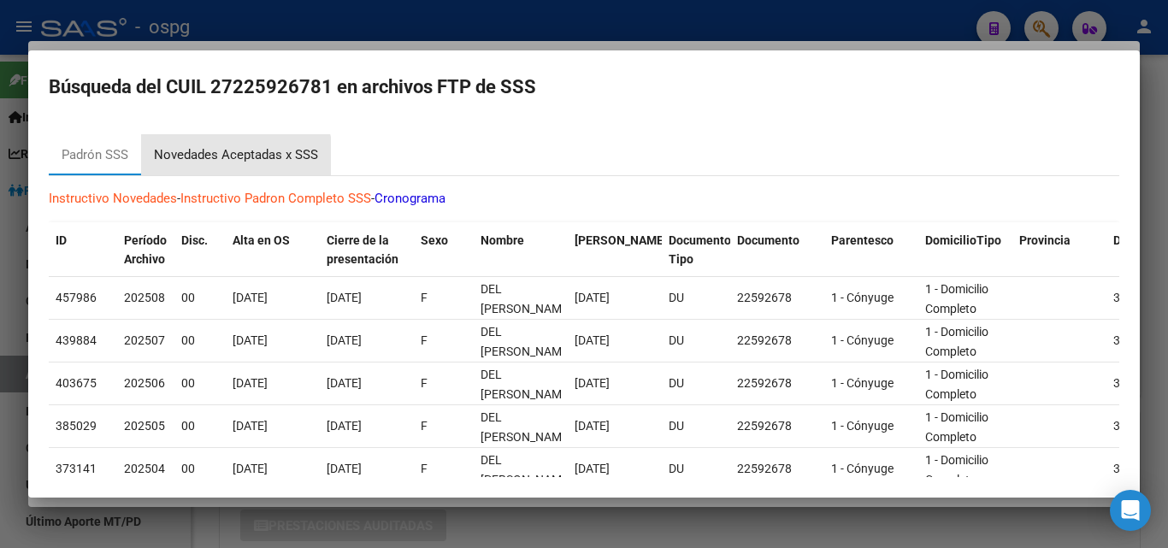
click at [208, 161] on div "Novedades Aceptadas x SSS" at bounding box center [236, 155] width 164 height 20
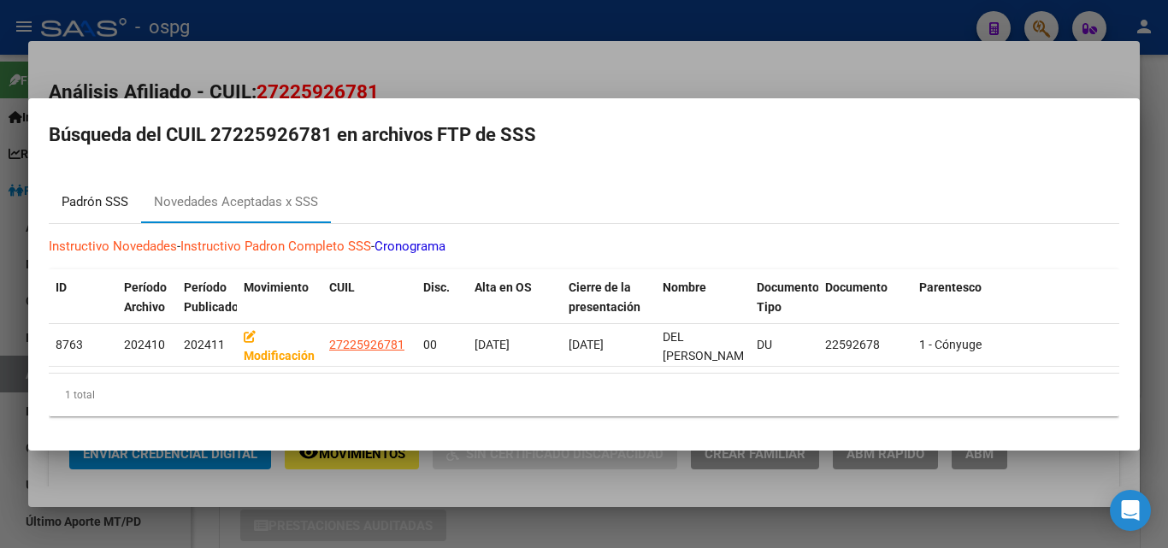
click at [85, 198] on div "Padrón SSS" at bounding box center [95, 202] width 67 height 20
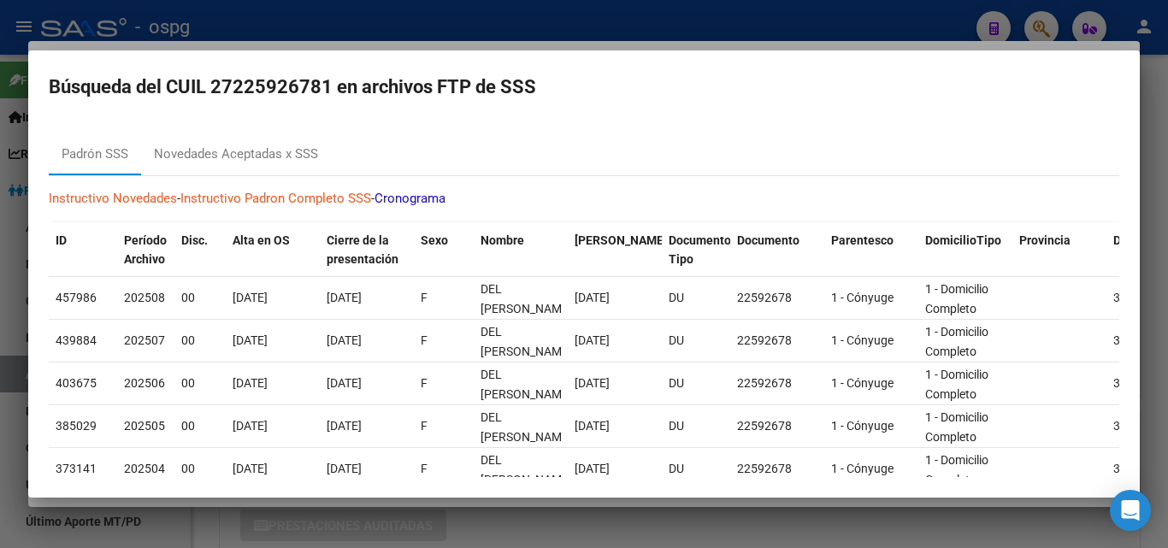
click at [122, 16] on div at bounding box center [584, 274] width 1168 height 548
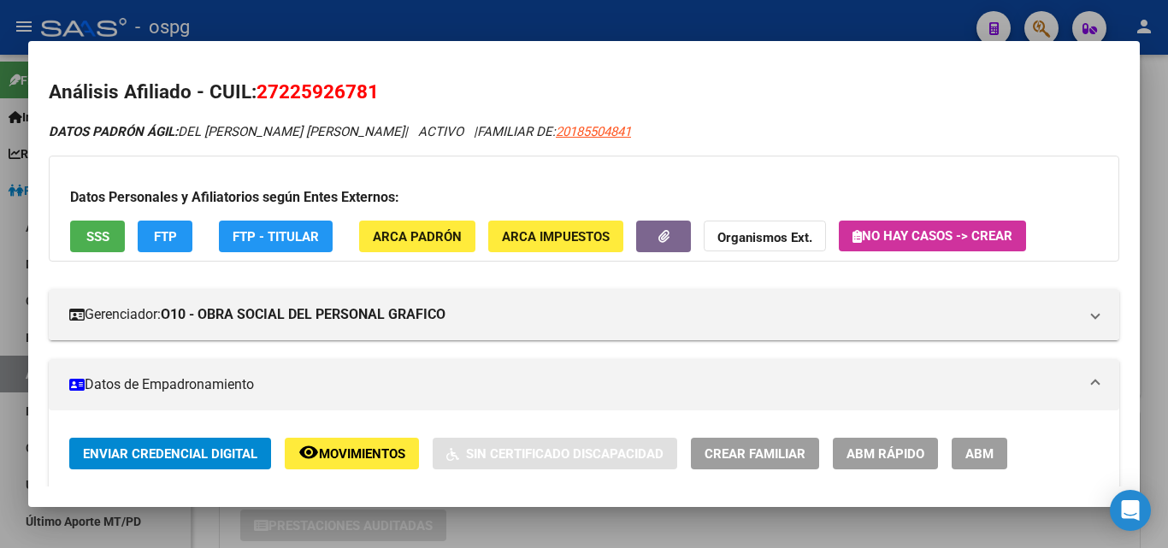
click at [596, 12] on div at bounding box center [584, 274] width 1168 height 548
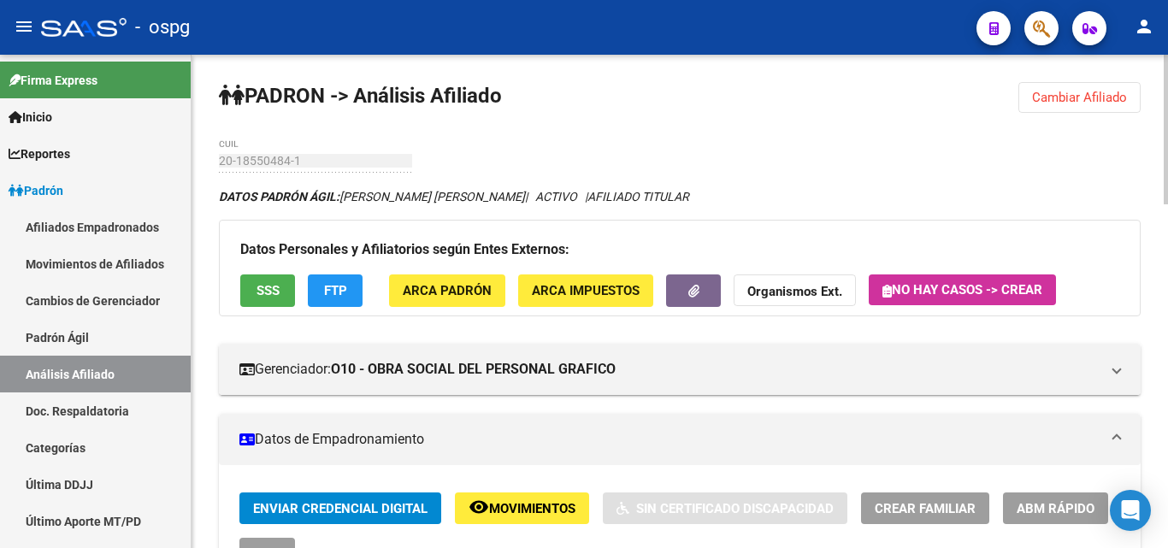
click at [1074, 102] on span "Cambiar Afiliado" at bounding box center [1079, 97] width 95 height 15
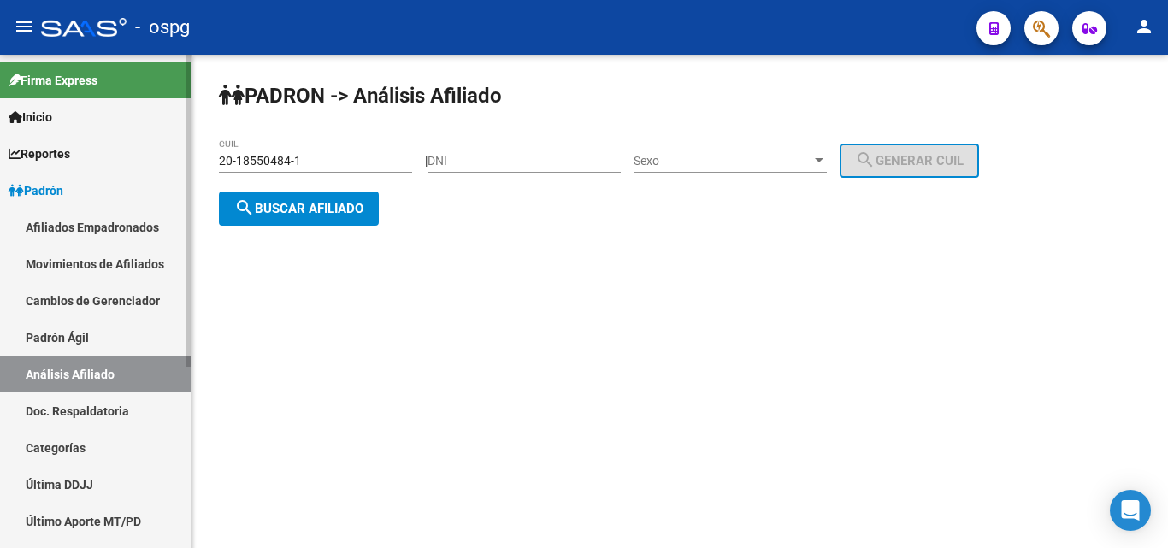
drag, startPoint x: 322, startPoint y: 169, endPoint x: 142, endPoint y: 155, distance: 180.9
click at [140, 169] on mat-sidenav-container "Firma Express Inicio Calendario SSS Instructivos Contacto OS Reportes Ingresos …" at bounding box center [584, 301] width 1168 height 493
click at [276, 177] on div "20-18550484-1 CUIL" at bounding box center [315, 162] width 193 height 49
drag, startPoint x: 303, startPoint y: 161, endPoint x: 215, endPoint y: 157, distance: 87.2
click at [215, 157] on div "[PERSON_NAME] -> Análisis Afiliado 20-18550484-1 CUIL | DNI Sexo Sexo search Ge…" at bounding box center [679, 168] width 976 height 226
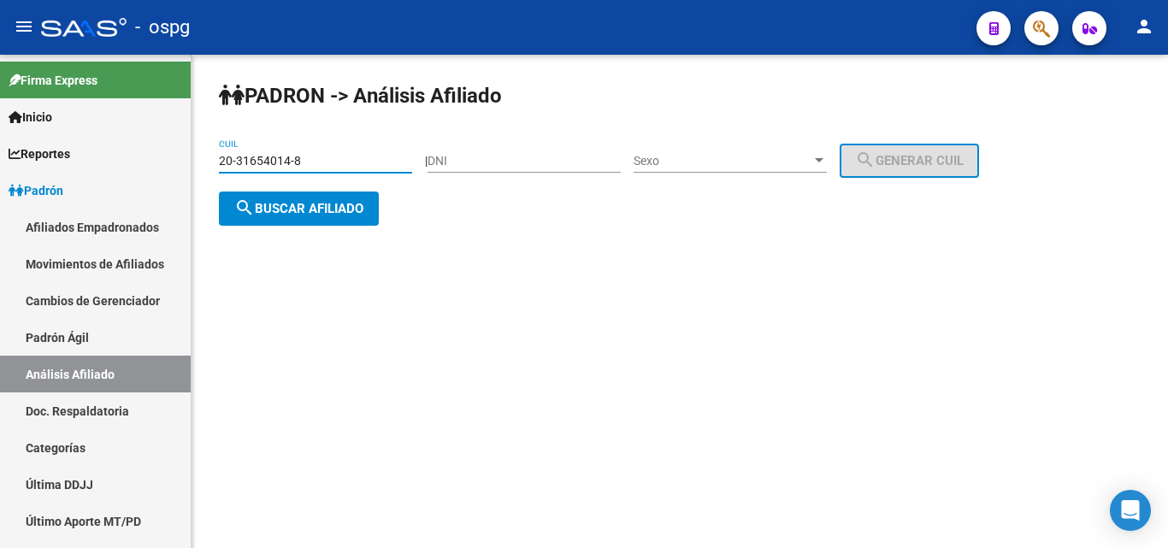
type input "20-31654014-8"
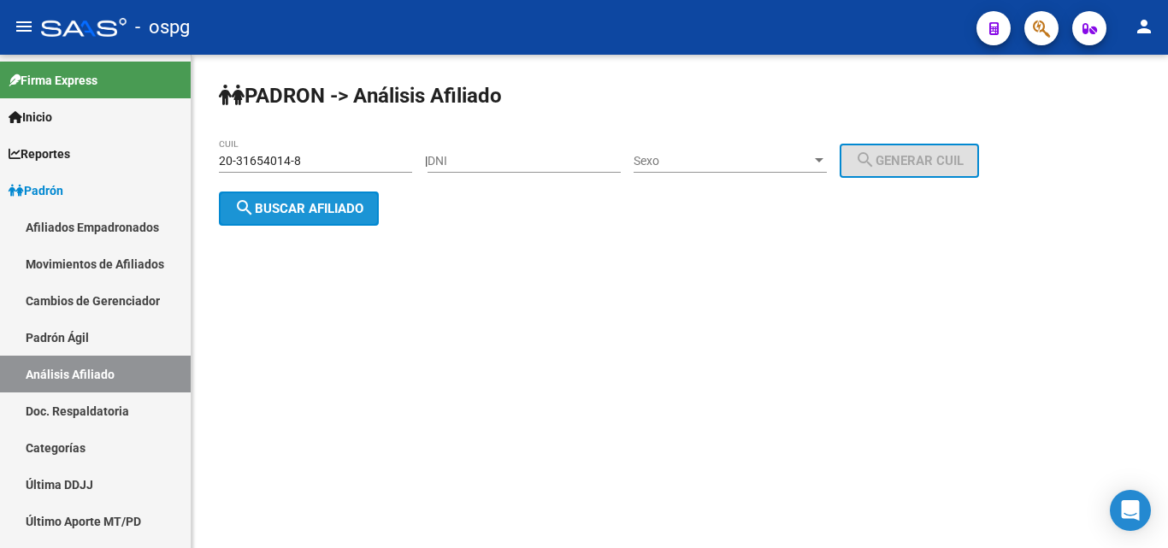
click at [304, 196] on button "search Buscar afiliado" at bounding box center [299, 208] width 160 height 34
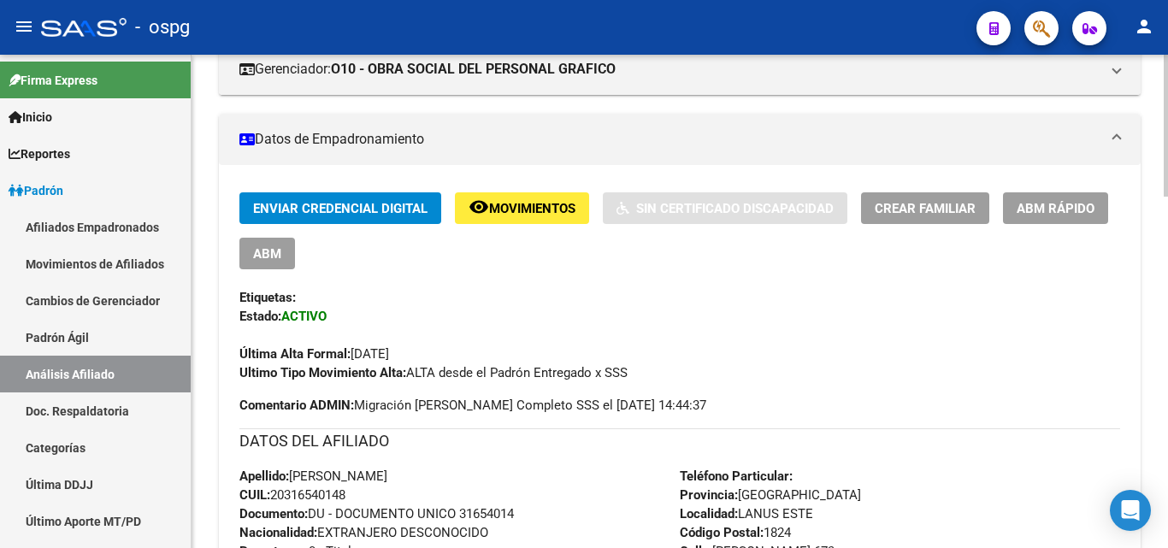
scroll to position [194, 0]
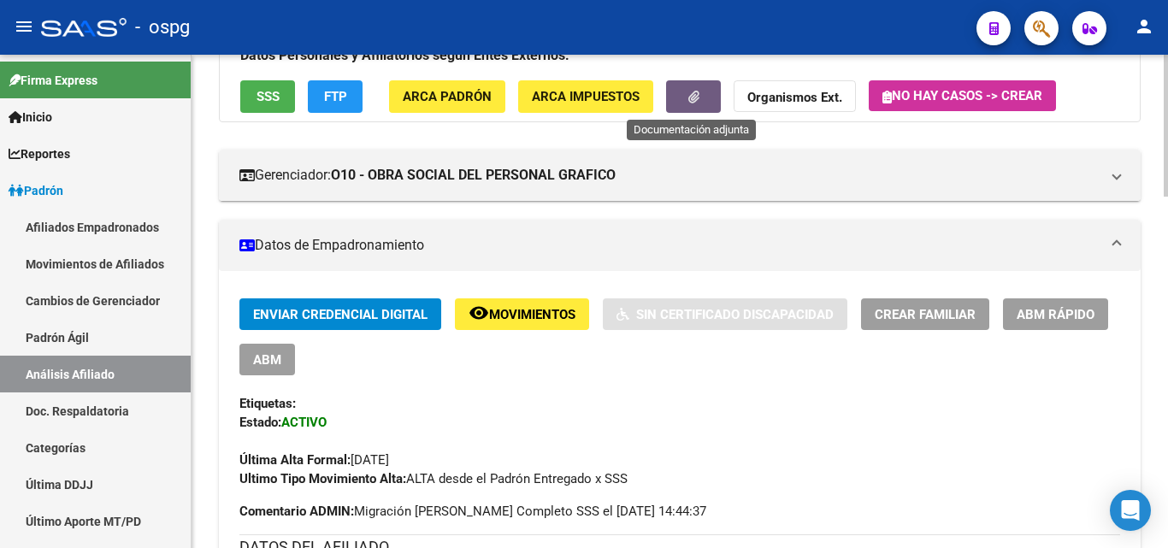
click at [704, 94] on button "button" at bounding box center [693, 96] width 55 height 32
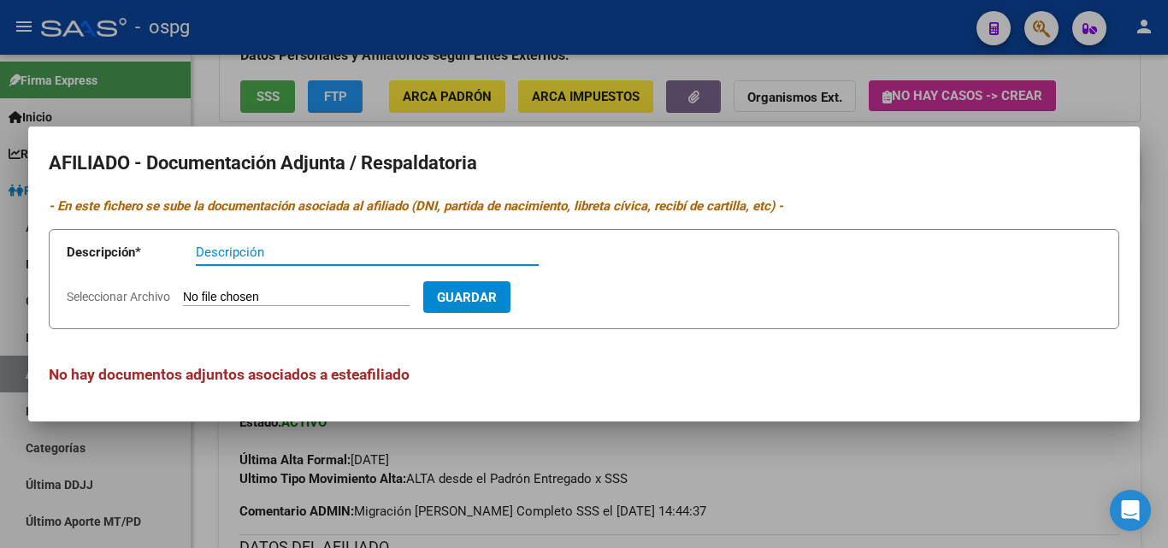
click at [484, 80] on div at bounding box center [584, 274] width 1168 height 548
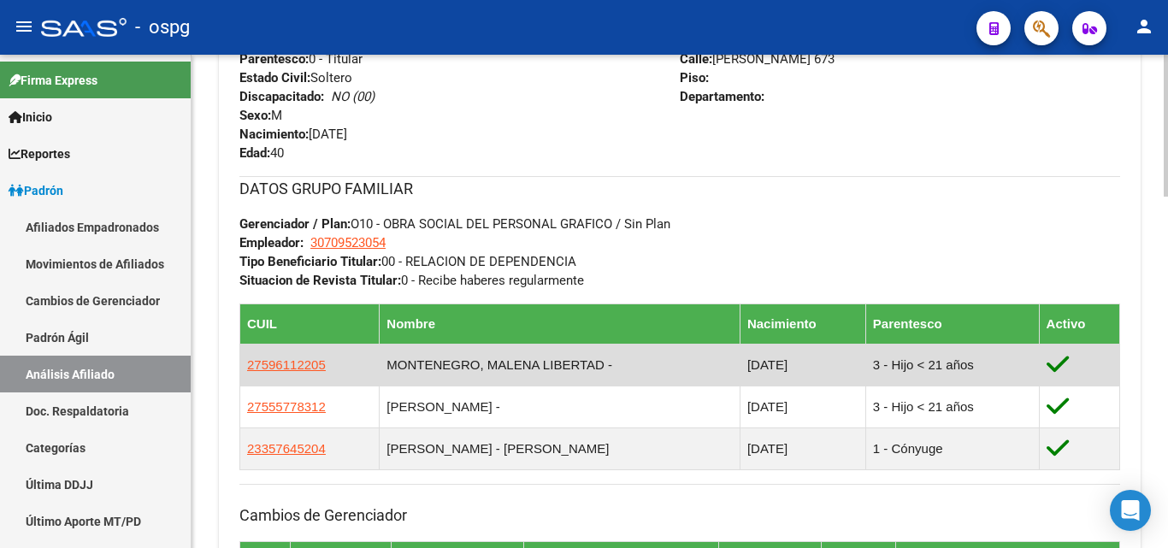
scroll to position [878, 0]
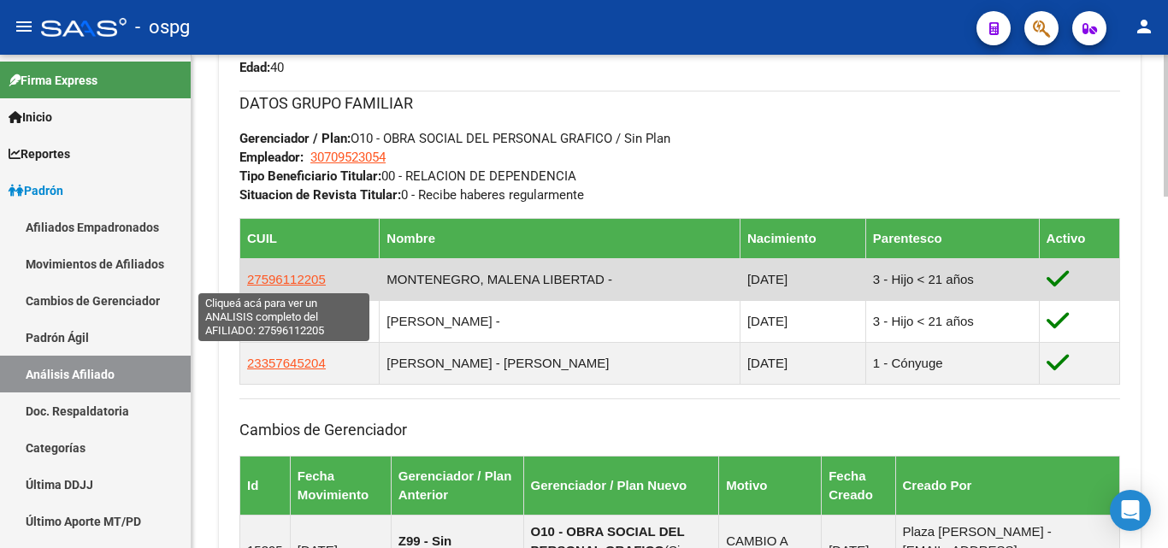
click at [288, 282] on span "27596112205" at bounding box center [286, 279] width 79 height 15
type textarea "27596112205"
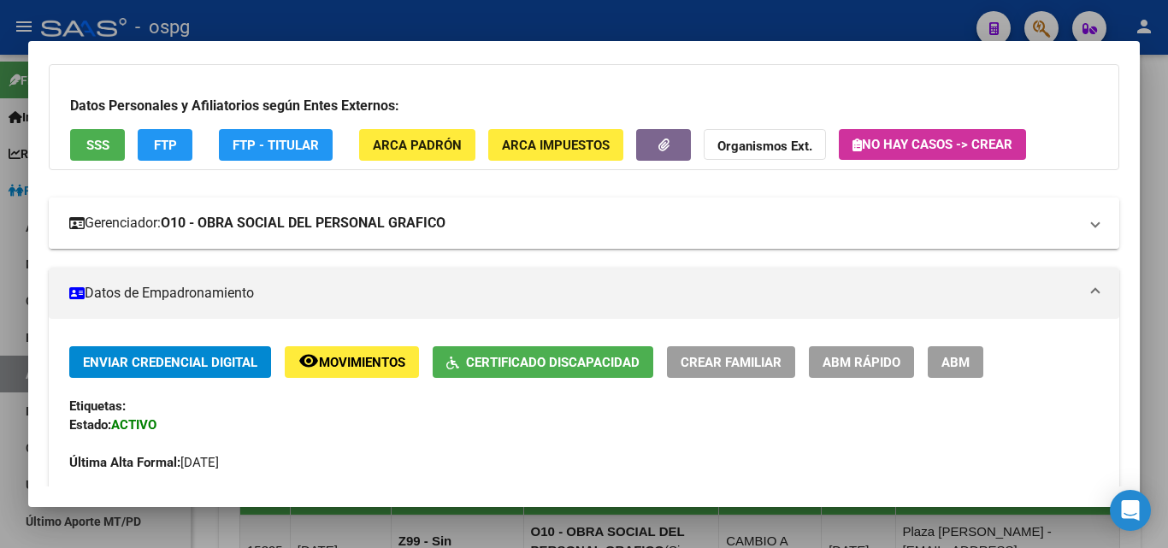
scroll to position [85, 0]
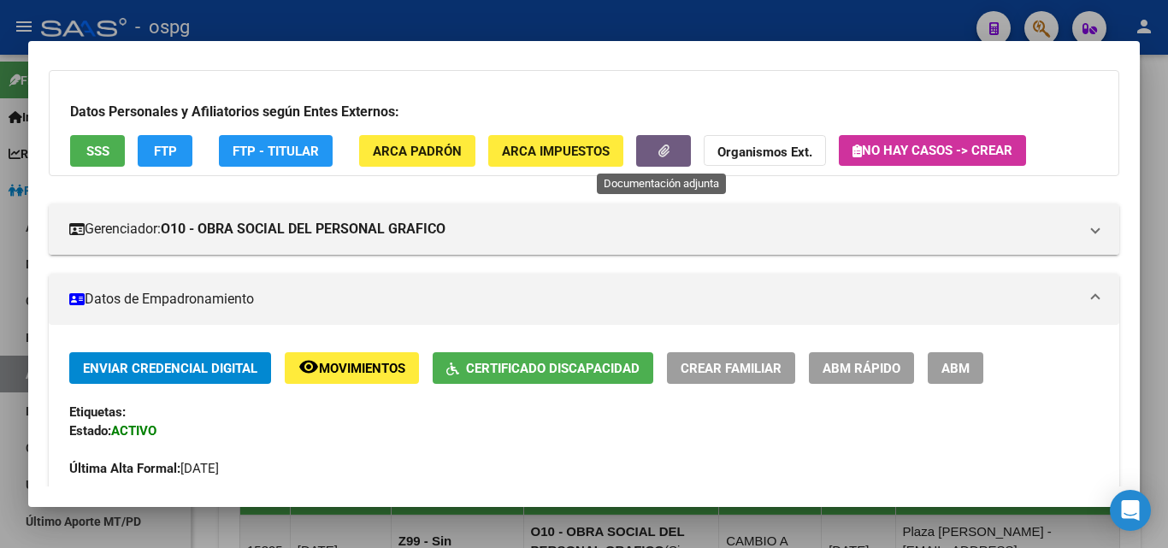
click at [655, 156] on button "button" at bounding box center [663, 151] width 55 height 32
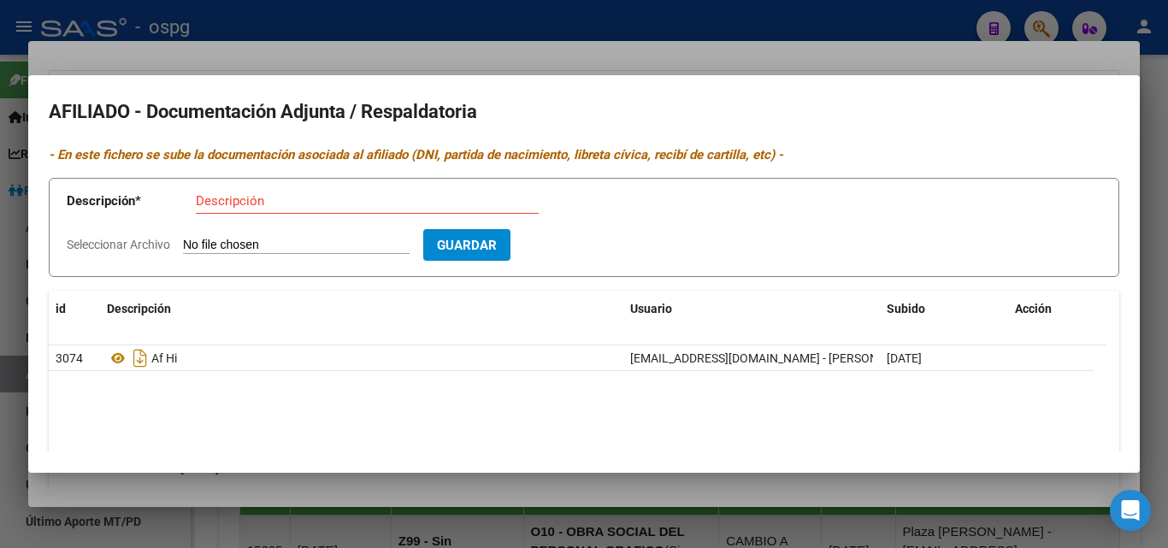
click at [357, 51] on div at bounding box center [584, 274] width 1168 height 548
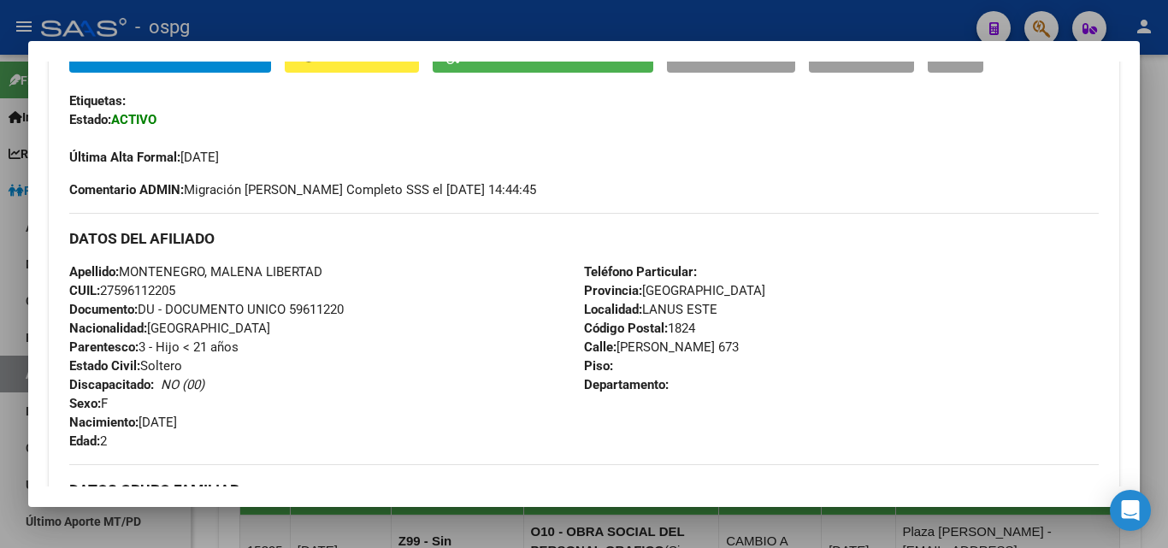
scroll to position [256, 0]
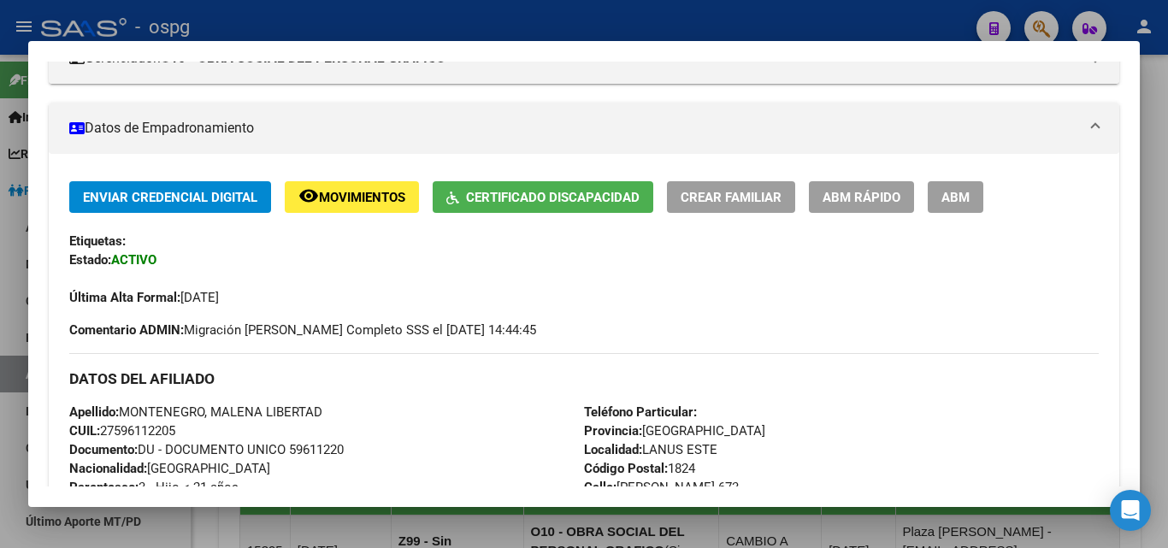
click at [947, 200] on span "ABM" at bounding box center [955, 197] width 28 height 15
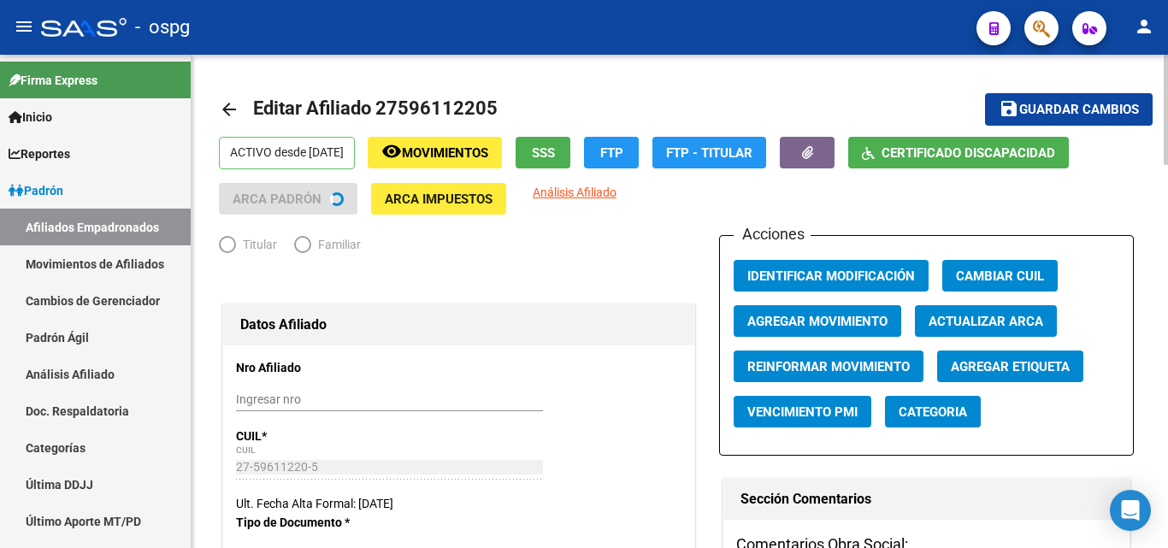
radio input "true"
type input "30-70952305-4"
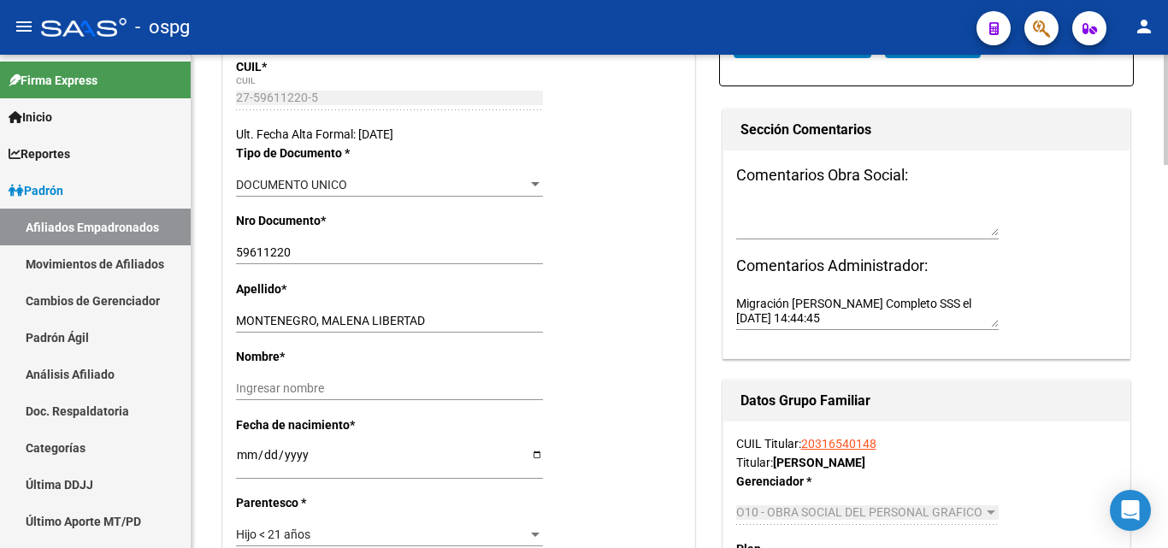
scroll to position [427, 0]
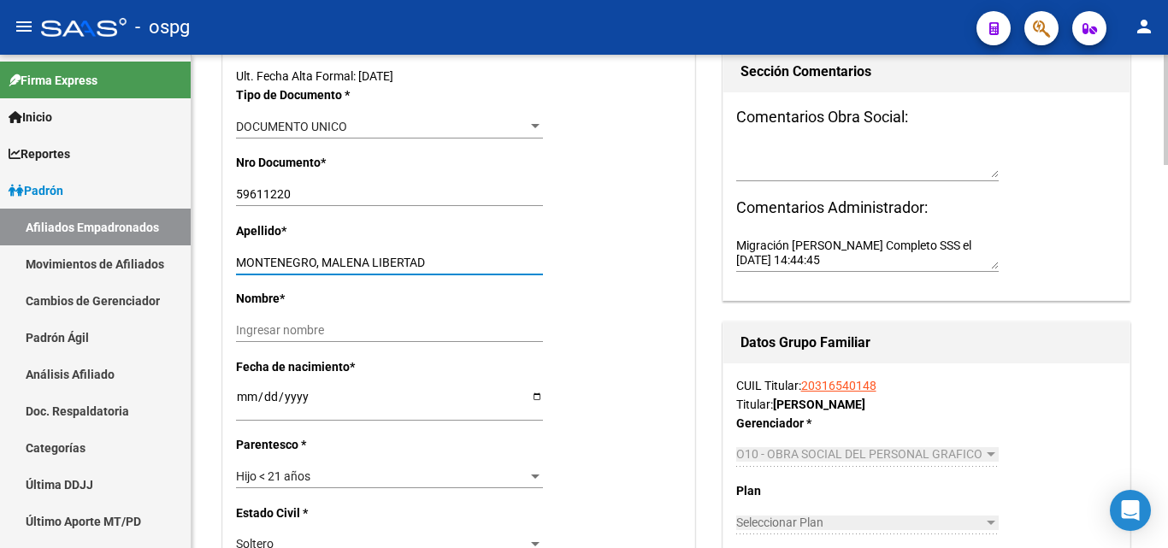
drag, startPoint x: 315, startPoint y: 267, endPoint x: 460, endPoint y: 262, distance: 144.5
click at [460, 262] on input "MONTENEGRO, MALENA LIBERTAD" at bounding box center [389, 263] width 307 height 15
type input "MONTENEGRO"
click at [294, 338] on div "Ingresar nombre" at bounding box center [389, 330] width 307 height 24
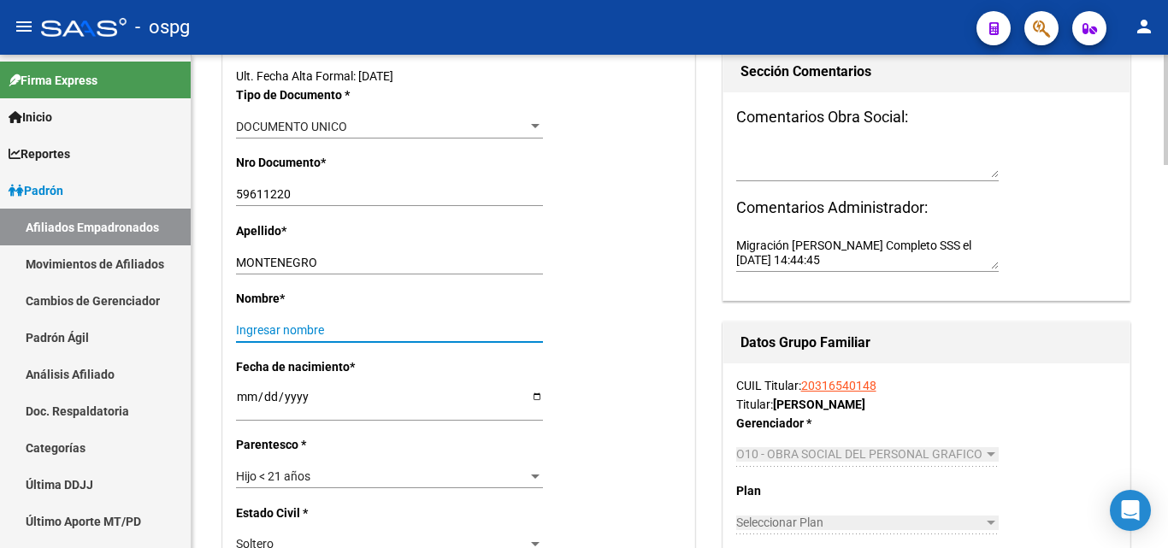
paste input ", MALENA LIBERTAD"
click at [242, 332] on input ", MALENA LIBERTAD" at bounding box center [389, 330] width 307 height 15
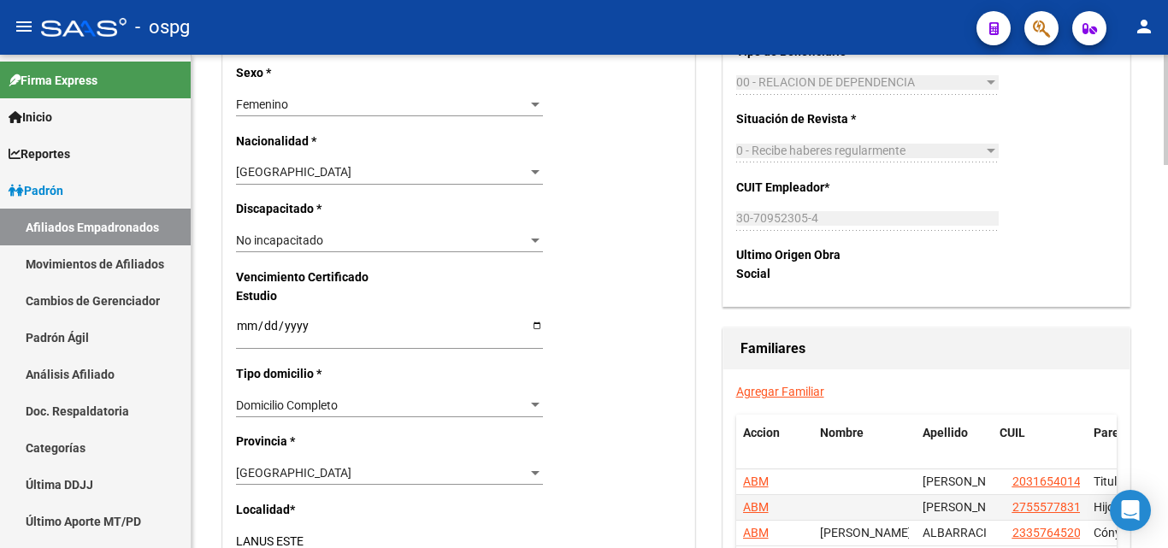
scroll to position [940, 0]
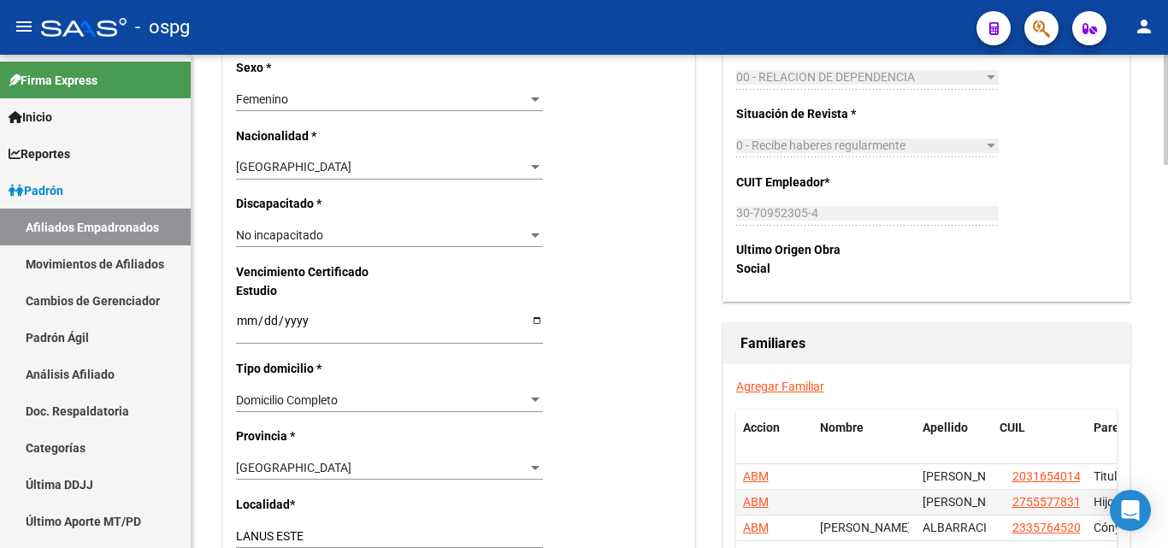
type input "MALENA LIBERTAD"
click at [251, 238] on span "No incapacitado" at bounding box center [279, 235] width 87 height 14
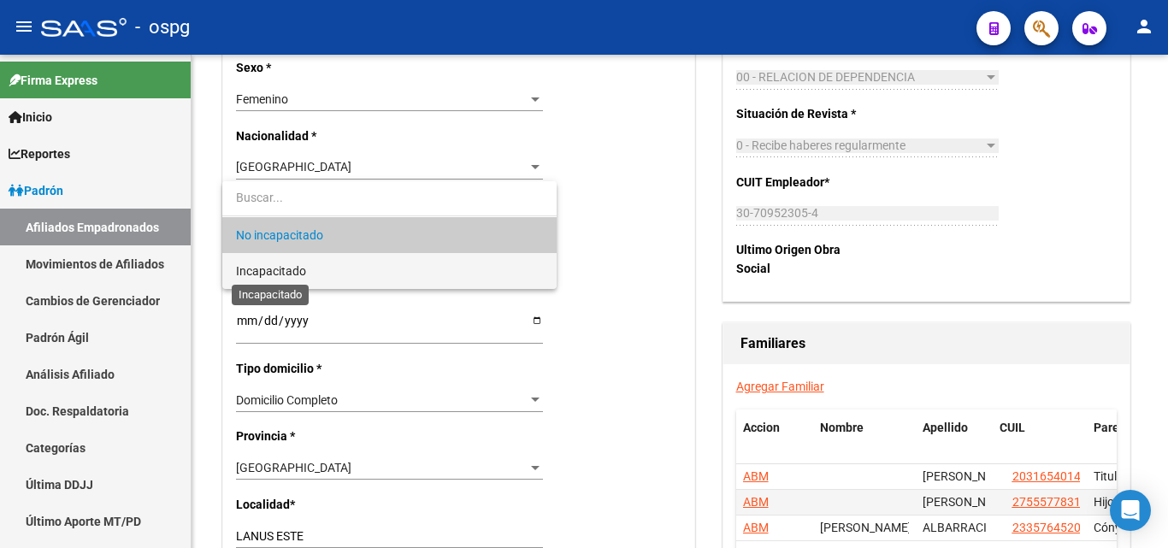
click at [268, 266] on span "Incapacitado" at bounding box center [271, 271] width 70 height 14
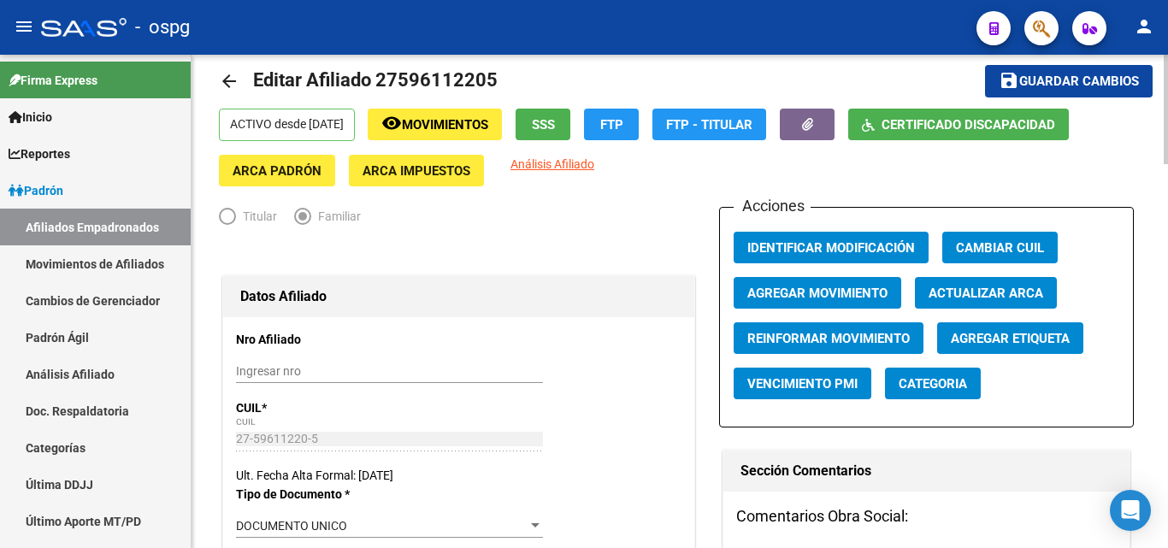
scroll to position [0, 0]
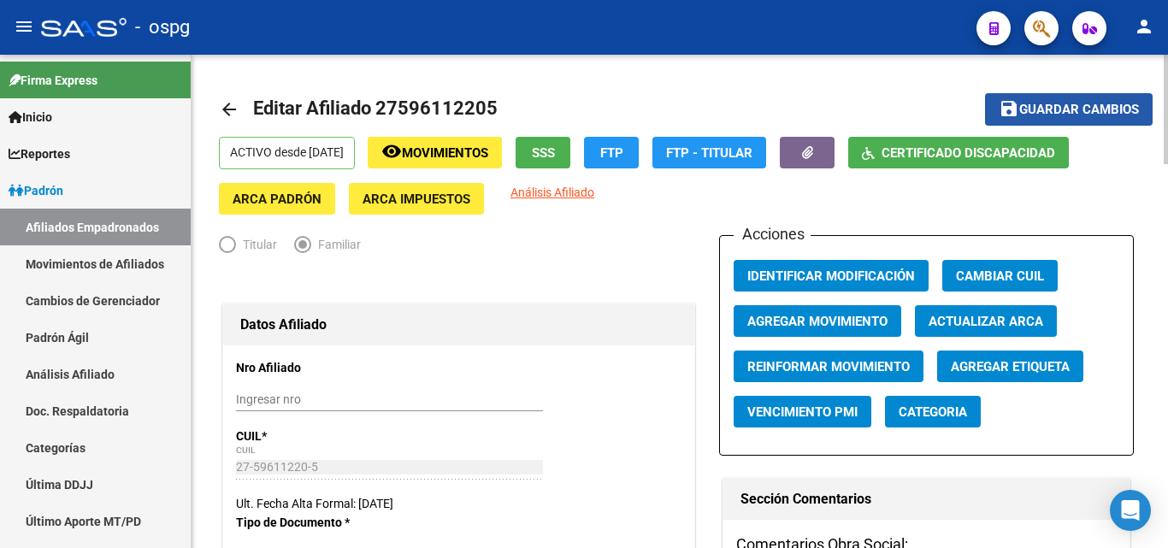
click at [1039, 104] on span "Guardar cambios" at bounding box center [1079, 110] width 120 height 15
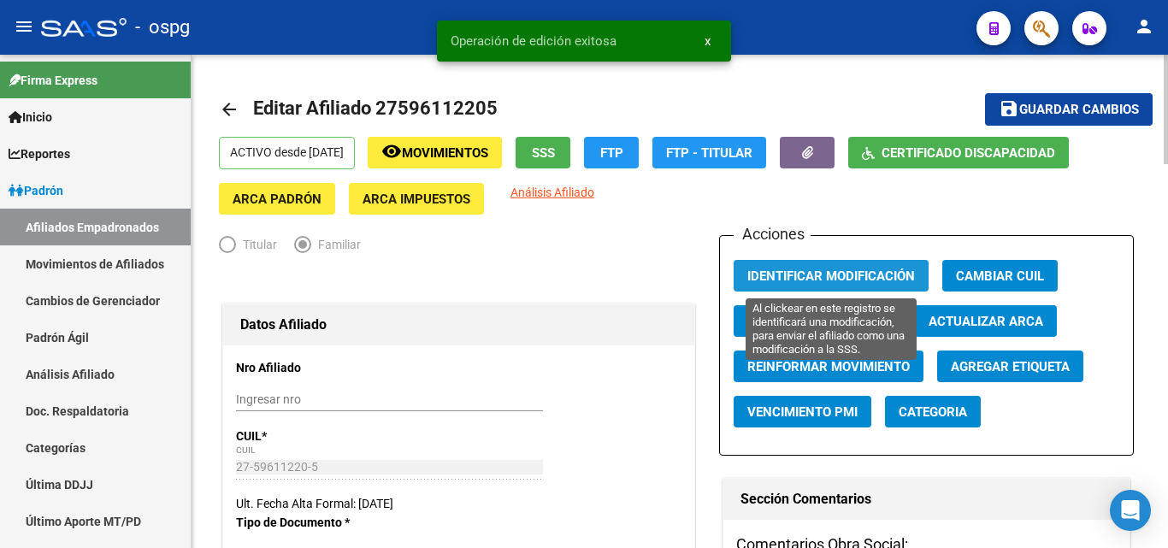
click at [841, 272] on span "Identificar Modificación" at bounding box center [831, 275] width 168 height 15
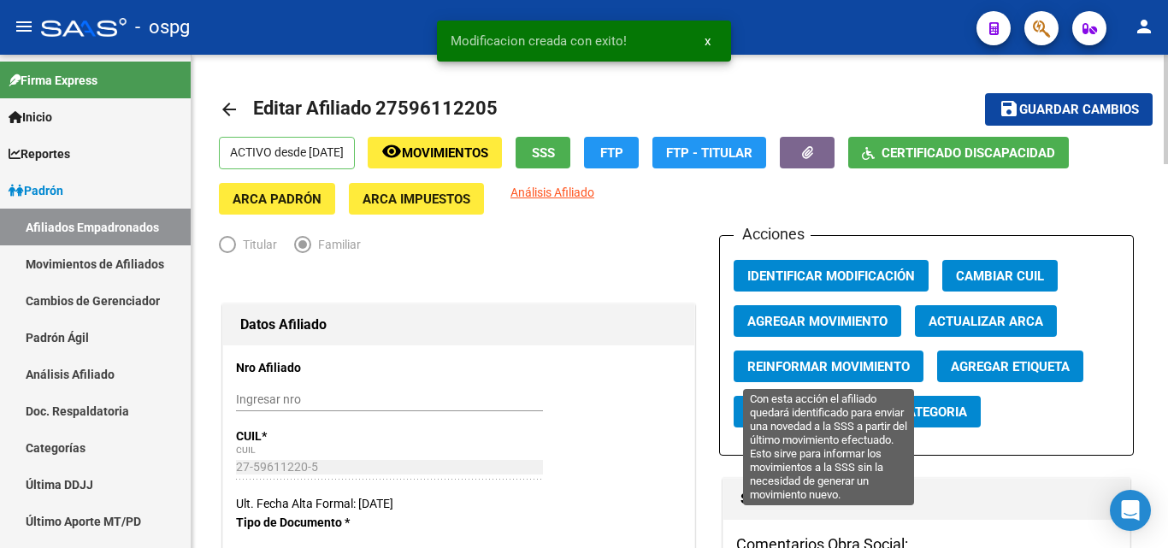
click at [797, 364] on span "Reinformar Movimiento" at bounding box center [828, 366] width 162 height 15
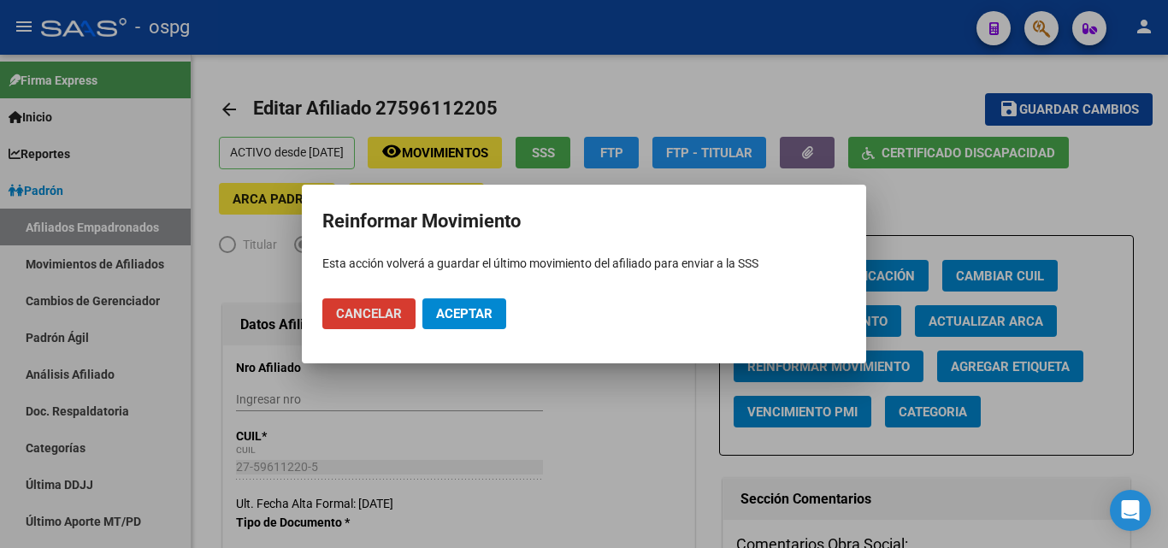
click at [483, 309] on span "Aceptar" at bounding box center [464, 313] width 56 height 15
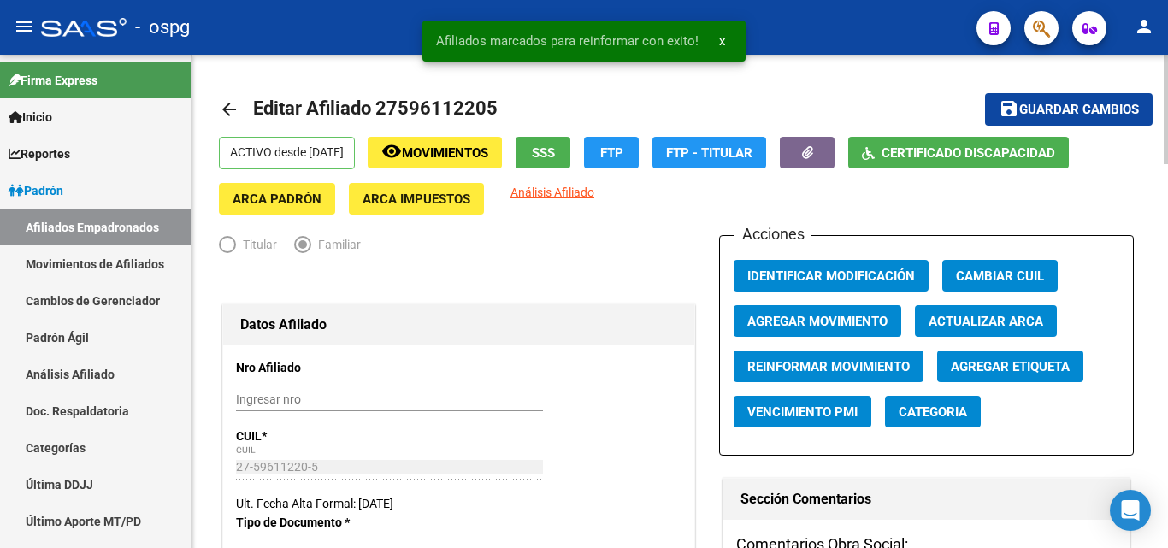
click at [228, 110] on mat-icon "arrow_back" at bounding box center [229, 109] width 21 height 21
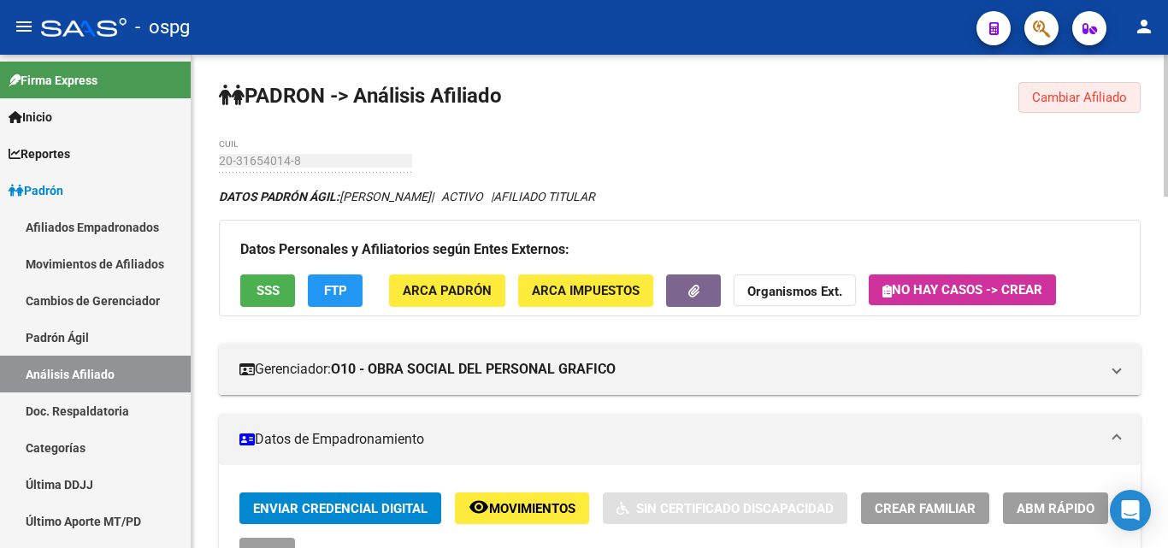
drag, startPoint x: 1113, startPoint y: 95, endPoint x: 821, endPoint y: 136, distance: 294.3
click at [1101, 95] on span "Cambiar Afiliado" at bounding box center [1079, 97] width 95 height 15
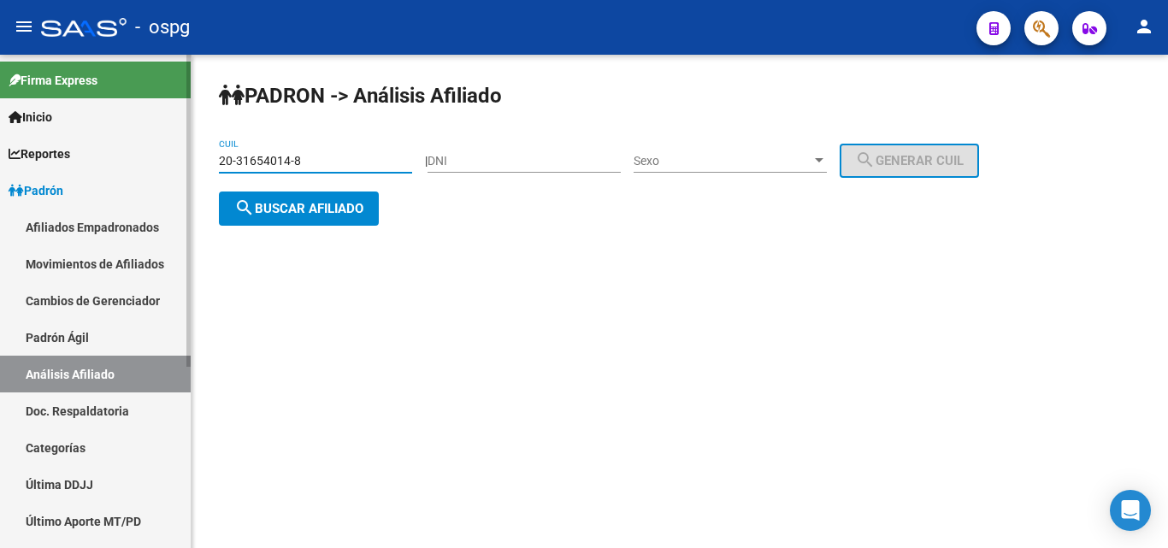
drag, startPoint x: 240, startPoint y: 166, endPoint x: 93, endPoint y: 176, distance: 147.4
click at [93, 168] on mat-sidenav-container "Firma Express Inicio Calendario SSS Instructivos Contacto OS Reportes Ingresos …" at bounding box center [584, 301] width 1168 height 493
click at [336, 217] on button "search Buscar afiliado" at bounding box center [299, 208] width 160 height 34
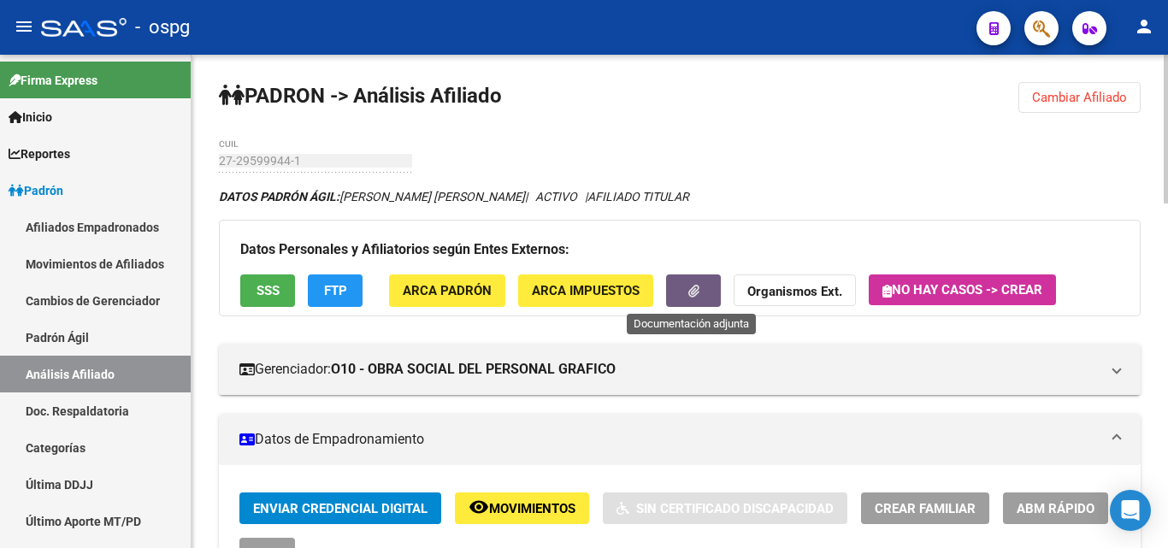
click at [694, 284] on span "button" at bounding box center [693, 291] width 11 height 15
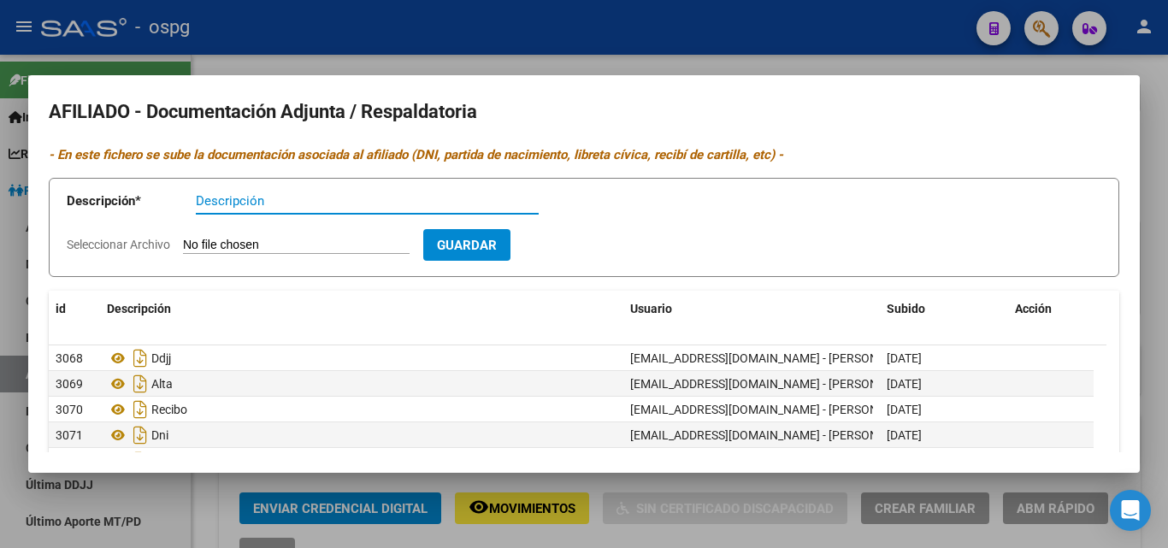
click at [327, 20] on div at bounding box center [584, 274] width 1168 height 548
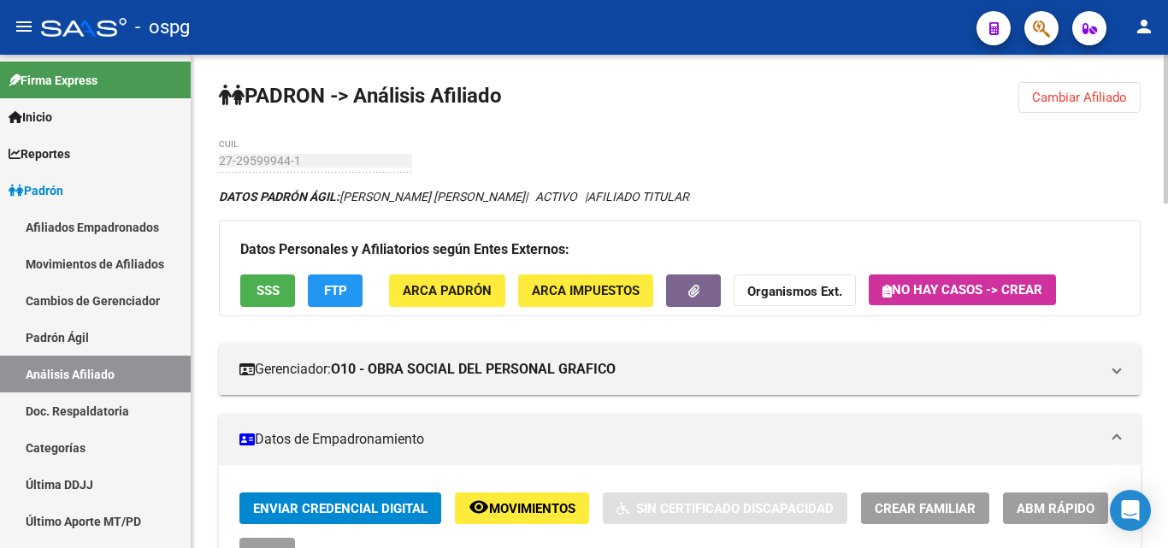
click at [1058, 106] on button "Cambiar Afiliado" at bounding box center [1079, 97] width 122 height 31
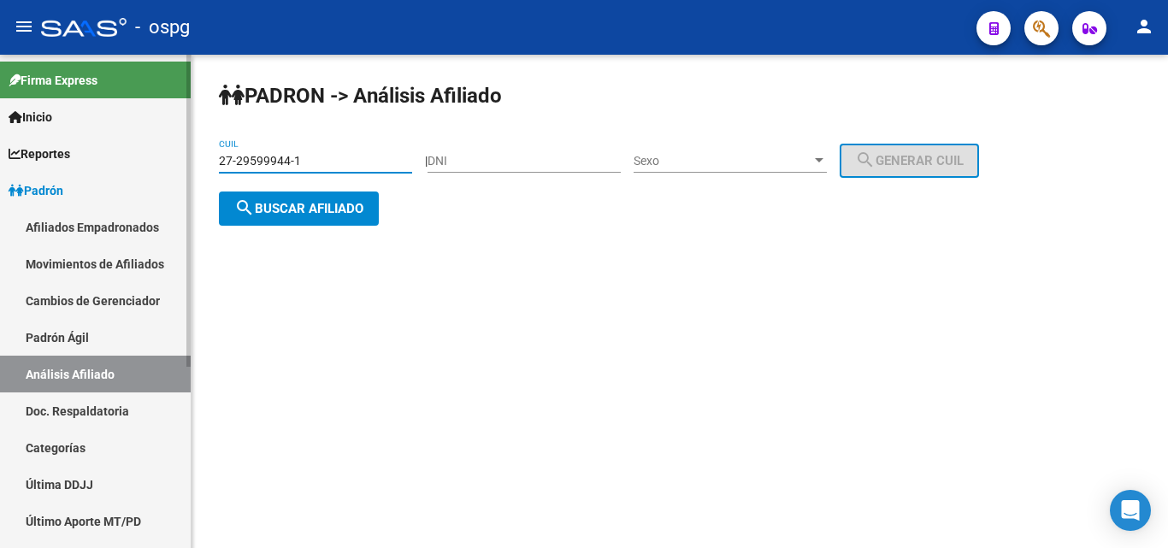
drag, startPoint x: 322, startPoint y: 154, endPoint x: 144, endPoint y: 167, distance: 179.1
click at [144, 167] on mat-sidenav-container "Firma Express Inicio Calendario SSS Instructivos Contacto OS Reportes Ingresos …" at bounding box center [584, 301] width 1168 height 493
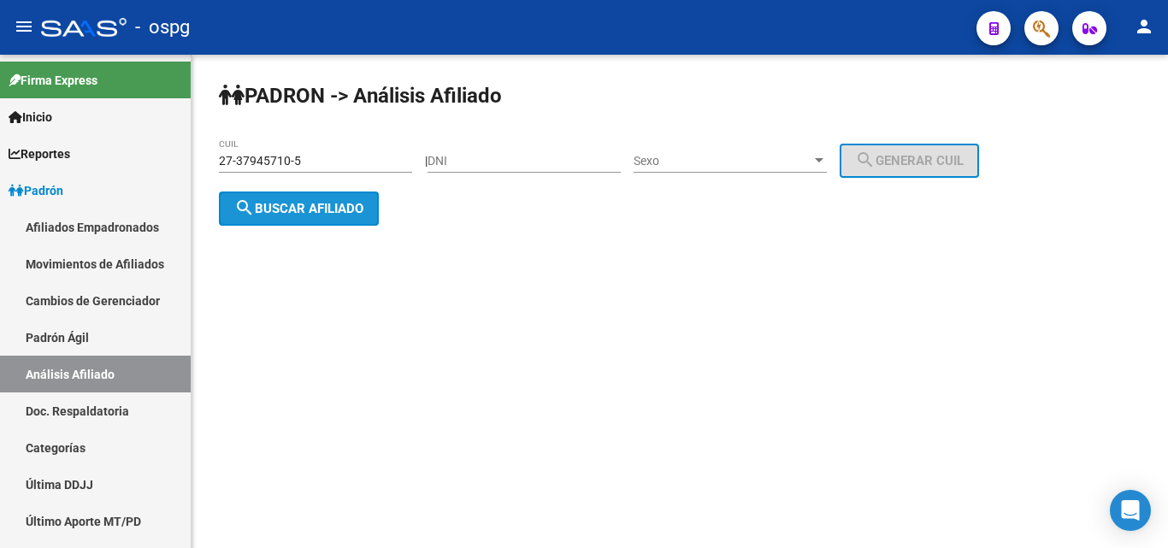
click at [306, 215] on button "search Buscar afiliado" at bounding box center [299, 208] width 160 height 34
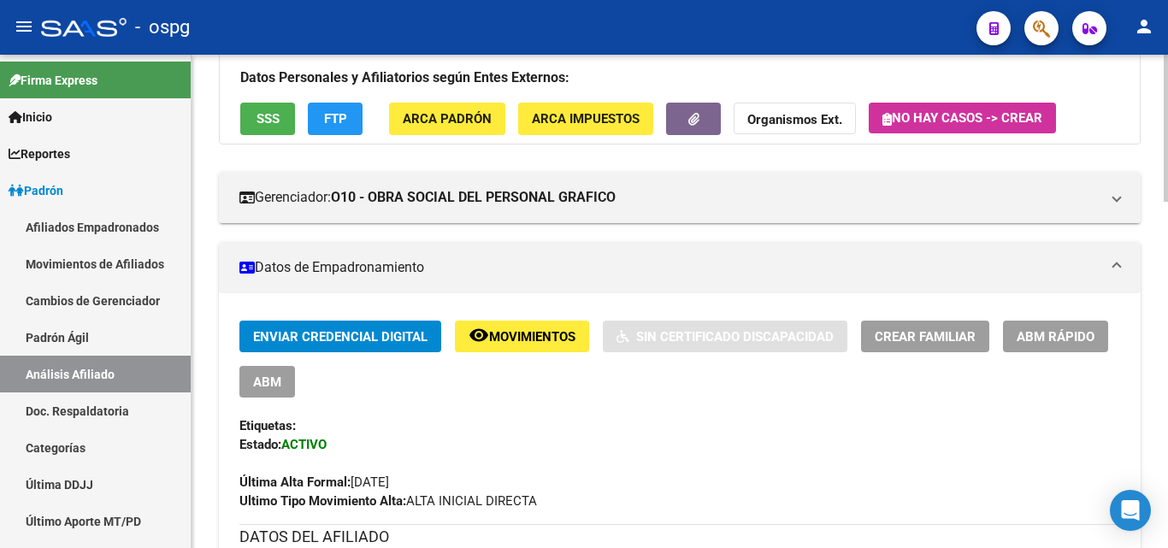
scroll to position [171, 0]
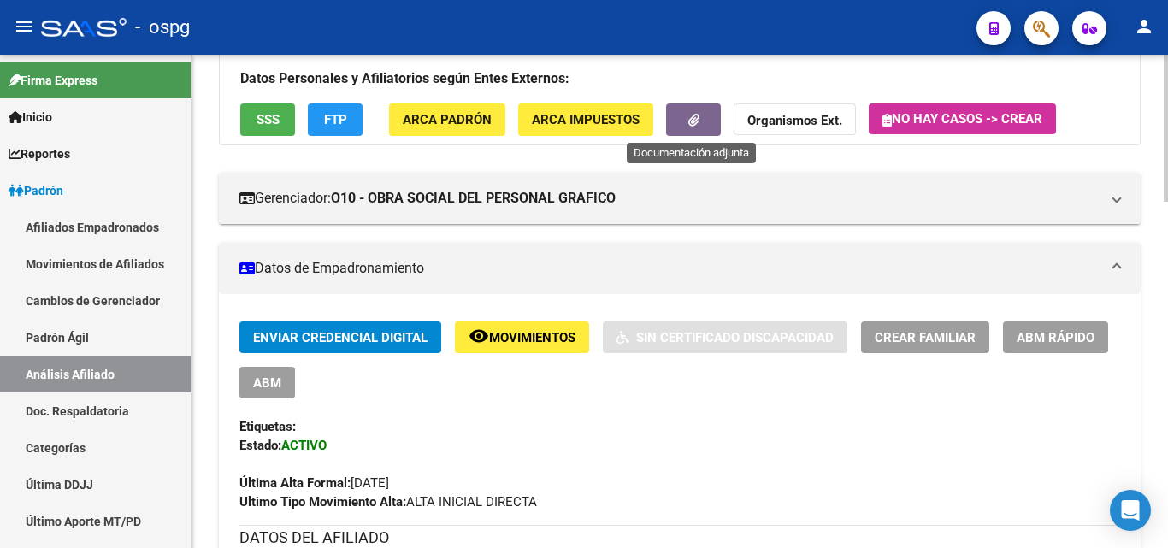
click at [697, 132] on button "button" at bounding box center [693, 119] width 55 height 32
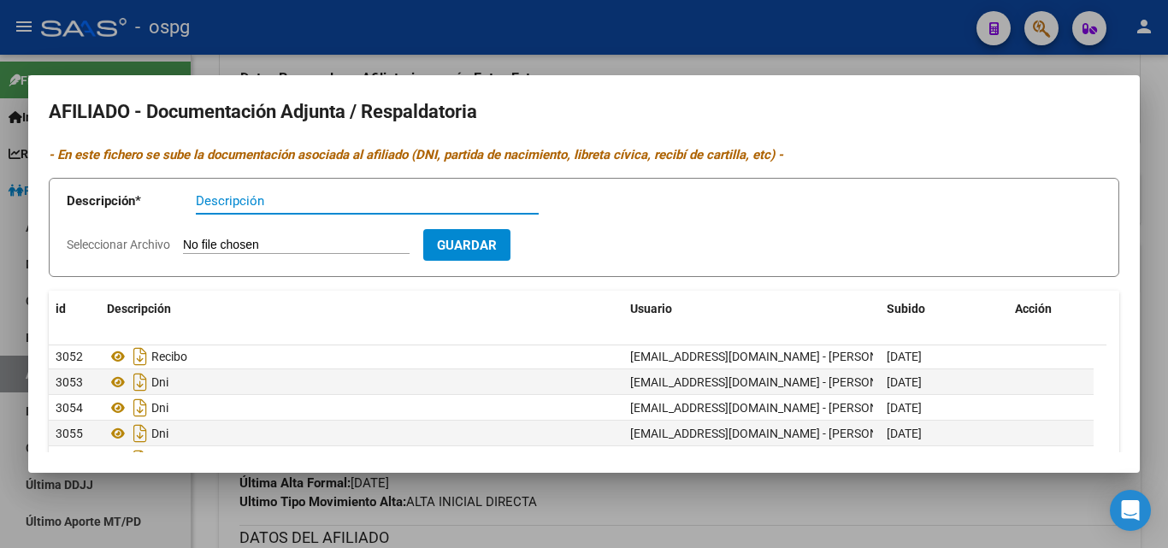
scroll to position [78, 0]
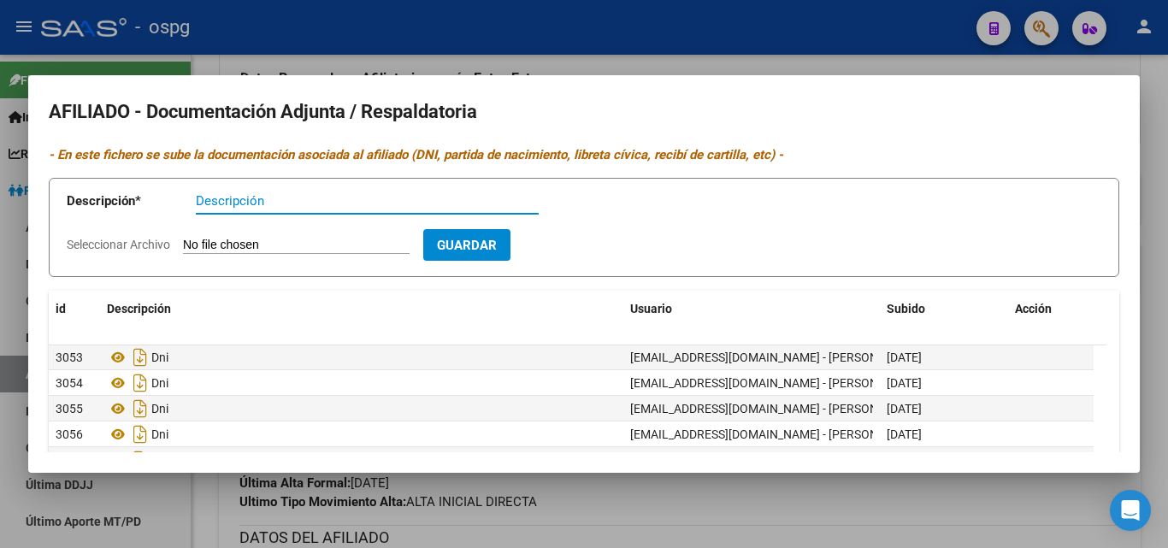
click at [475, 54] on div at bounding box center [584, 274] width 1168 height 548
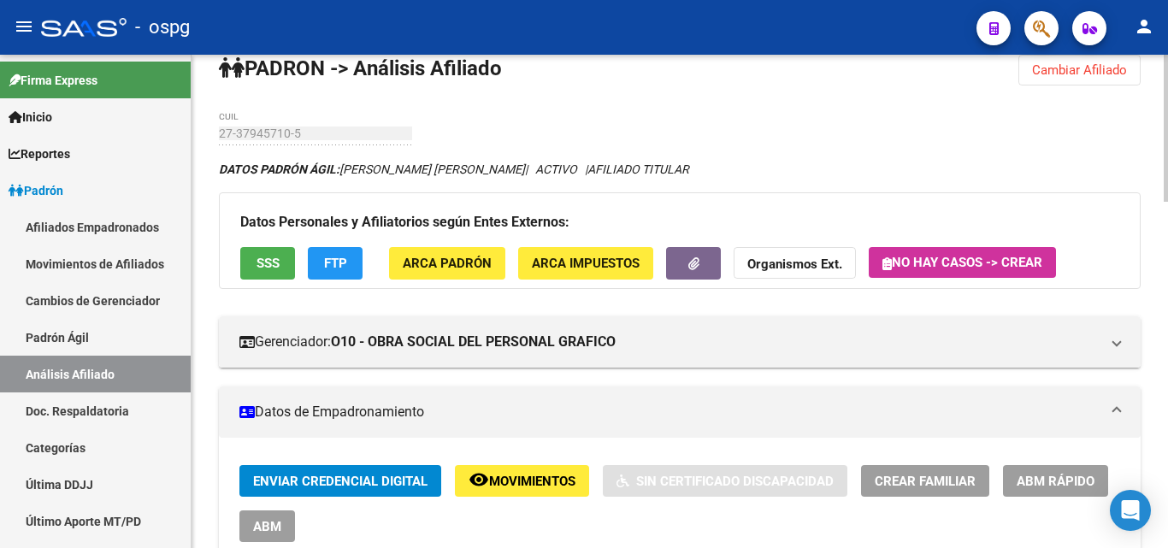
scroll to position [0, 0]
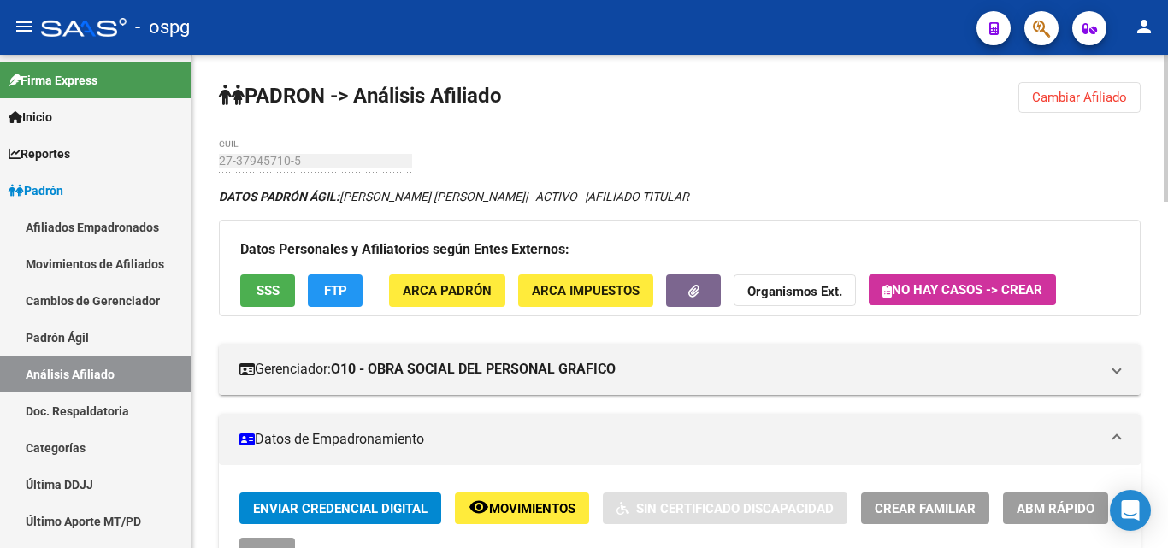
drag, startPoint x: 1046, startPoint y: 108, endPoint x: 1011, endPoint y: 108, distance: 35.0
click at [1045, 108] on button "Cambiar Afiliado" at bounding box center [1079, 97] width 122 height 31
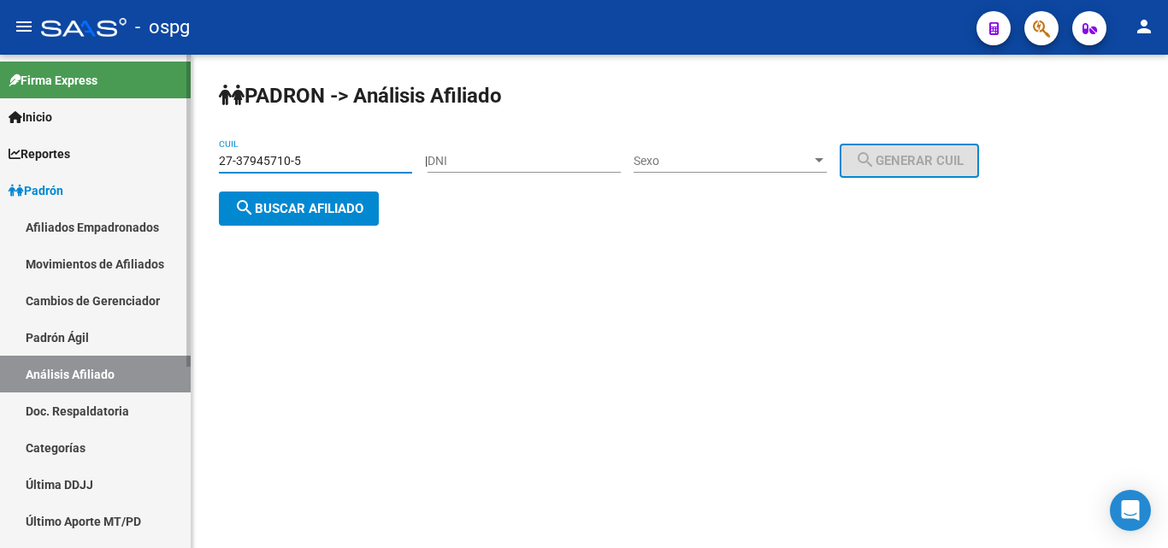
drag, startPoint x: 303, startPoint y: 162, endPoint x: 165, endPoint y: 162, distance: 138.5
click at [165, 162] on mat-sidenav-container "Firma Express Inicio Calendario SSS Instructivos Contacto OS Reportes Ingresos …" at bounding box center [584, 301] width 1168 height 493
type input "20-29689882-2"
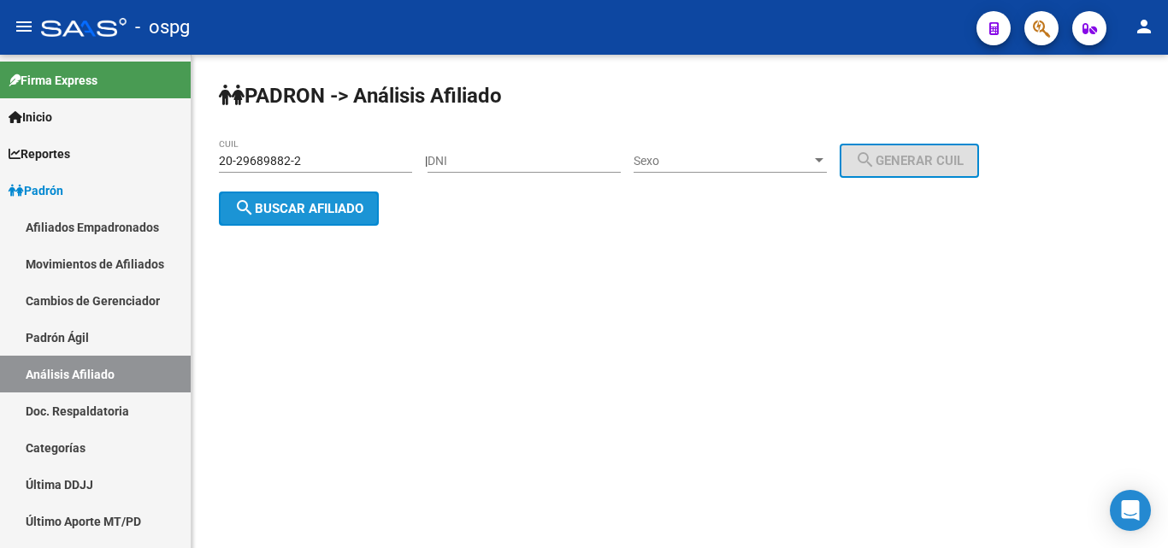
click at [294, 209] on span "search Buscar afiliado" at bounding box center [298, 208] width 129 height 15
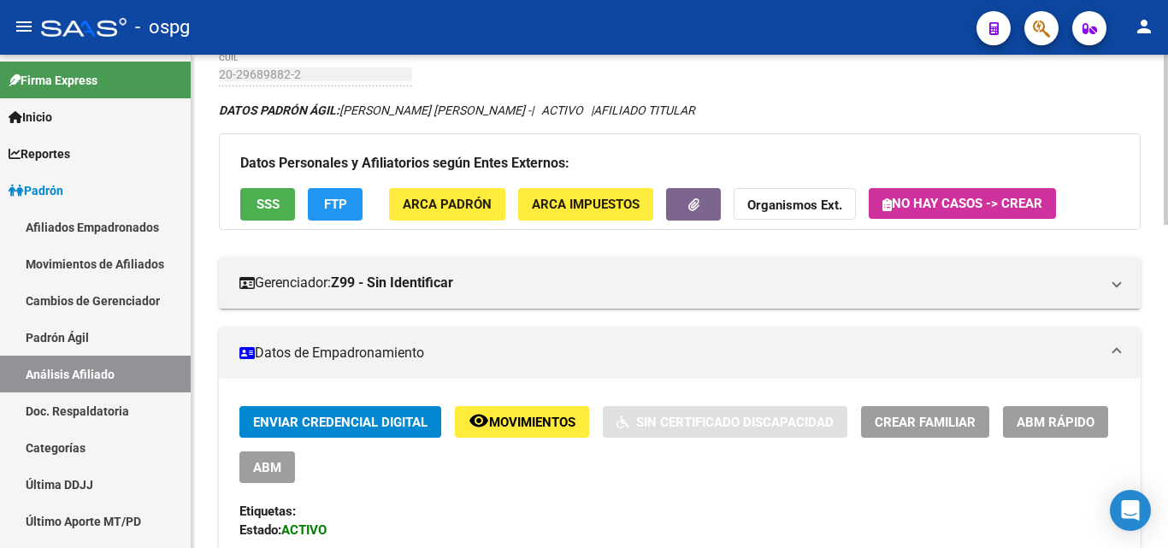
scroll to position [85, 0]
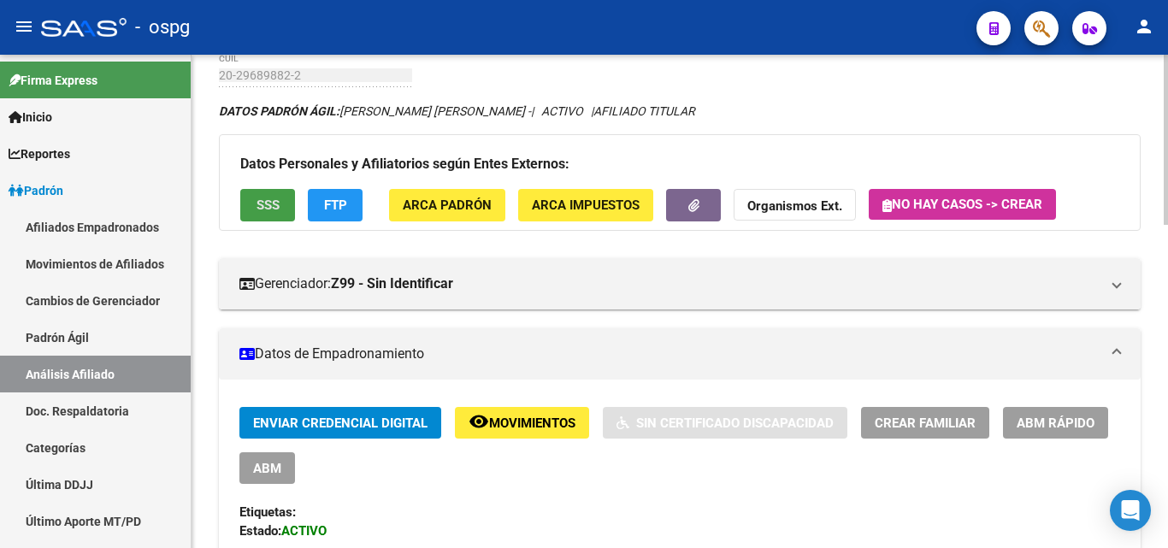
click at [268, 192] on button "SSS" at bounding box center [267, 205] width 55 height 32
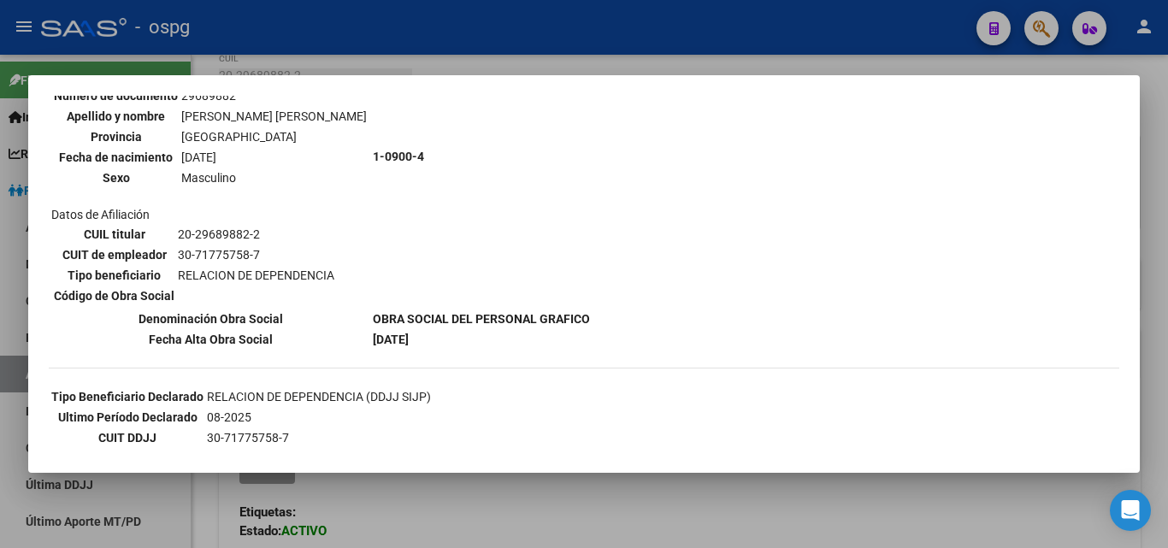
scroll to position [171, 0]
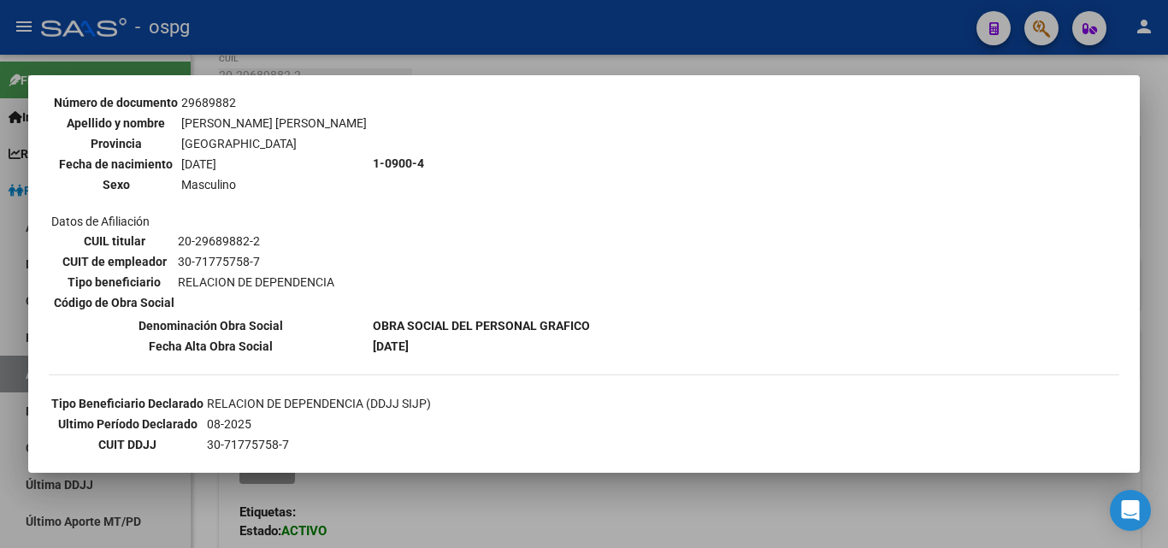
click at [417, 56] on div at bounding box center [584, 274] width 1168 height 548
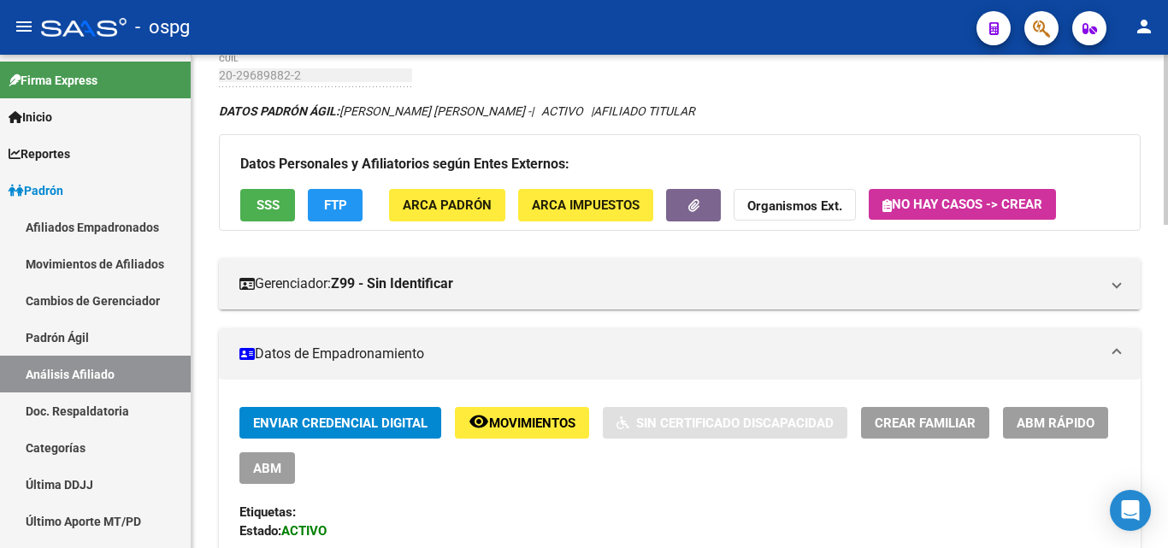
click at [332, 220] on div "Datos Personales y Afiliatorios según Entes Externos: SSS FTP ARCA Padrón ARCA …" at bounding box center [679, 182] width 921 height 96
click at [314, 216] on button "FTP" at bounding box center [335, 205] width 55 height 32
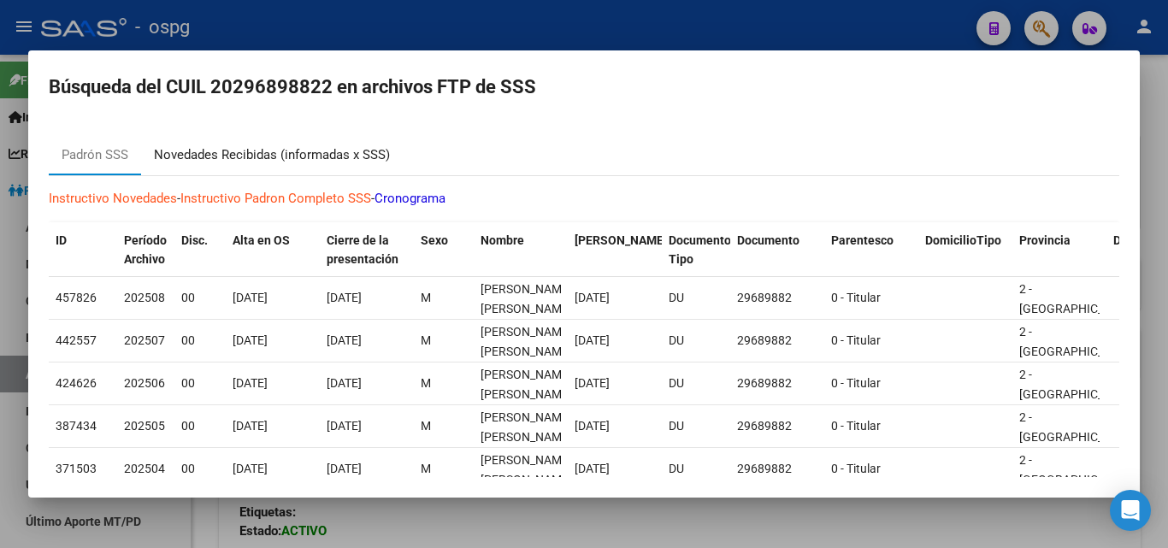
click at [256, 144] on div "Novedades Recibidas (informadas x SSS)" at bounding box center [272, 154] width 262 height 41
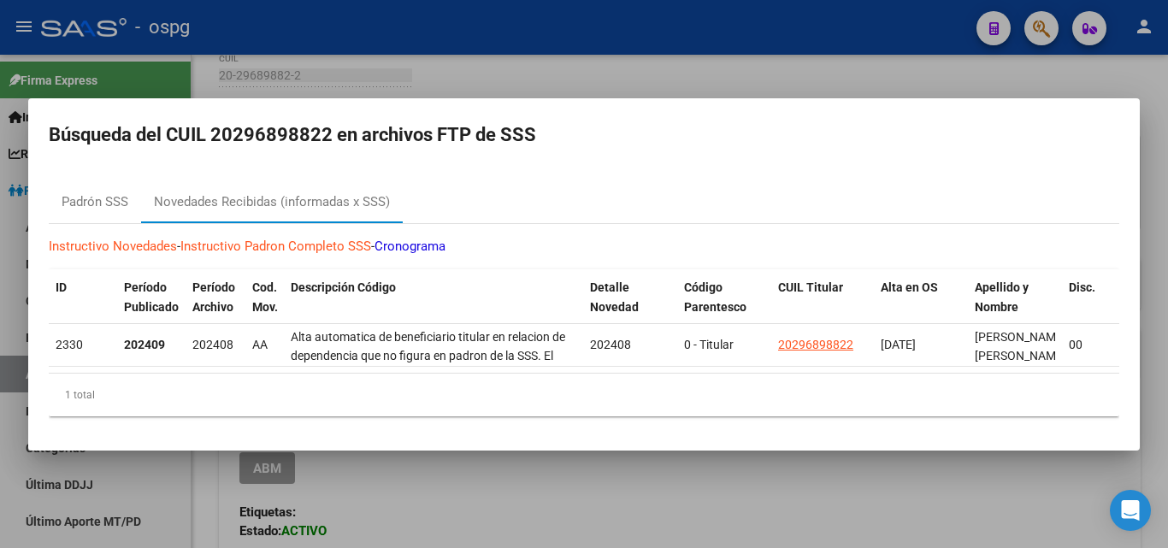
click at [397, 83] on div at bounding box center [584, 274] width 1168 height 548
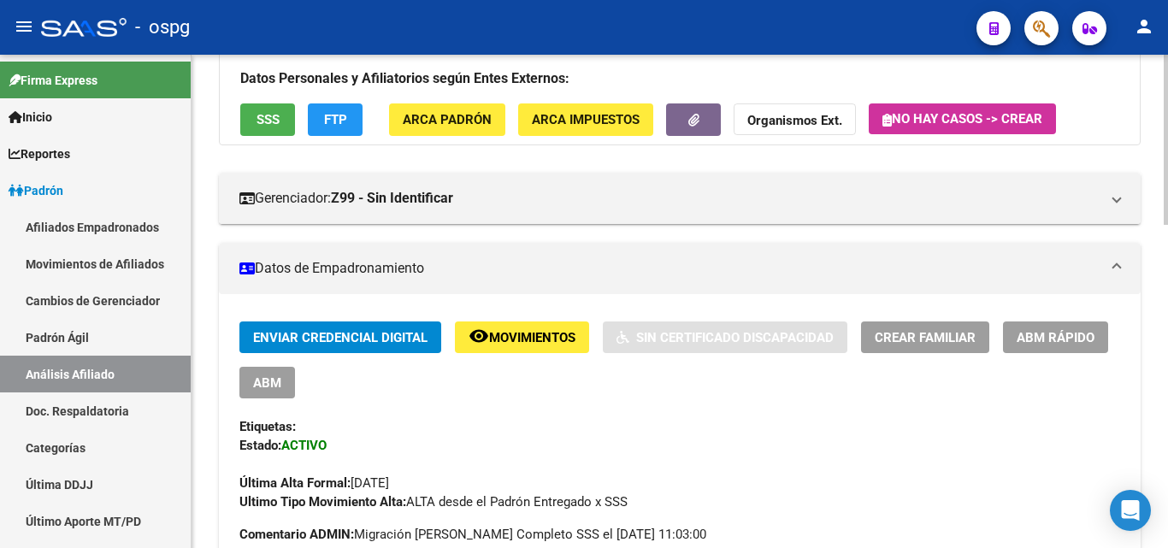
click at [690, 133] on button "button" at bounding box center [693, 119] width 55 height 32
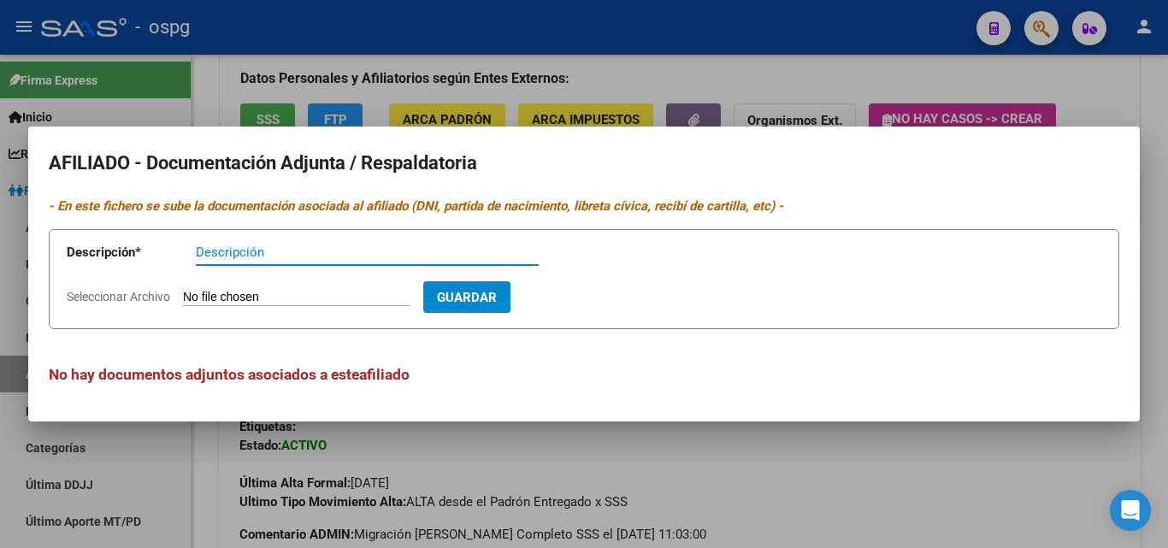
click at [464, 72] on div at bounding box center [584, 274] width 1168 height 548
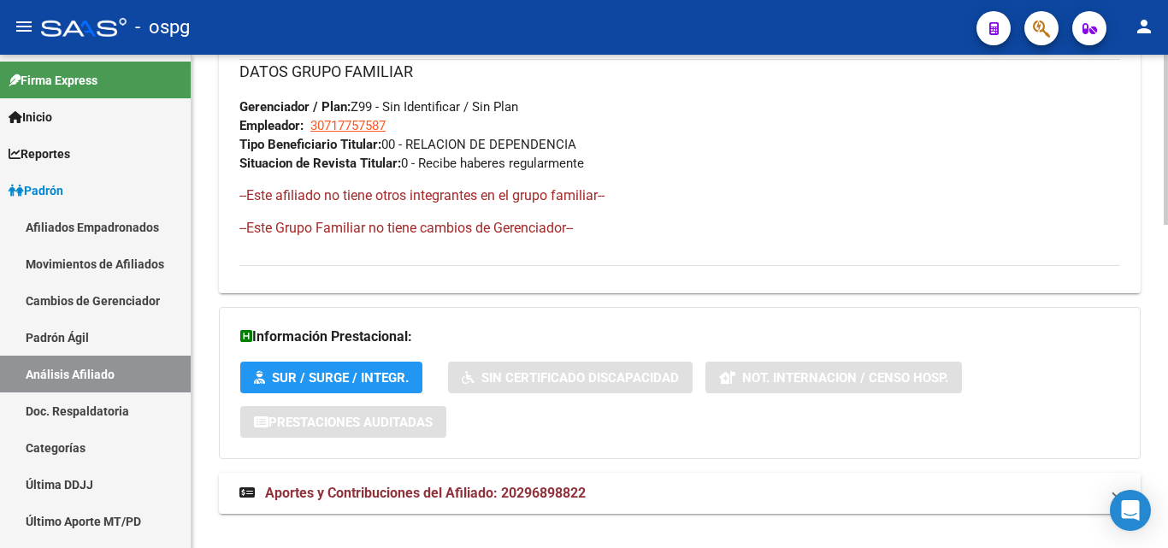
scroll to position [935, 0]
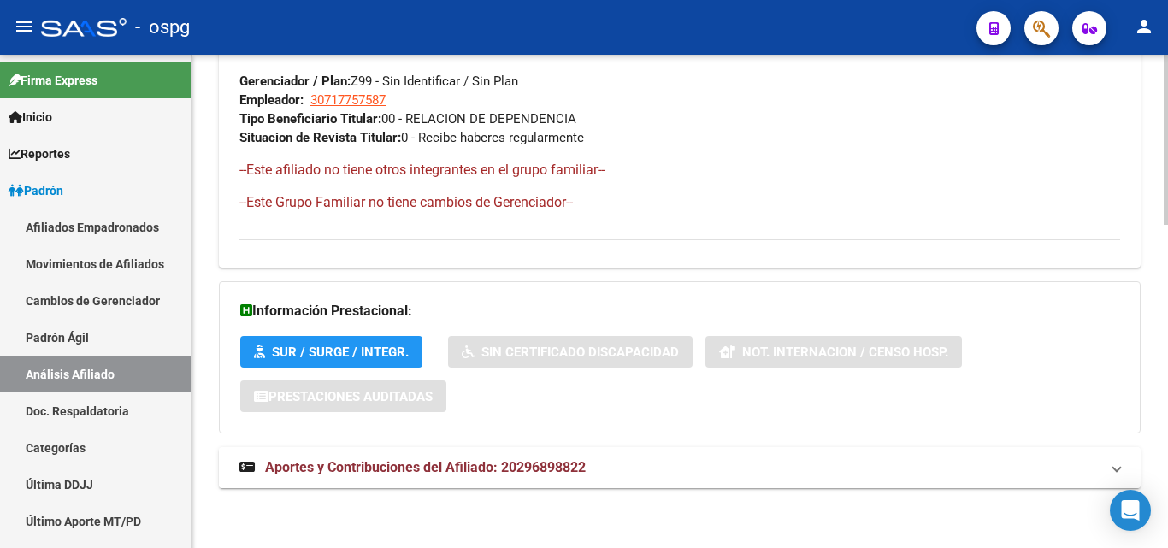
click at [490, 480] on mat-expansion-panel-header "Aportes y Contribuciones del Afiliado: 20296898822" at bounding box center [679, 467] width 921 height 41
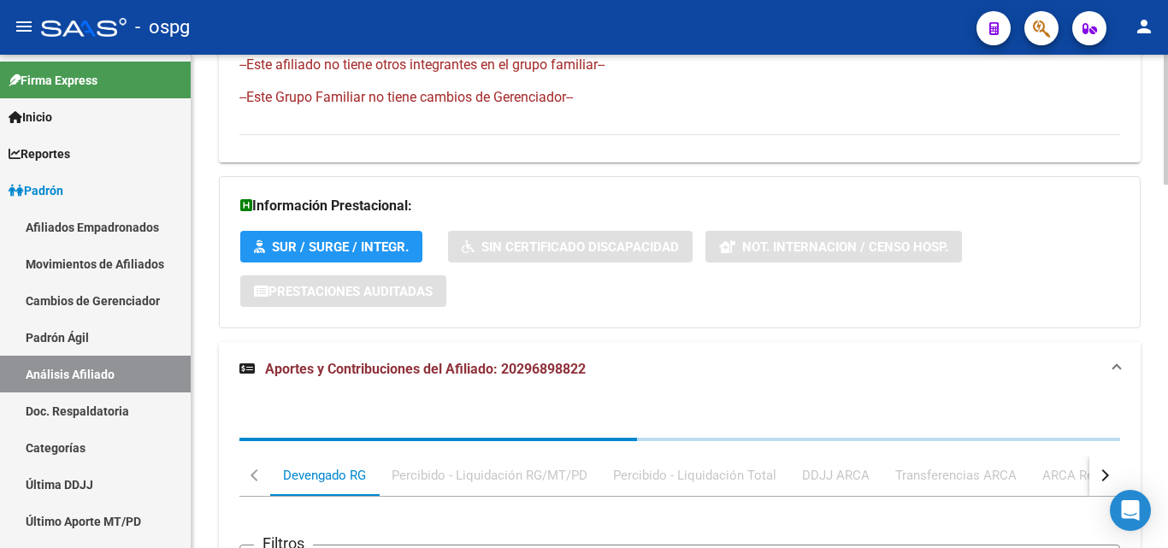
scroll to position [1191, 0]
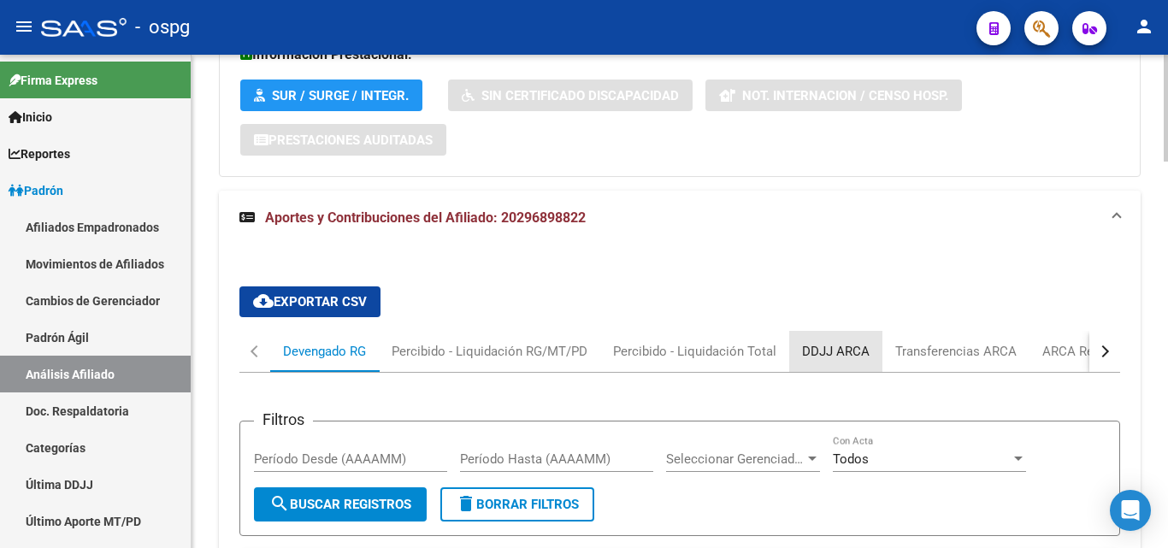
click at [850, 346] on div "DDJJ ARCA" at bounding box center [836, 351] width 68 height 19
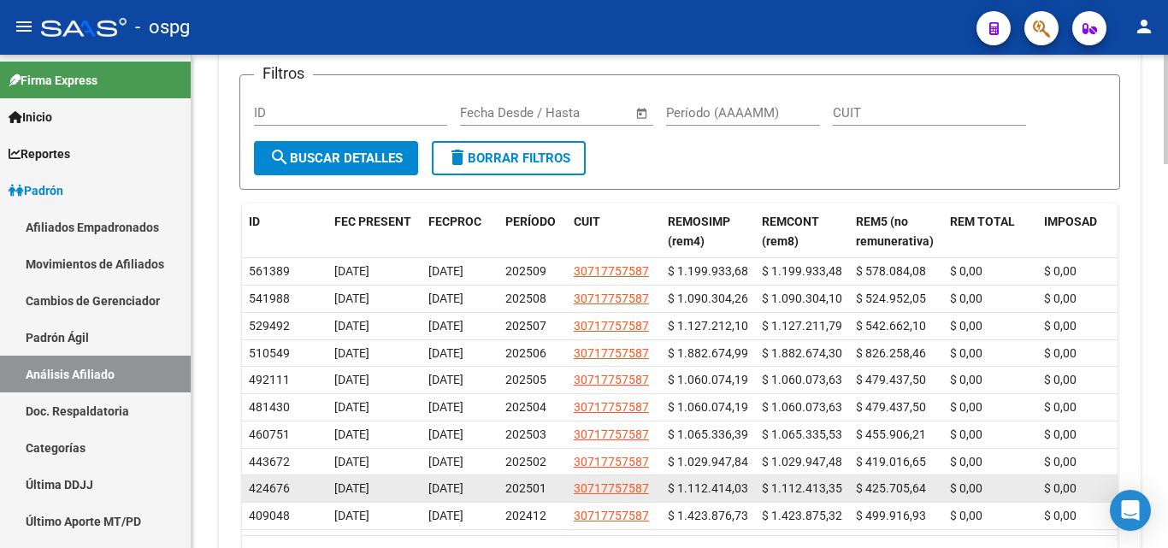
scroll to position [1704, 0]
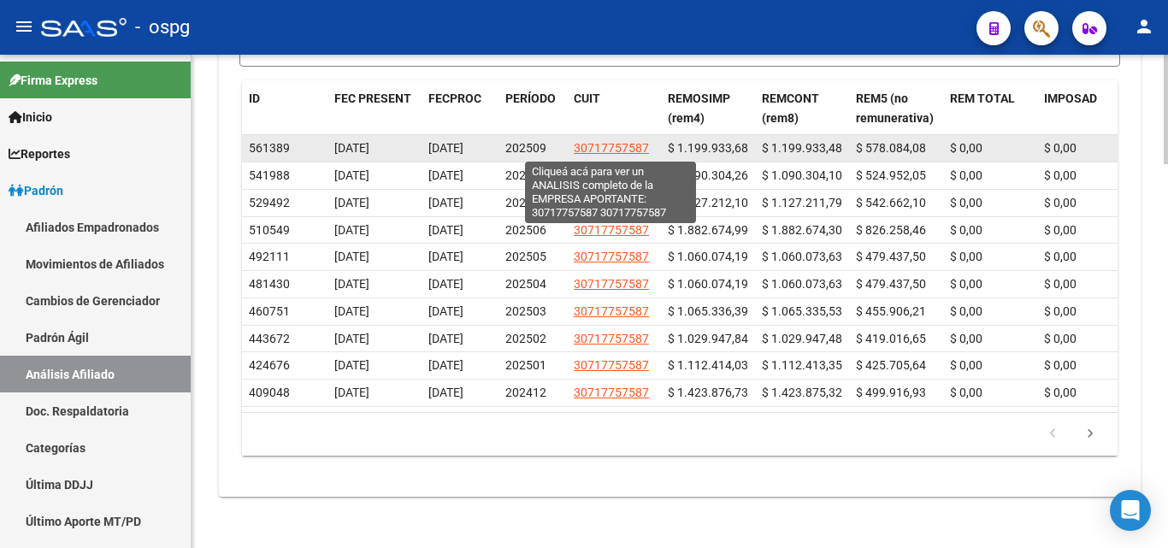
click at [603, 146] on span "30717757587" at bounding box center [611, 148] width 75 height 14
type textarea "30717757587"
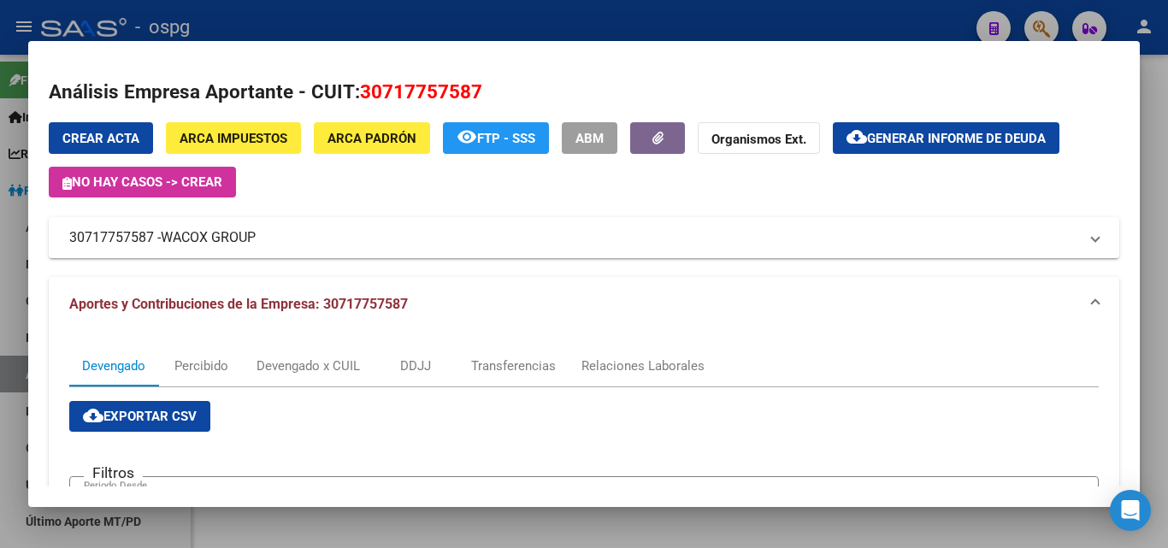
click at [550, 20] on div at bounding box center [584, 274] width 1168 height 548
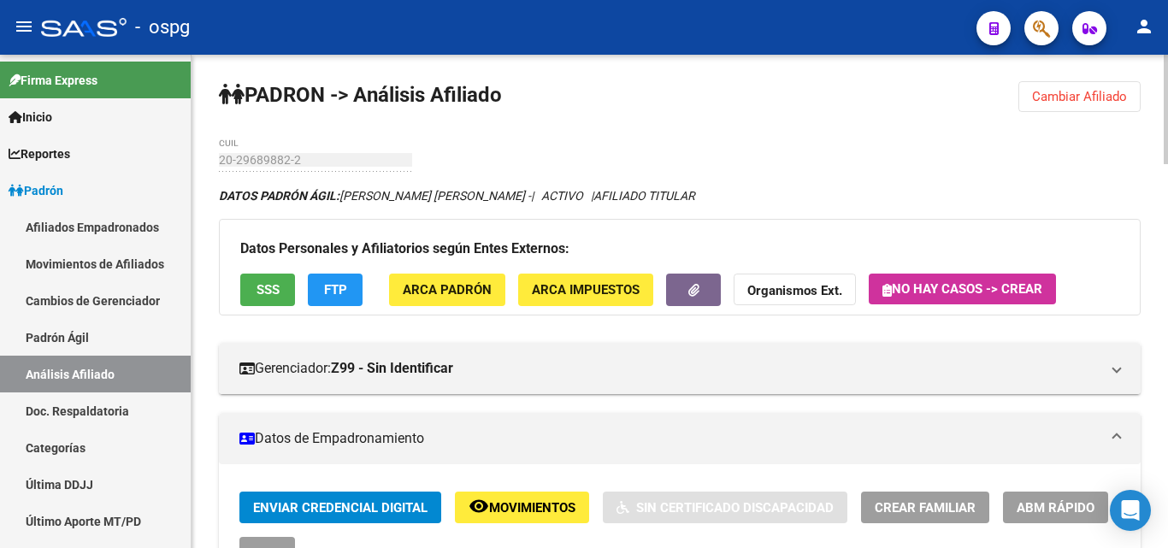
scroll to position [0, 0]
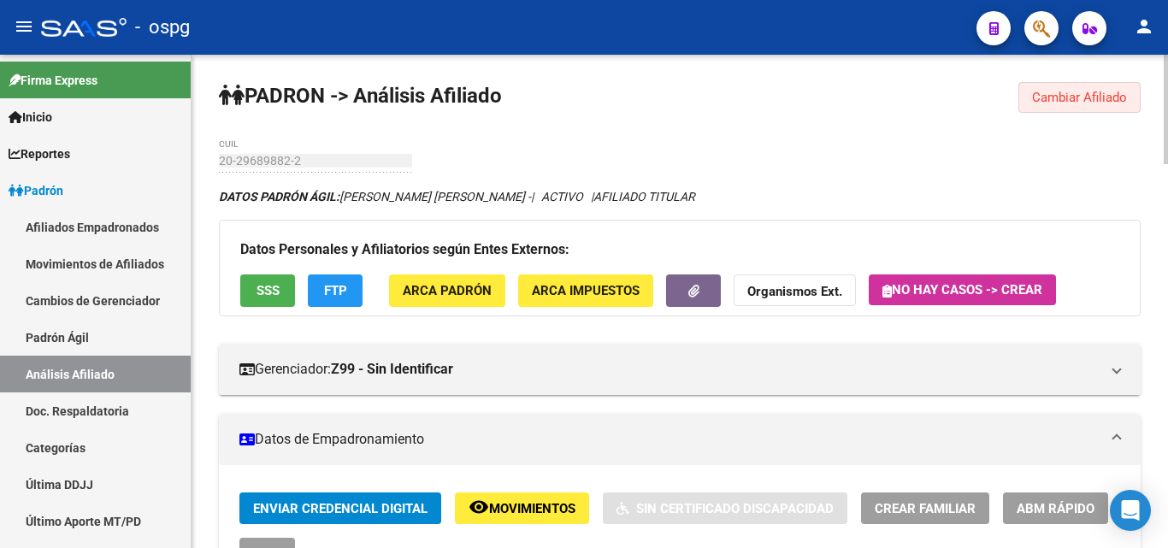
drag, startPoint x: 1074, startPoint y: 97, endPoint x: 941, endPoint y: 97, distance: 132.5
click at [1074, 97] on span "Cambiar Afiliado" at bounding box center [1079, 97] width 95 height 15
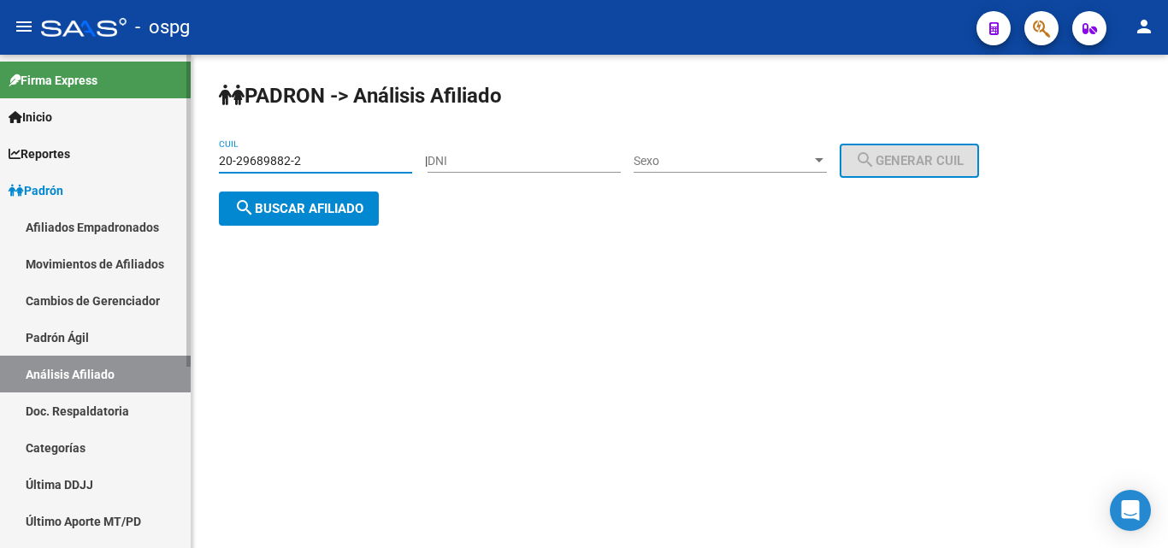
drag, startPoint x: 251, startPoint y: 159, endPoint x: 142, endPoint y: 165, distance: 109.6
click at [142, 165] on mat-sidenav-container "Firma Express Inicio Calendario SSS Instructivos Contacto OS Reportes Ingresos …" at bounding box center [584, 301] width 1168 height 493
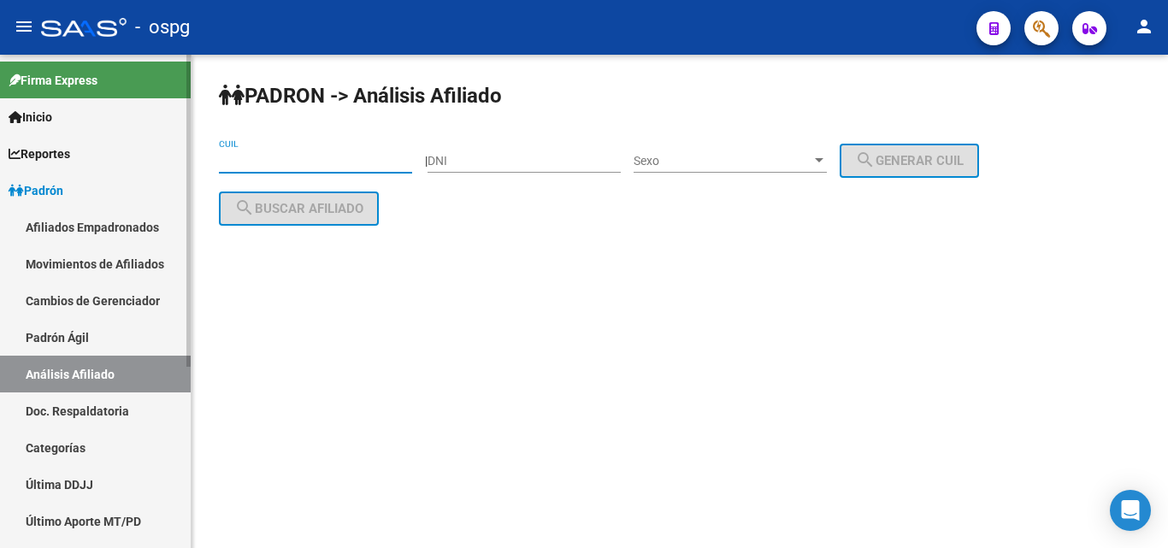
paste input "27-94118693-4"
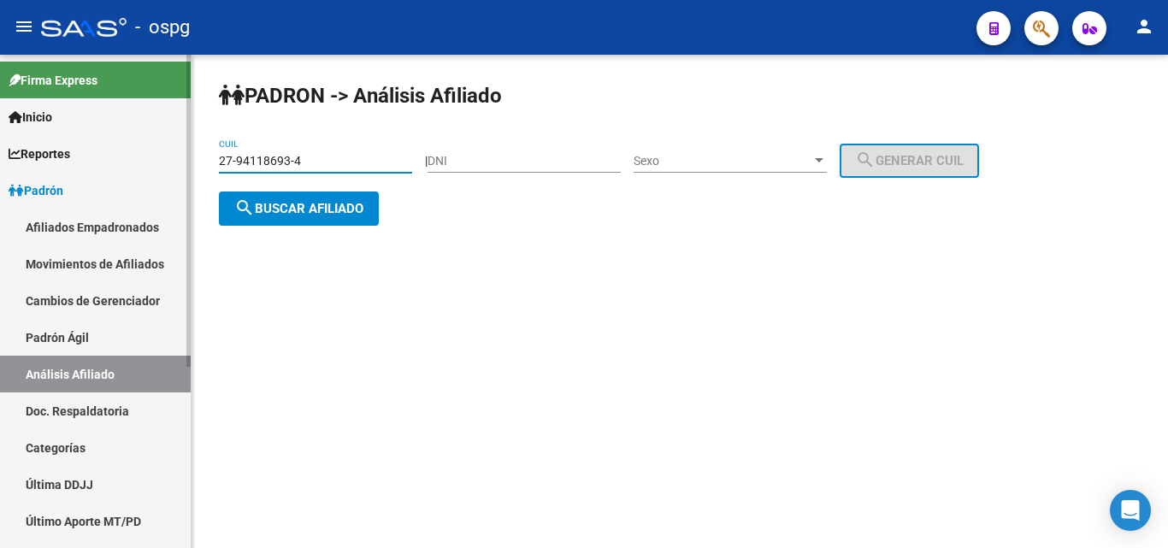
type input "27-94118693-4"
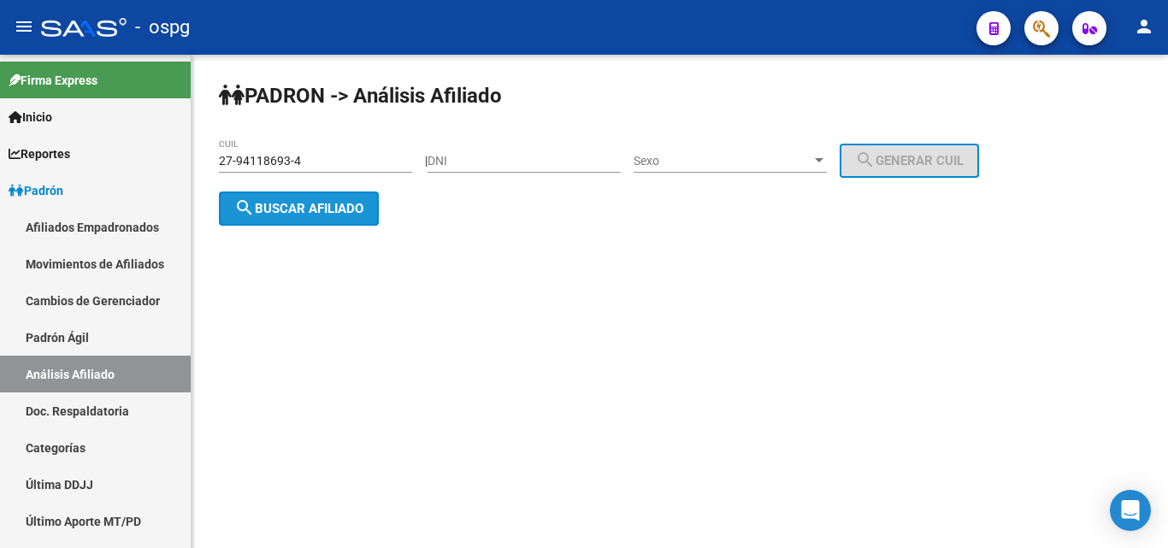
click at [270, 209] on span "search Buscar afiliado" at bounding box center [298, 208] width 129 height 15
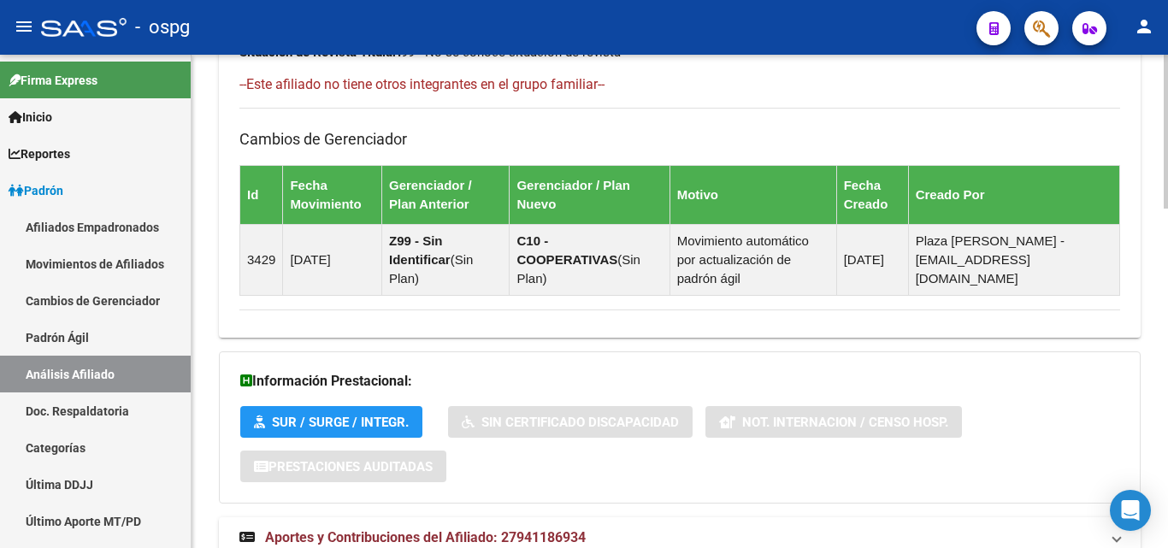
scroll to position [1091, 0]
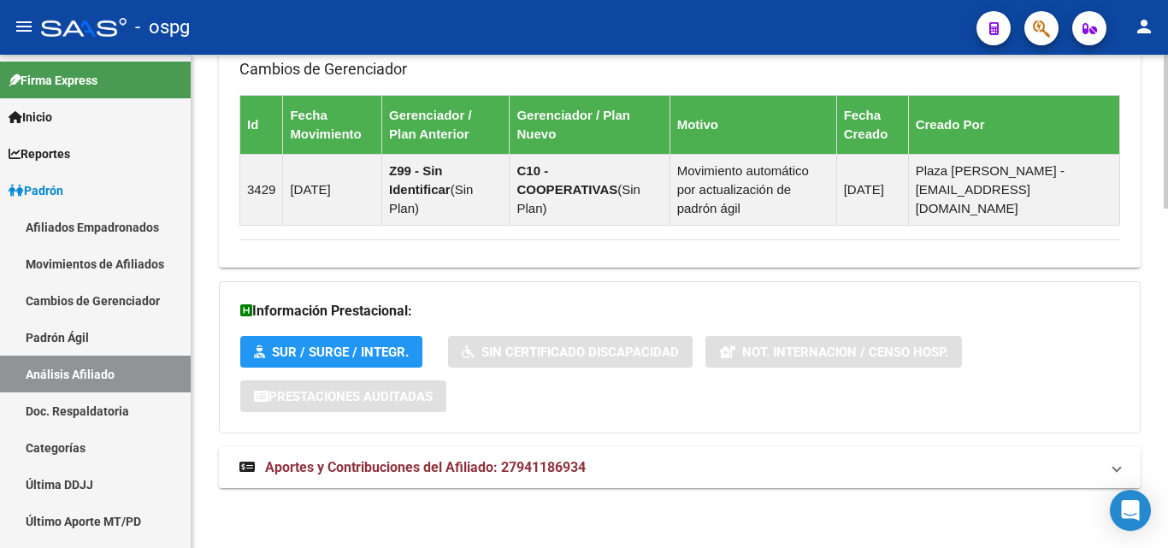
click at [424, 463] on span "Aportes y Contribuciones del Afiliado: 27941186934" at bounding box center [425, 467] width 321 height 16
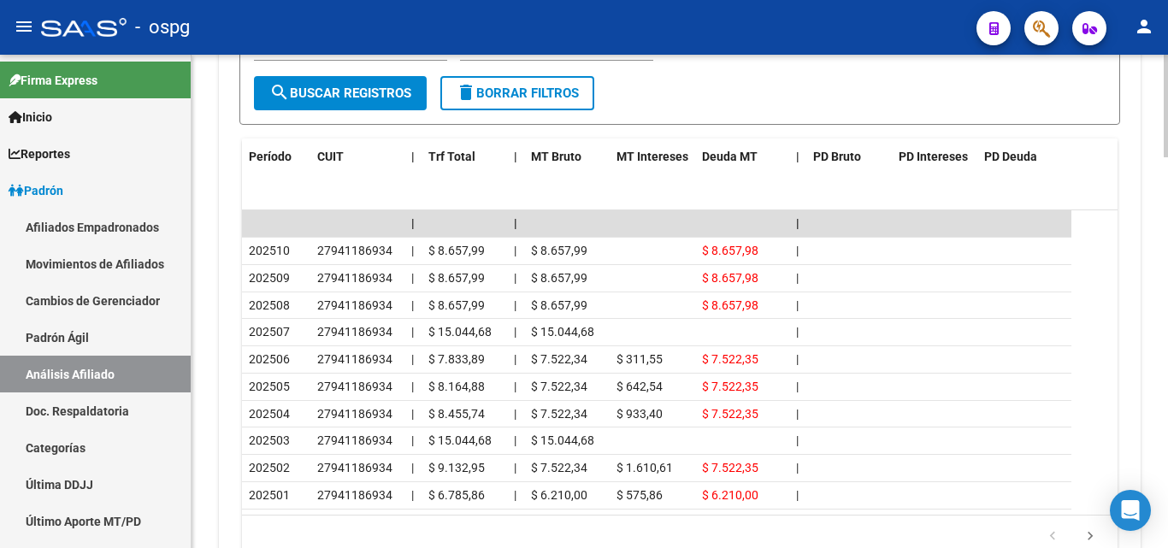
scroll to position [1613, 0]
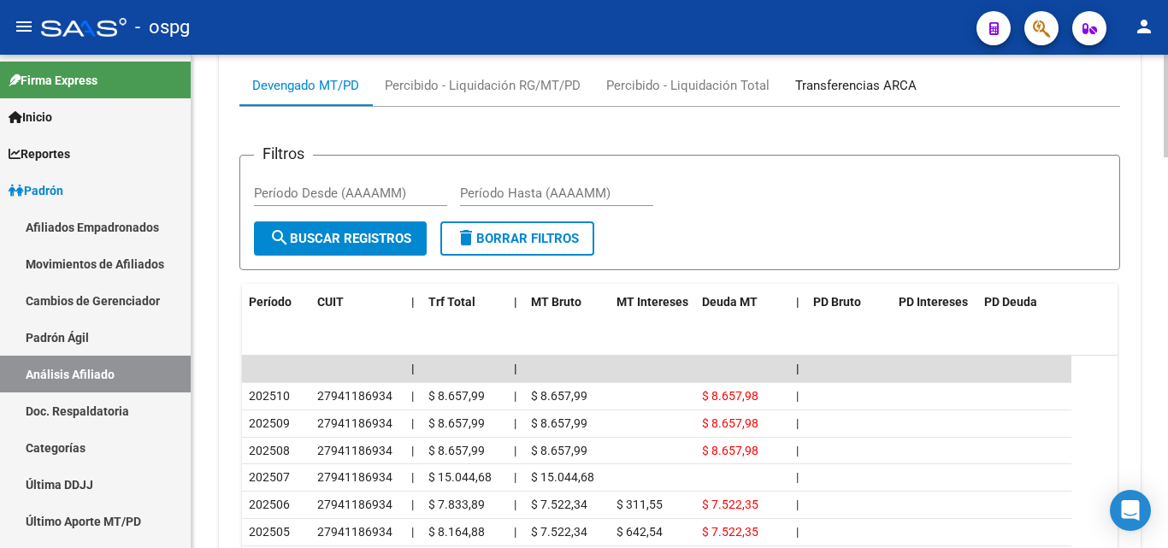
click at [876, 84] on div "Transferencias ARCA" at bounding box center [855, 85] width 121 height 19
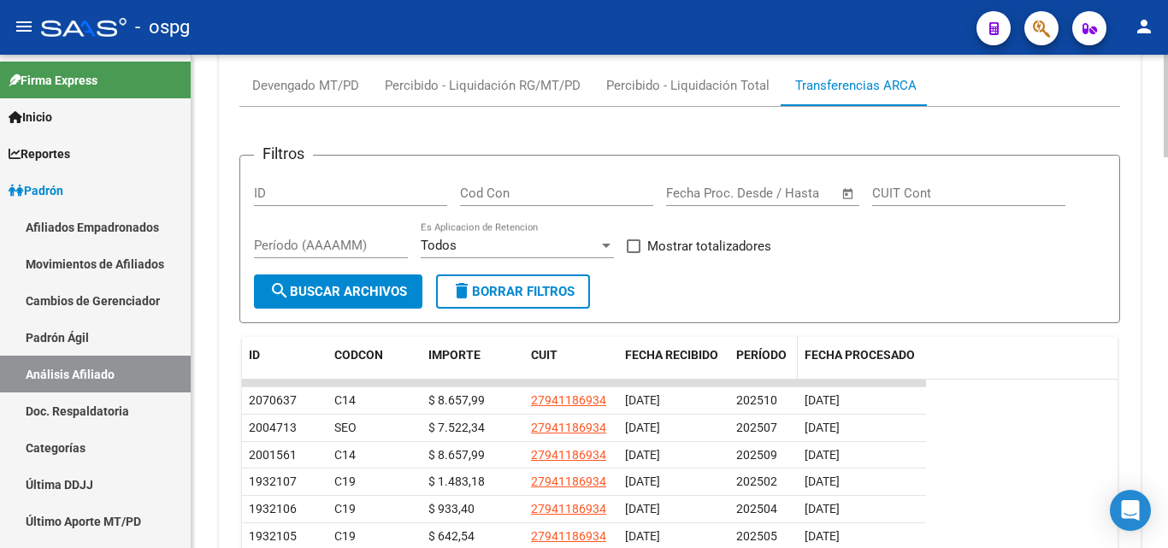
click at [760, 356] on span "PERÍODO" at bounding box center [761, 355] width 50 height 14
click at [761, 355] on span "PERÍODO" at bounding box center [761, 355] width 50 height 14
